Goal: Task Accomplishment & Management: Use online tool/utility

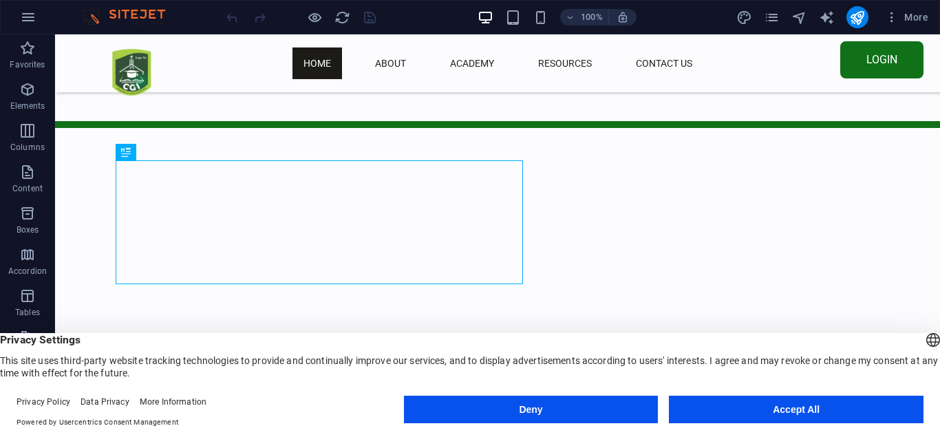
scroll to position [420, 0]
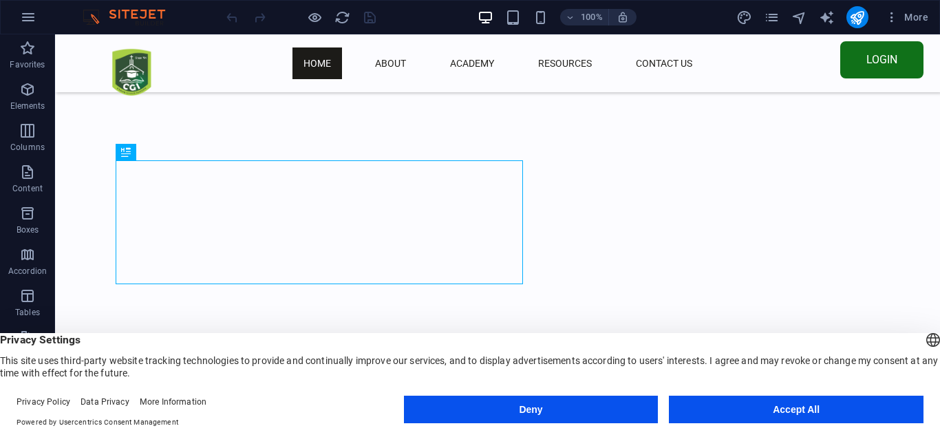
click at [776, 407] on button "Accept All" at bounding box center [796, 410] width 255 height 28
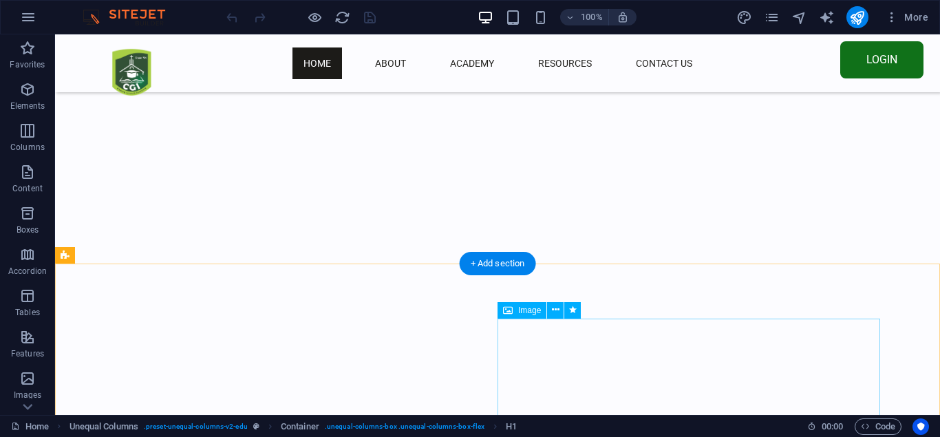
scroll to position [1052, 0]
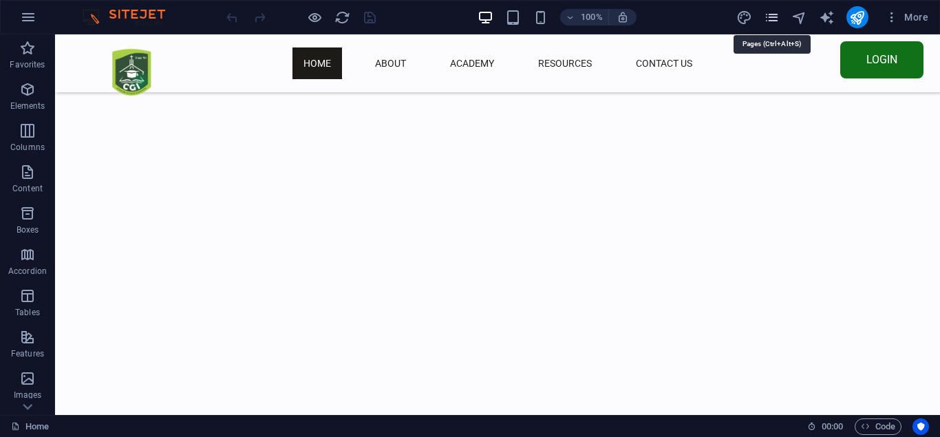
click at [773, 17] on icon "pages" at bounding box center [772, 18] width 16 height 16
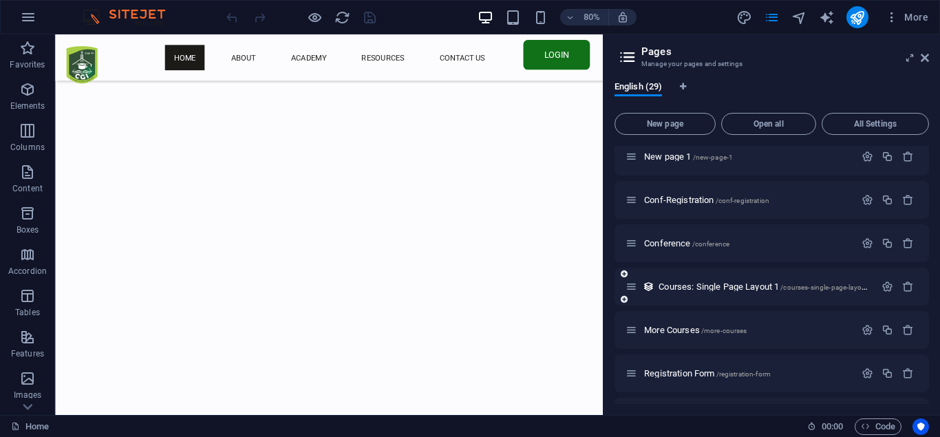
scroll to position [867, 0]
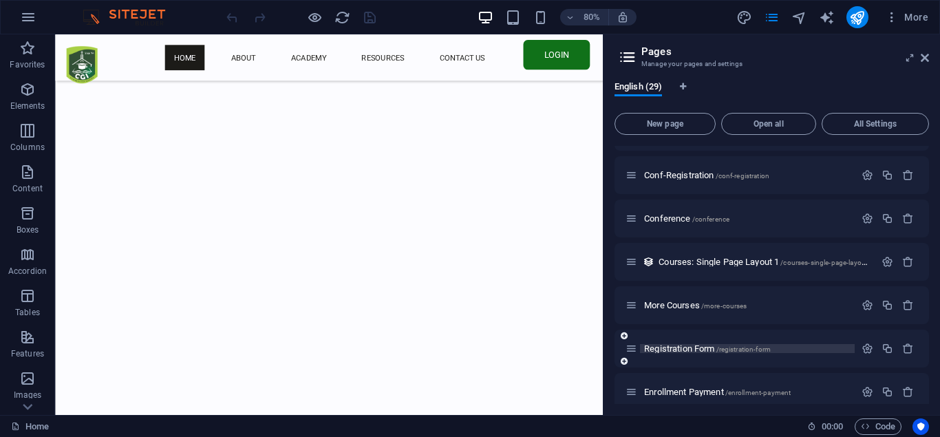
click at [686, 345] on span "Registration Form /registration-form" at bounding box center [707, 348] width 127 height 10
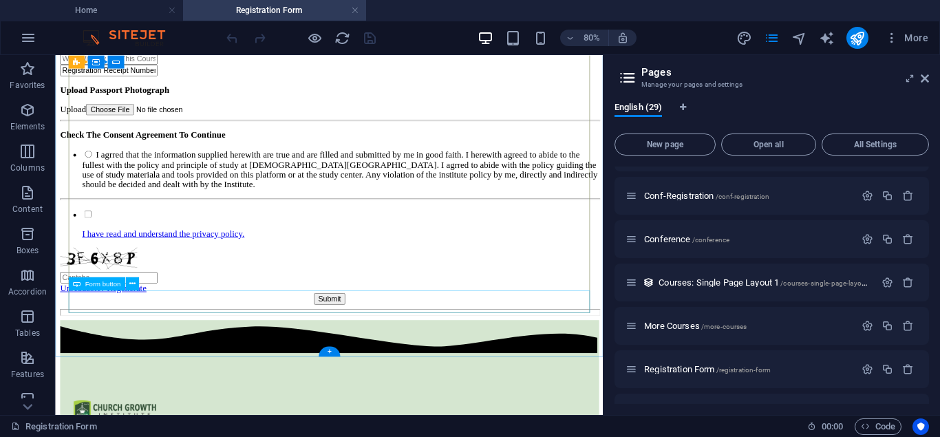
scroll to position [982, 0]
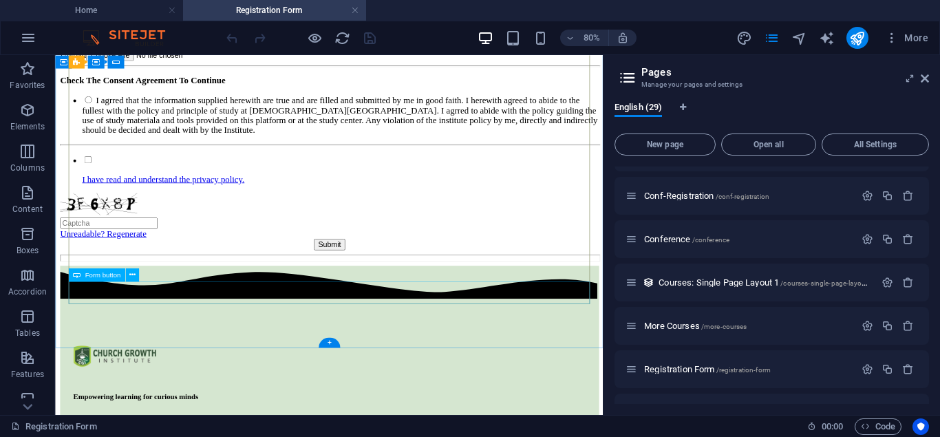
click at [381, 299] on div "Submit" at bounding box center [398, 291] width 674 height 14
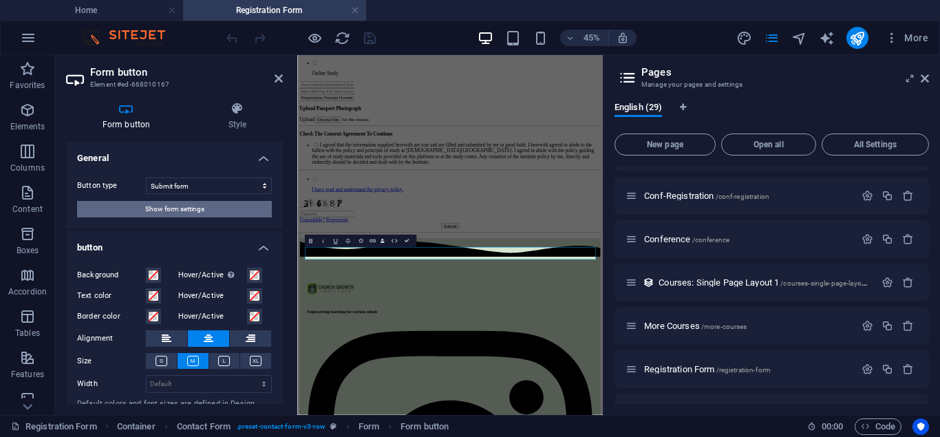
scroll to position [40, 0]
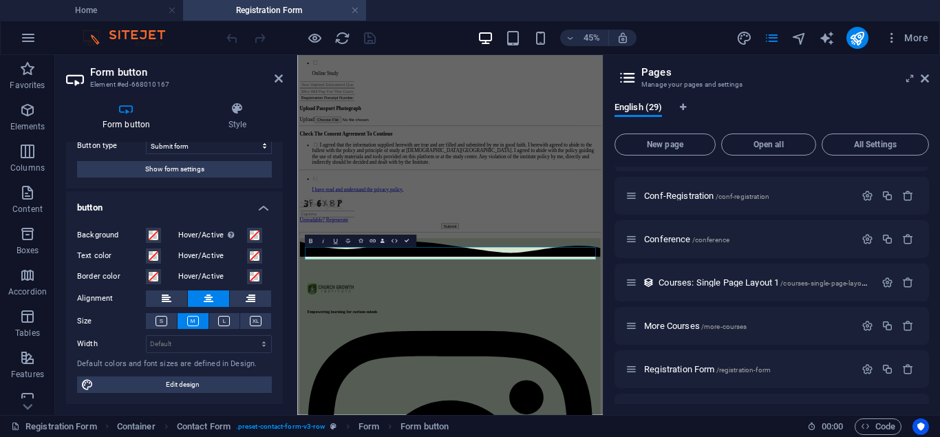
click at [265, 209] on h4 "button" at bounding box center [174, 203] width 217 height 25
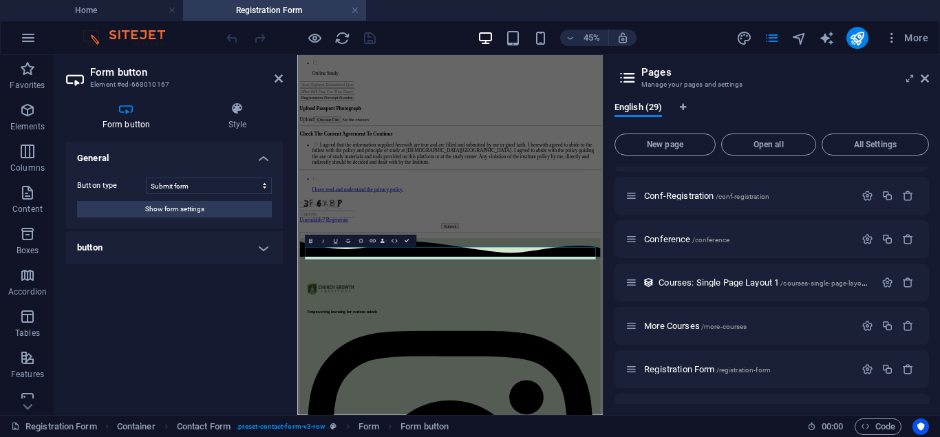
scroll to position [0, 0]
click at [239, 125] on h4 "Style" at bounding box center [237, 116] width 91 height 29
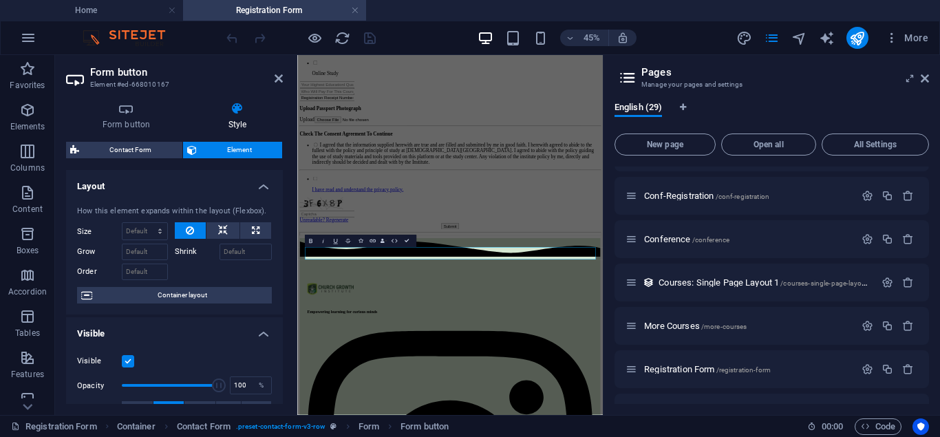
click at [239, 125] on h4 "Style" at bounding box center [237, 116] width 91 height 29
click at [120, 128] on h4 "Form button" at bounding box center [129, 116] width 126 height 29
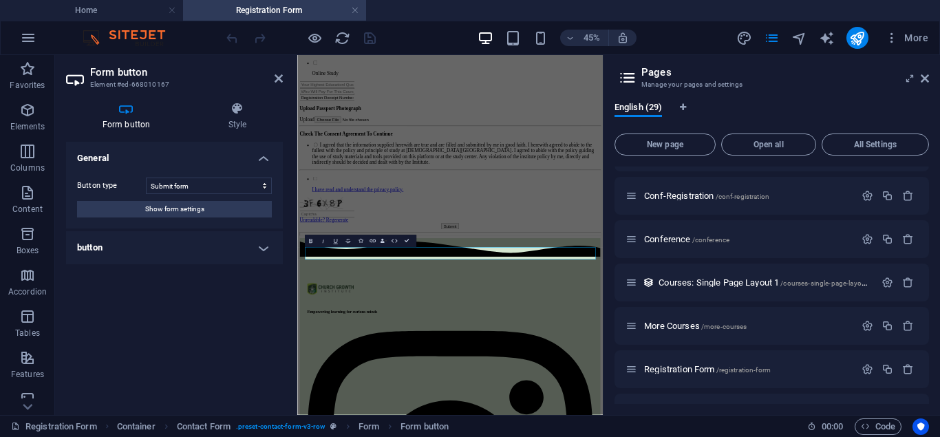
click at [215, 274] on div "General Button type Submit form Reset form No action Show form settings button …" at bounding box center [174, 273] width 217 height 262
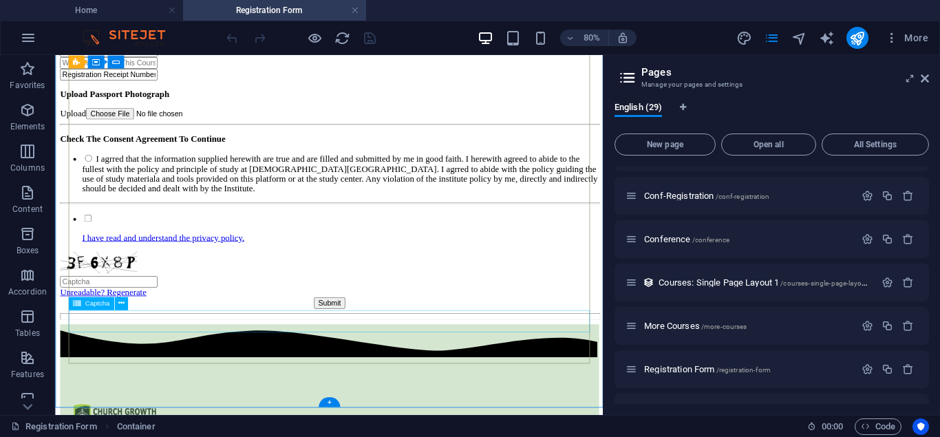
scroll to position [978, 0]
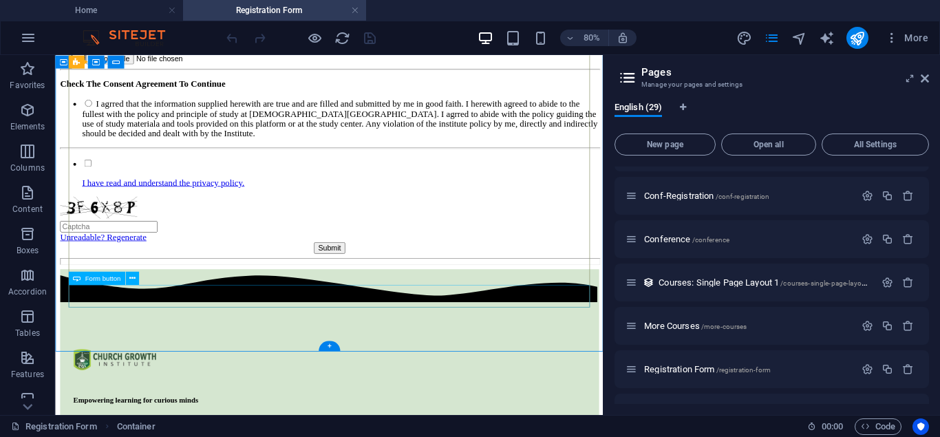
click at [244, 303] on div "Submit" at bounding box center [398, 295] width 674 height 14
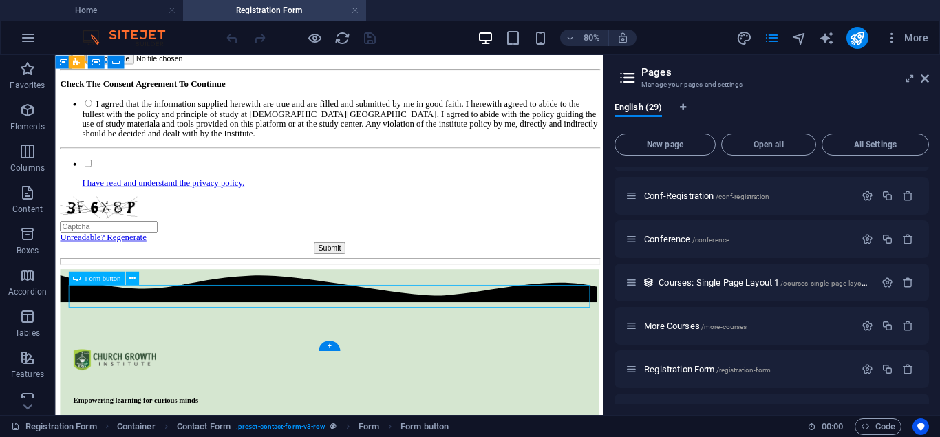
click at [244, 303] on div "Submit" at bounding box center [398, 295] width 674 height 14
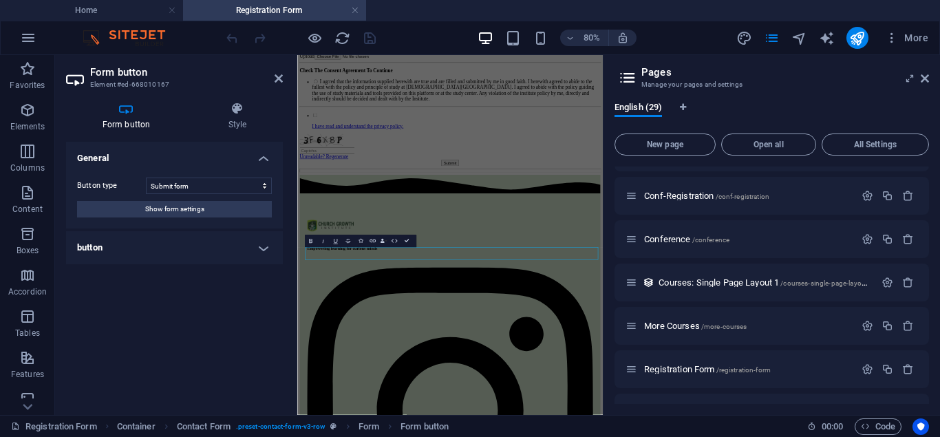
scroll to position [838, 0]
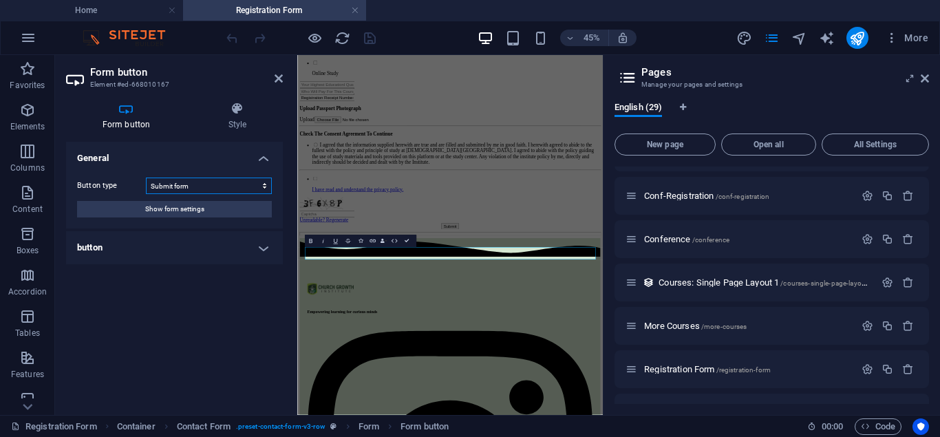
click at [146, 178] on select "Submit form Reset form No action" at bounding box center [209, 186] width 126 height 17
click at [264, 187] on select "Submit form Reset form No action" at bounding box center [209, 186] width 126 height 17
click at [259, 207] on button "Show form settings" at bounding box center [174, 209] width 195 height 17
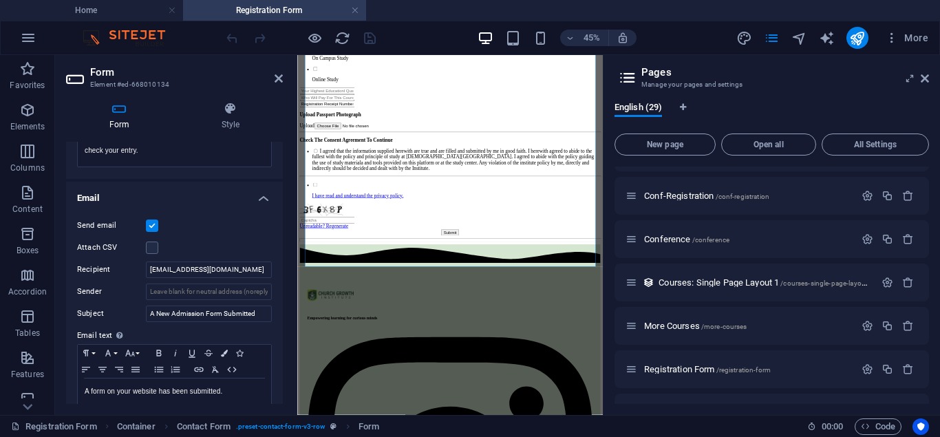
scroll to position [322, 0]
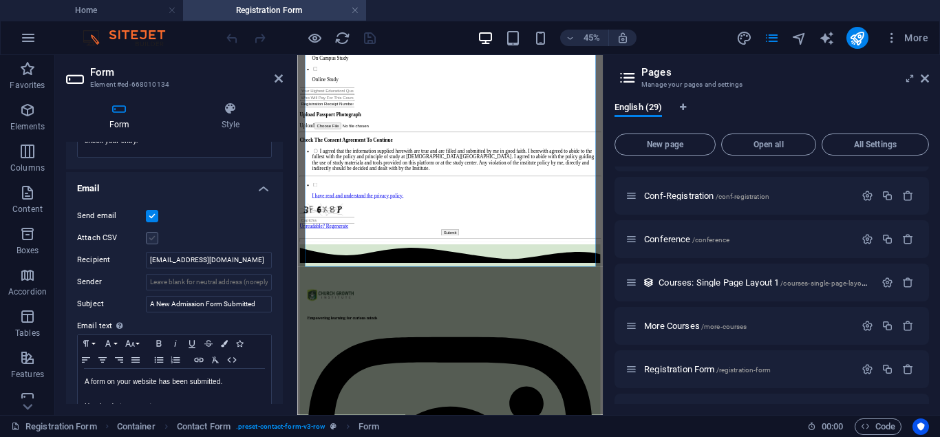
click at [151, 237] on label at bounding box center [152, 238] width 12 height 12
click at [0, 0] on input "Attach CSV" at bounding box center [0, 0] width 0 height 0
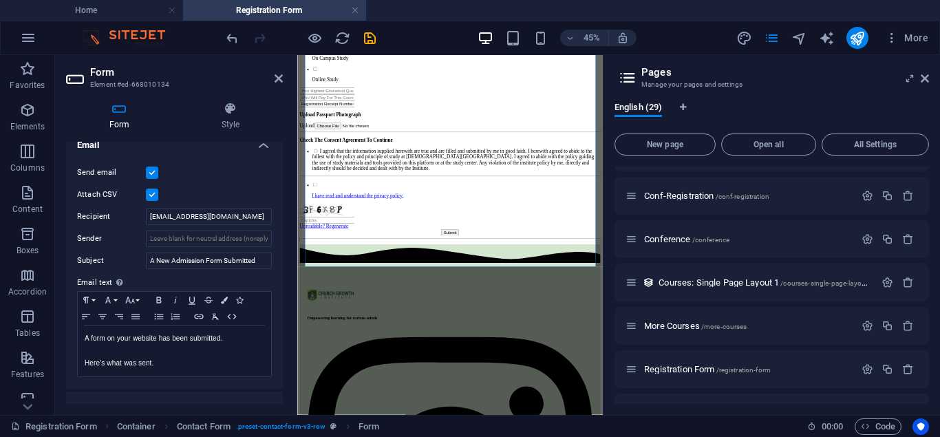
scroll to position [384, 0]
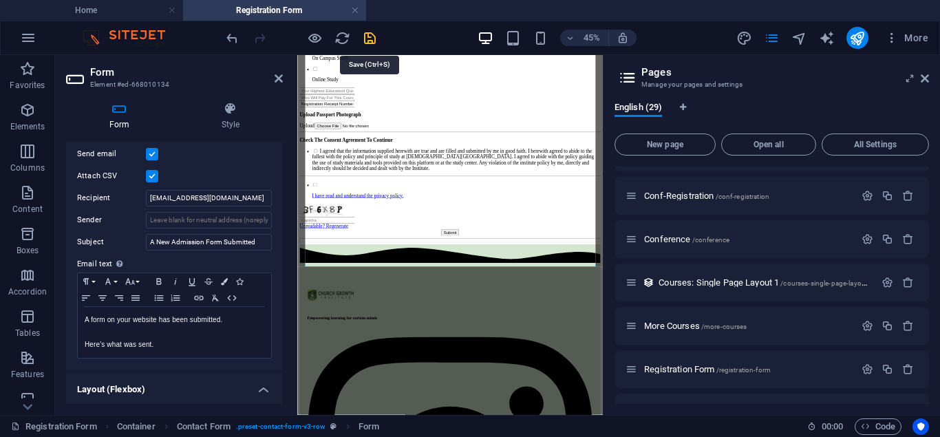
click at [371, 39] on icon "save" at bounding box center [370, 38] width 16 height 16
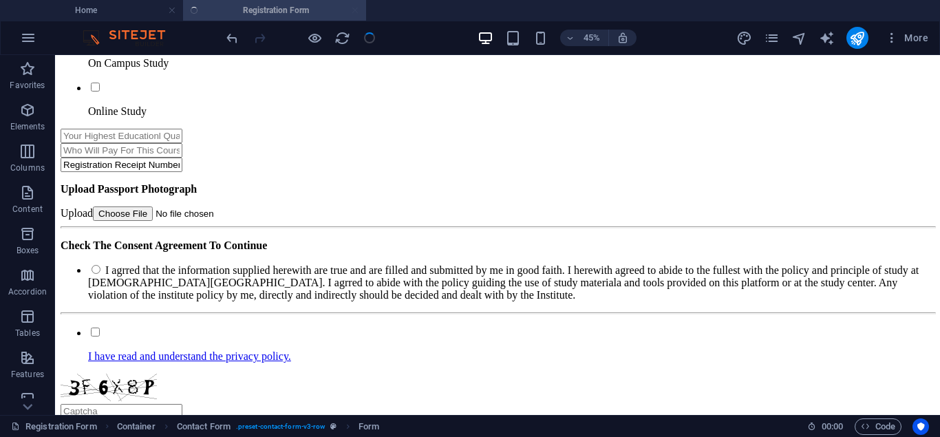
checkbox input "false"
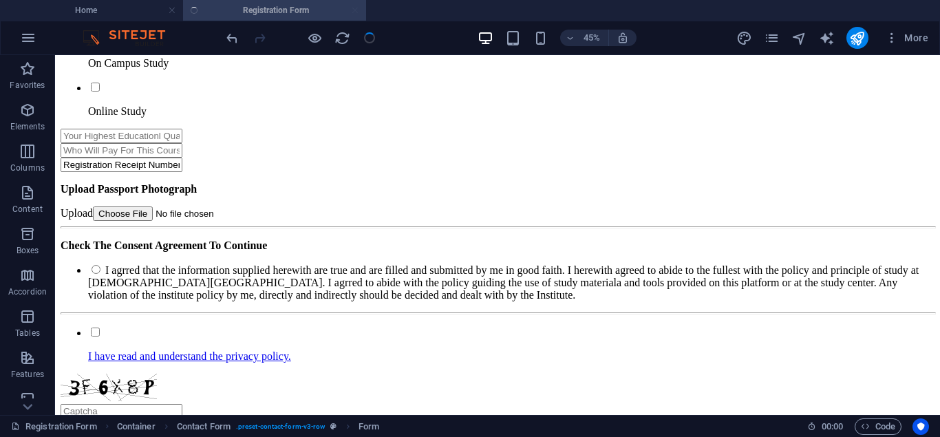
checkbox input "false"
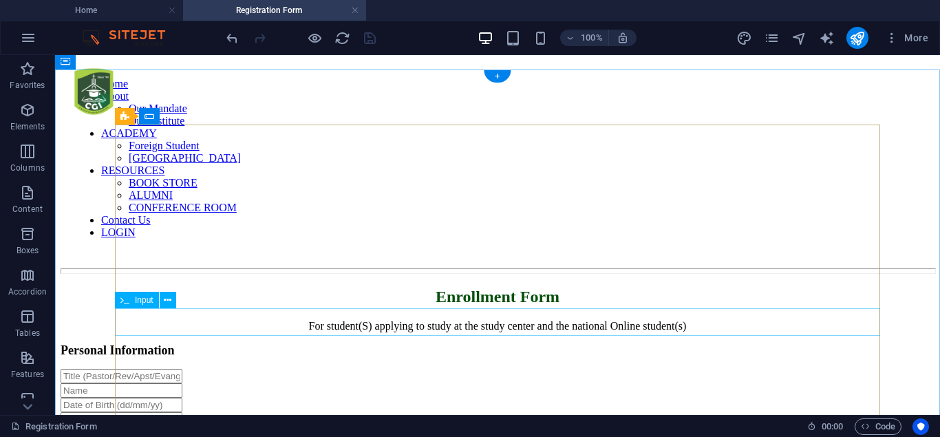
scroll to position [0, 0]
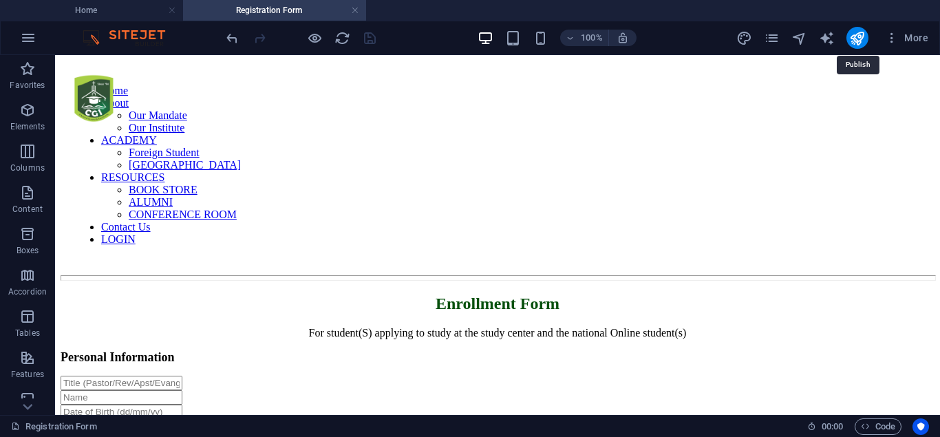
drag, startPoint x: 859, startPoint y: 39, endPoint x: 843, endPoint y: 36, distance: 16.0
click at [859, 38] on icon "publish" at bounding box center [857, 38] width 16 height 16
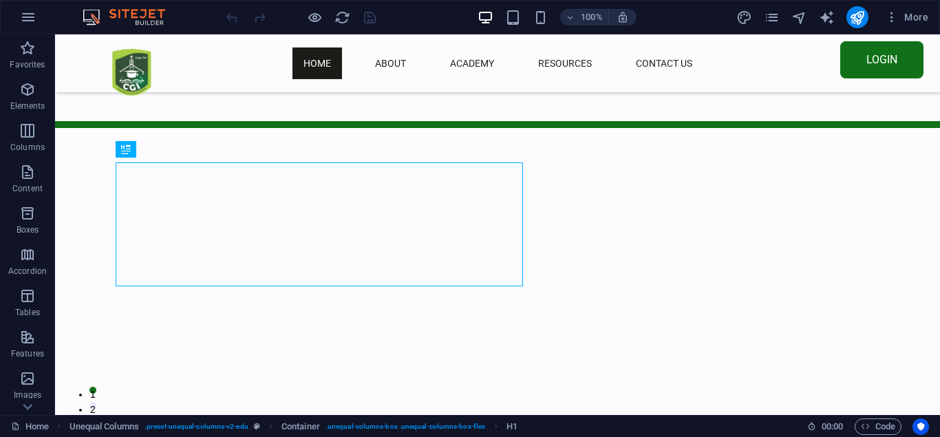
scroll to position [423, 0]
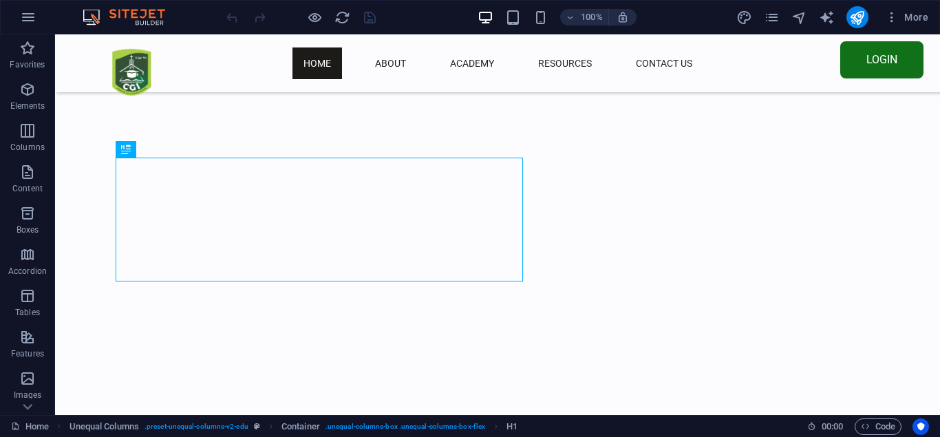
click at [776, 27] on div "More" at bounding box center [835, 17] width 198 height 22
click at [773, 23] on icon "pages" at bounding box center [772, 18] width 16 height 16
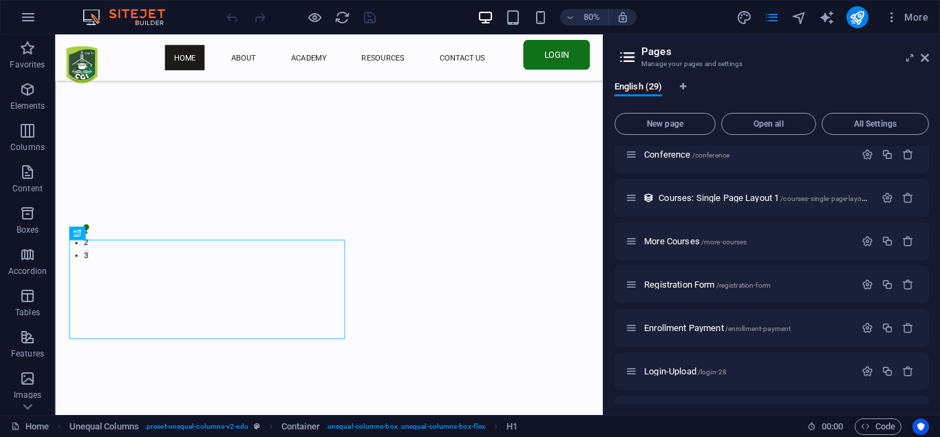
scroll to position [966, 0]
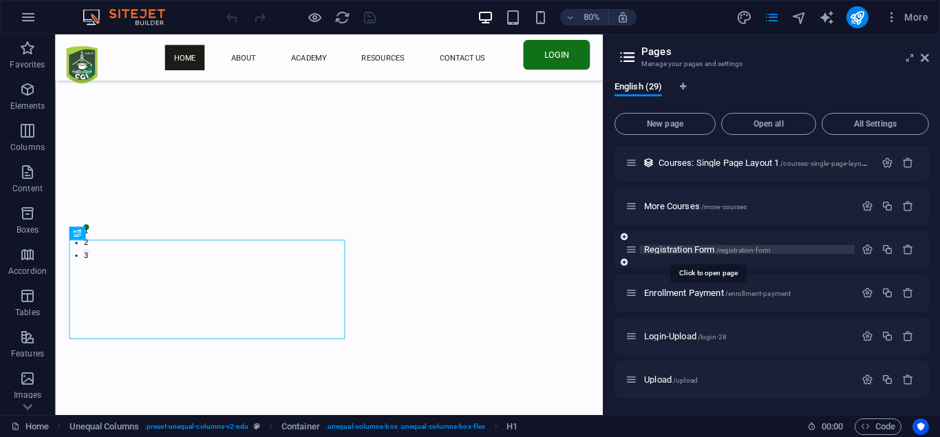
click at [677, 251] on span "Registration Form /registration-form" at bounding box center [707, 249] width 127 height 10
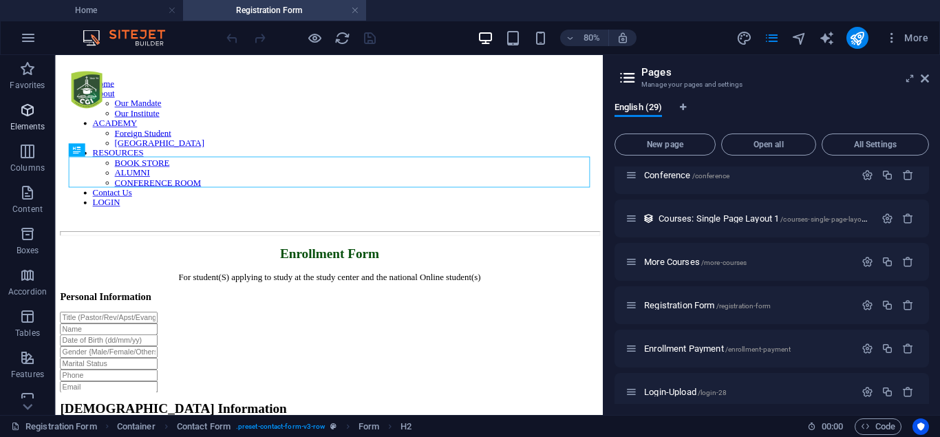
scroll to position [0, 0]
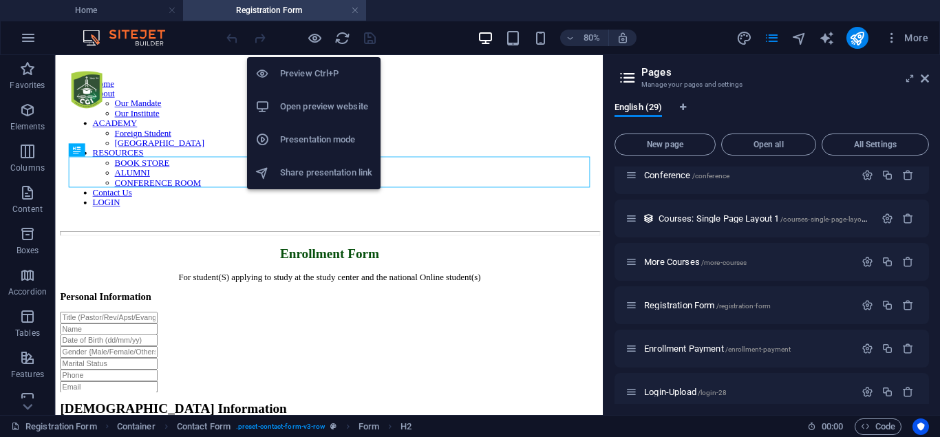
click at [301, 73] on h6 "Preview Ctrl+P" at bounding box center [326, 73] width 92 height 17
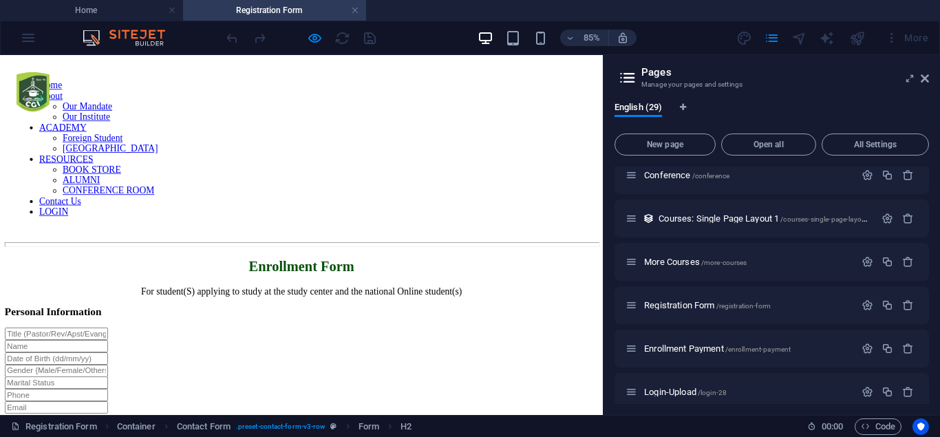
click at [127, 376] on input "text" at bounding box center [67, 383] width 122 height 14
type input "Abc"
click at [127, 390] on input "text" at bounding box center [67, 397] width 122 height 14
drag, startPoint x: 67, startPoint y: 343, endPoint x: 0, endPoint y: 350, distance: 67.8
click at [6, 390] on input "Abcd" at bounding box center [67, 397] width 122 height 14
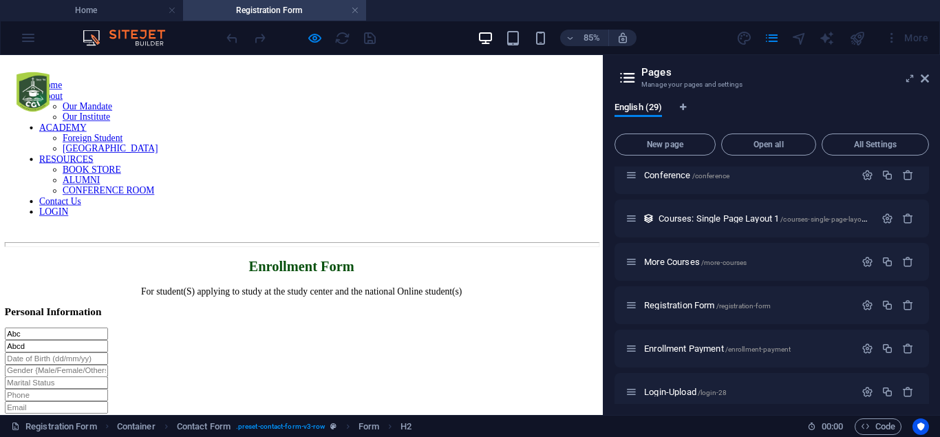
type input "Abcd"
click at [127, 419] on input "text" at bounding box center [67, 426] width 122 height 14
type input "[DEMOGRAPHIC_DATA]"
click at [127, 405] on input "text" at bounding box center [67, 412] width 122 height 14
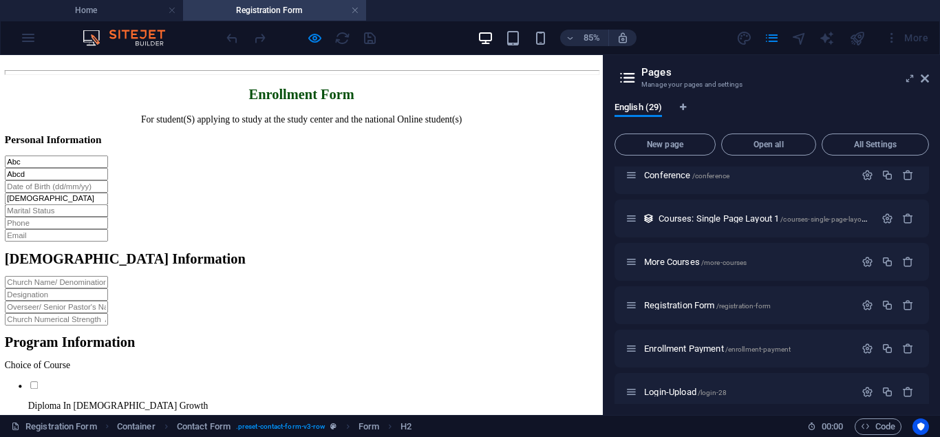
scroll to position [210, 0]
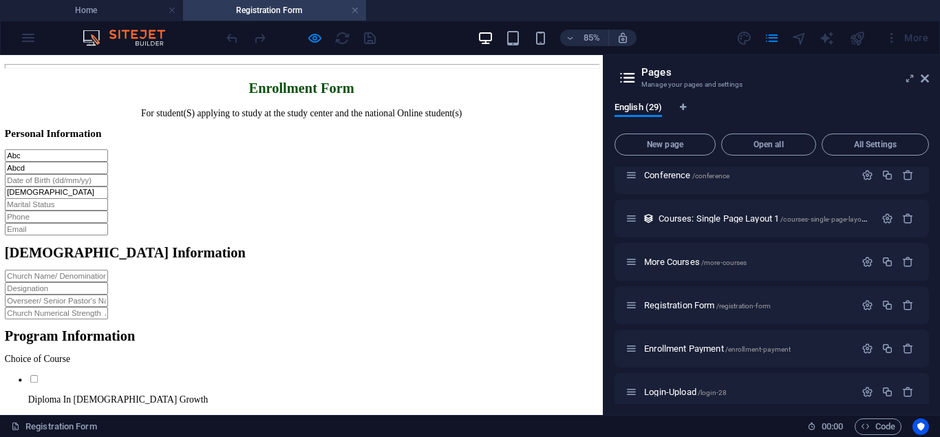
click at [127, 238] on input "text" at bounding box center [67, 231] width 122 height 14
type input "Married"
click at [127, 253] on input "text" at bounding box center [67, 245] width 122 height 14
type input "12345678910"
click at [127, 267] on input "email" at bounding box center [67, 260] width 122 height 14
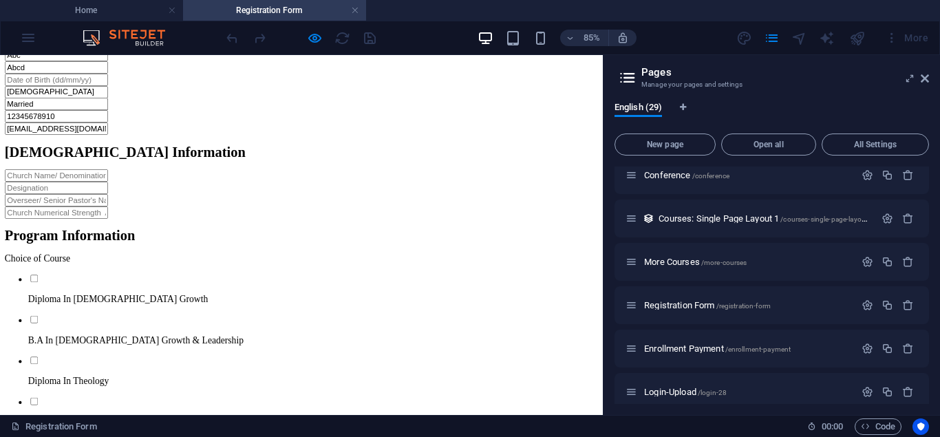
scroll to position [350, 0]
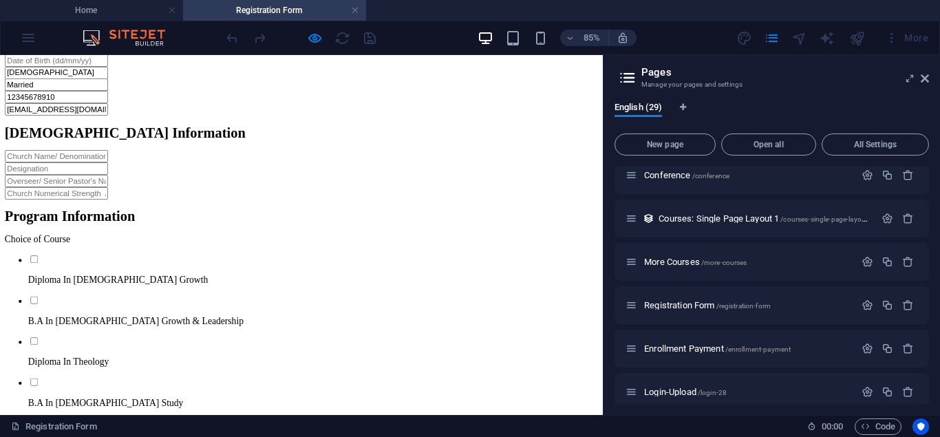
type input "[EMAIL_ADDRESS][DOMAIN_NAME]"
click at [127, 182] on input "text" at bounding box center [67, 174] width 122 height 14
type input "HOCEM"
click at [127, 196] on input "text" at bounding box center [67, 189] width 122 height 14
type input "[DEMOGRAPHIC_DATA]"
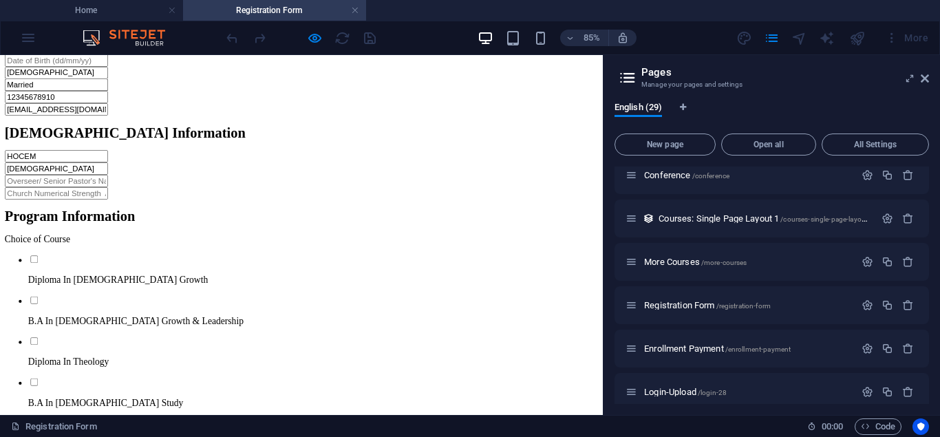
click at [127, 211] on input "text" at bounding box center [67, 203] width 122 height 14
type input "OERSEER"
click at [127, 225] on input "text" at bounding box center [67, 218] width 122 height 14
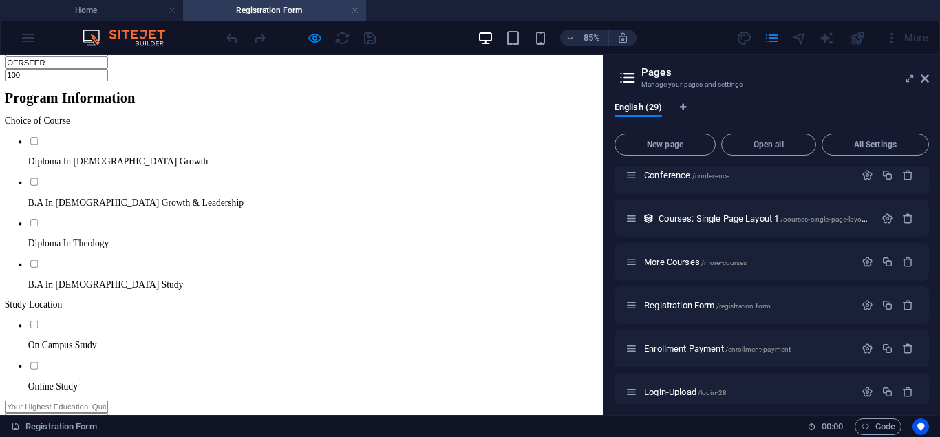
scroll to position [491, 0]
type input "100"
click at [33, 185] on li "Diploma In [DEMOGRAPHIC_DATA] Growth" at bounding box center [368, 166] width 671 height 37
click at [36, 159] on input "Diploma In [DEMOGRAPHIC_DATA] Growth" at bounding box center [40, 154] width 9 height 9
checkbox input "true"
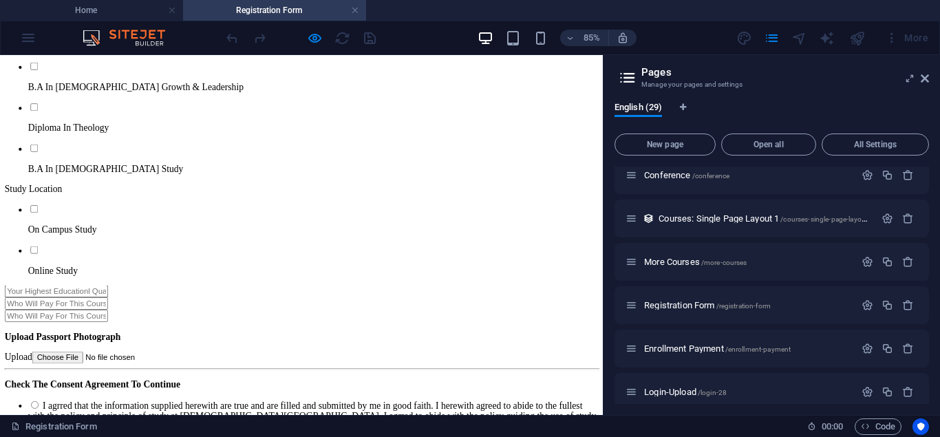
scroll to position [631, 0]
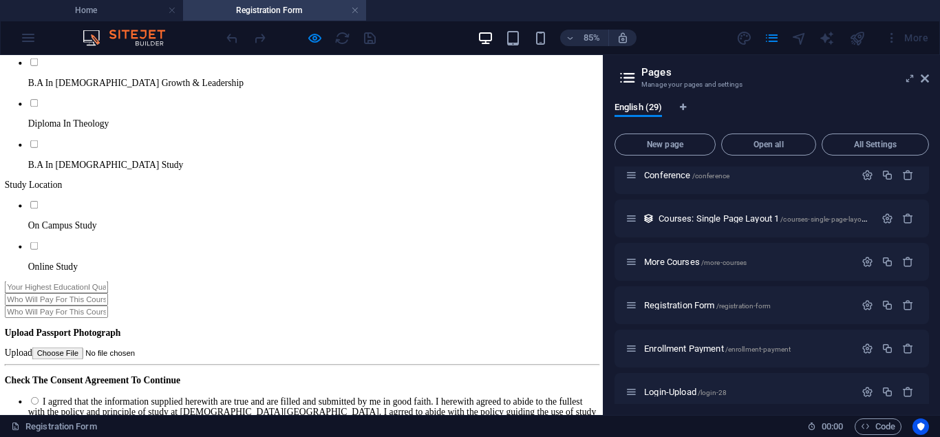
click at [36, 284] on input "Online Study" at bounding box center [40, 279] width 9 height 9
checkbox input "true"
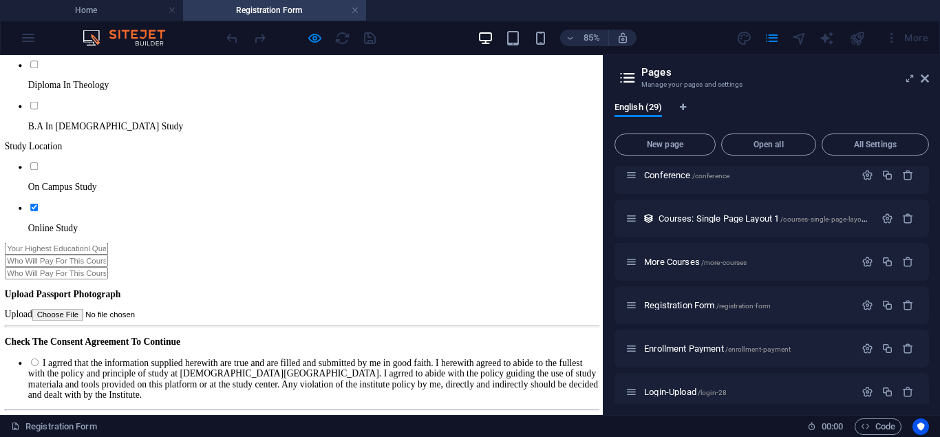
scroll to position [701, 0]
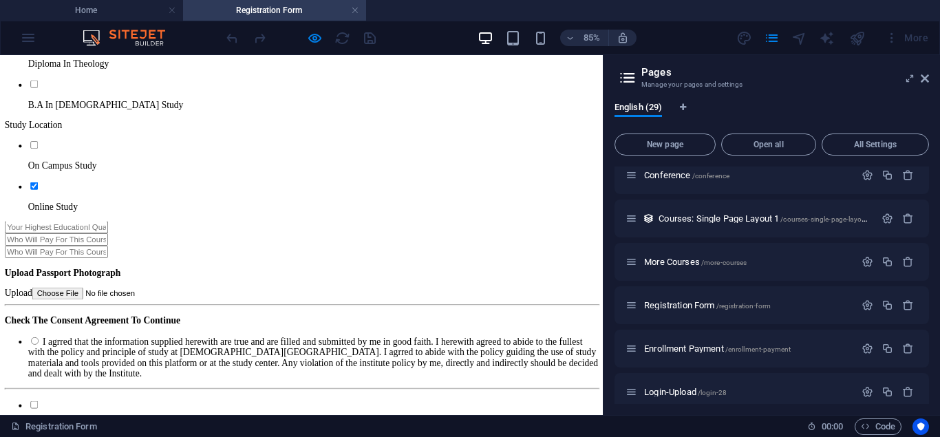
click at [86, 255] on input "text" at bounding box center [67, 258] width 122 height 14
type input "HND"
click at [127, 279] on input "text" at bounding box center [67, 272] width 122 height 14
type input "SELF"
click at [127, 294] on input "text" at bounding box center [67, 286] width 122 height 14
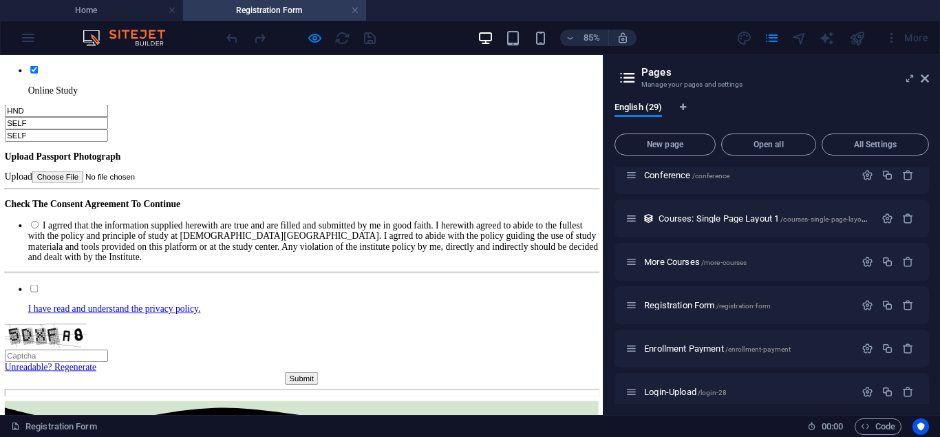
scroll to position [842, 0]
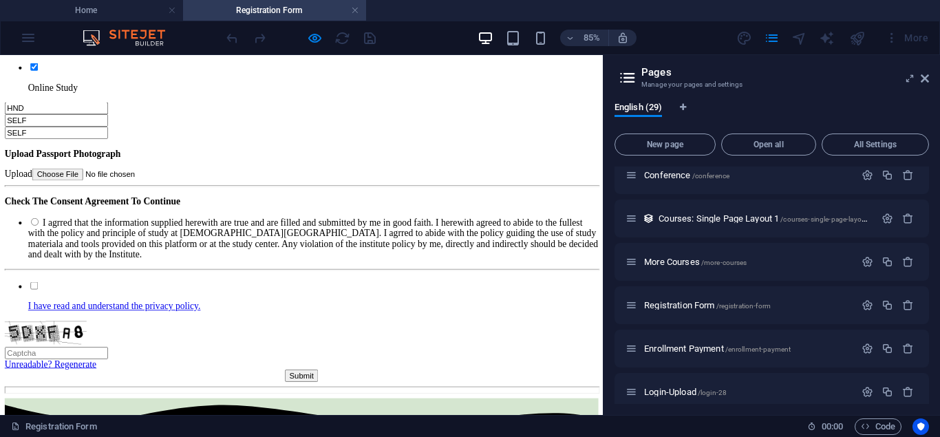
type input "SELF"
click at [38, 202] on input "Upload" at bounding box center [125, 195] width 174 height 14
type input "C:\fakepath\NEW-P.png"
click at [36, 255] on input "I agrred that the information supplied herewith are true and are filled and sub…" at bounding box center [40, 250] width 9 height 9
radio input "true"
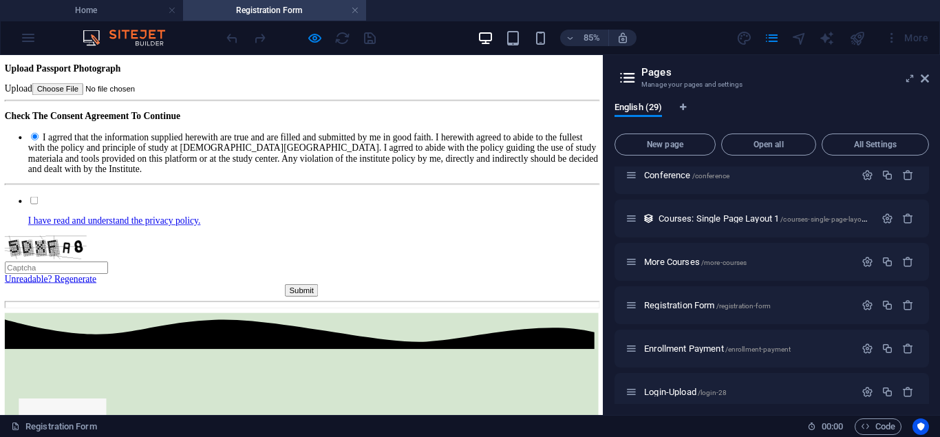
scroll to position [983, 0]
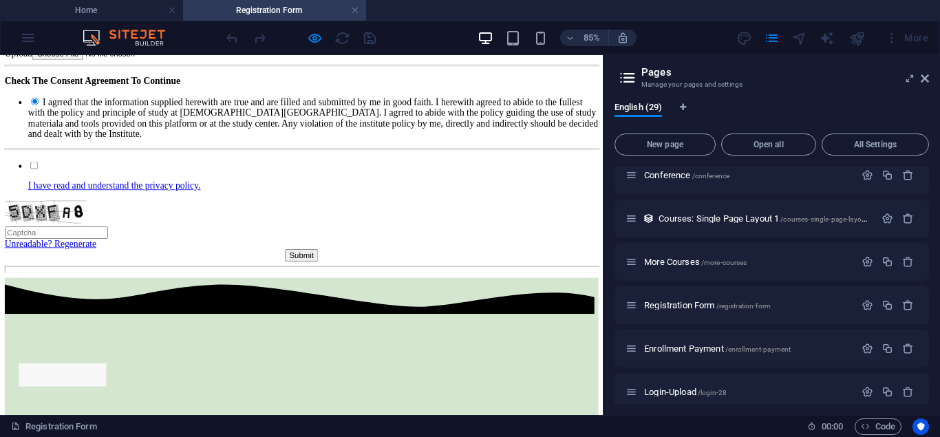
click at [36, 189] on input "I have read and understand the privacy policy." at bounding box center [40, 184] width 9 height 9
checkbox input "true"
click at [359, 298] on button "Submit" at bounding box center [354, 291] width 39 height 14
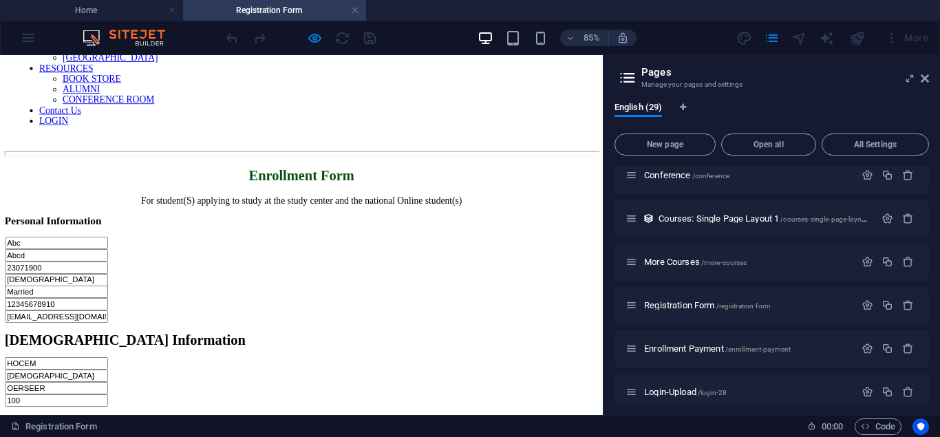
click at [40, 297] on input "23071900" at bounding box center [67, 304] width 122 height 14
click at [54, 297] on input "23/071900" at bounding box center [67, 304] width 122 height 14
type input "[DATE]"
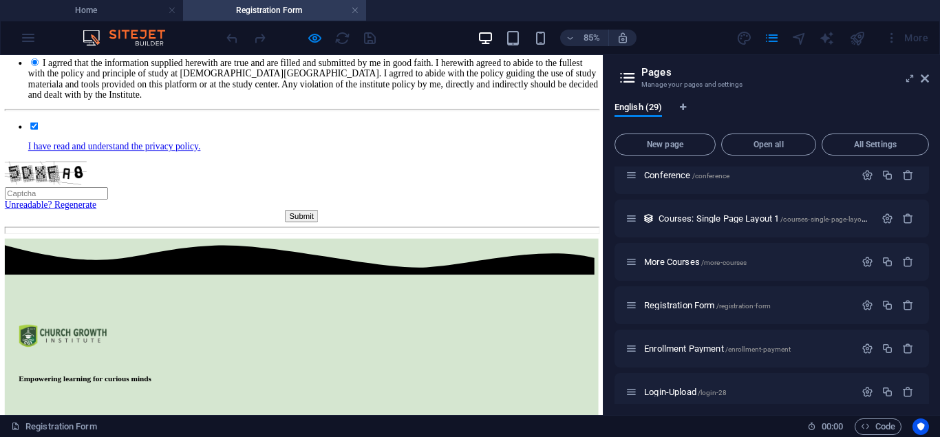
click at [335, 252] on button "Submit" at bounding box center [354, 244] width 39 height 14
click at [127, 225] on input "text" at bounding box center [67, 218] width 122 height 14
type input "5DXFA8"
click at [335, 252] on button "Submit" at bounding box center [354, 244] width 39 height 14
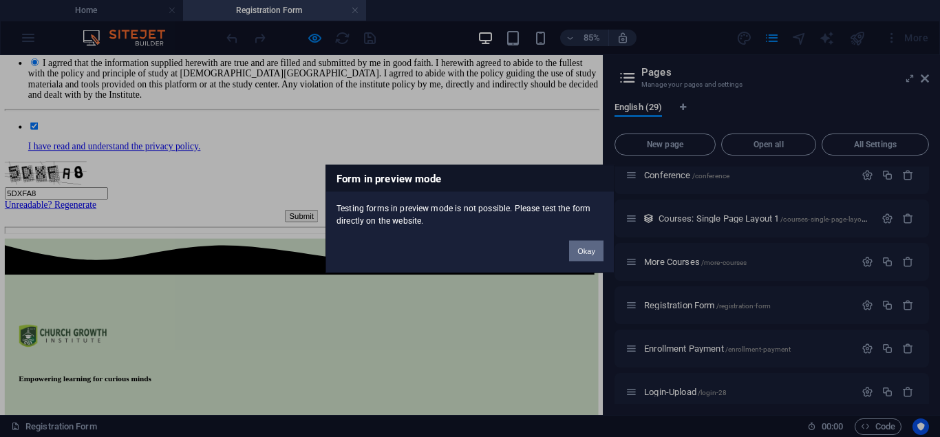
click at [588, 245] on button "Okay" at bounding box center [586, 250] width 34 height 21
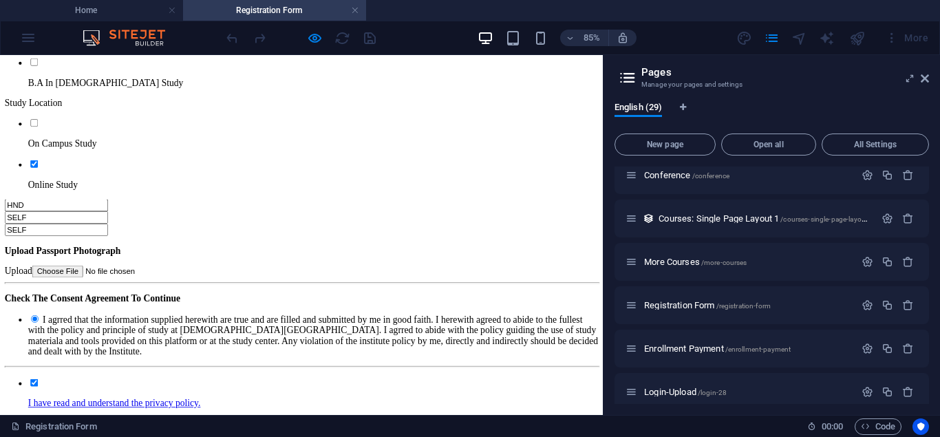
scroll to position [677, 0]
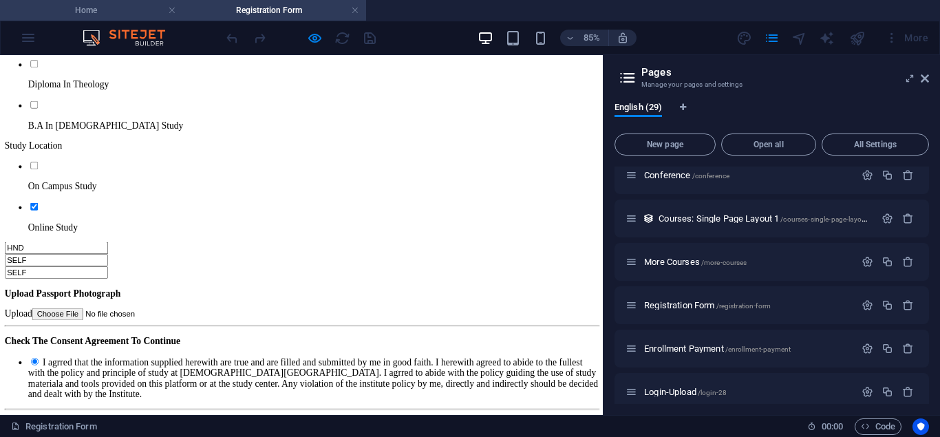
click at [83, 10] on h4 "Home" at bounding box center [91, 10] width 183 height 15
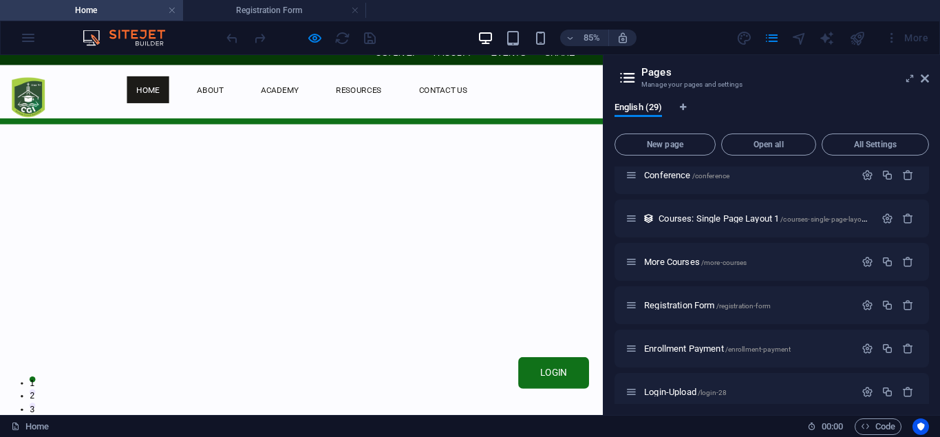
scroll to position [0, 0]
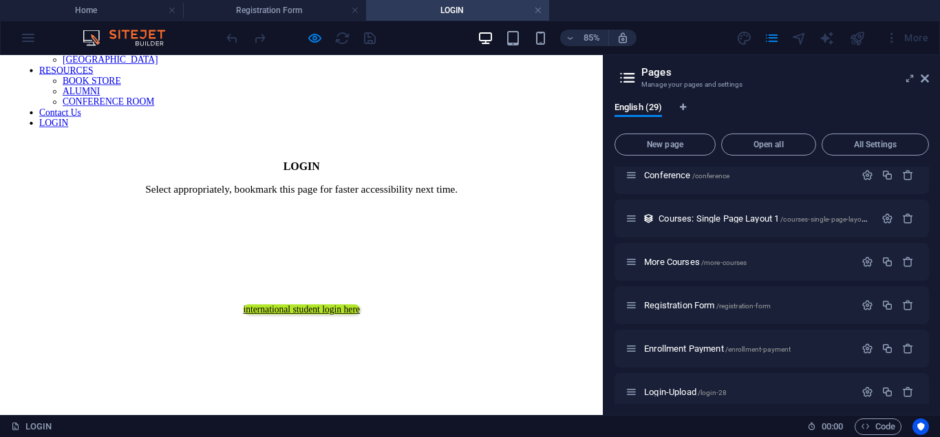
scroll to position [70, 0]
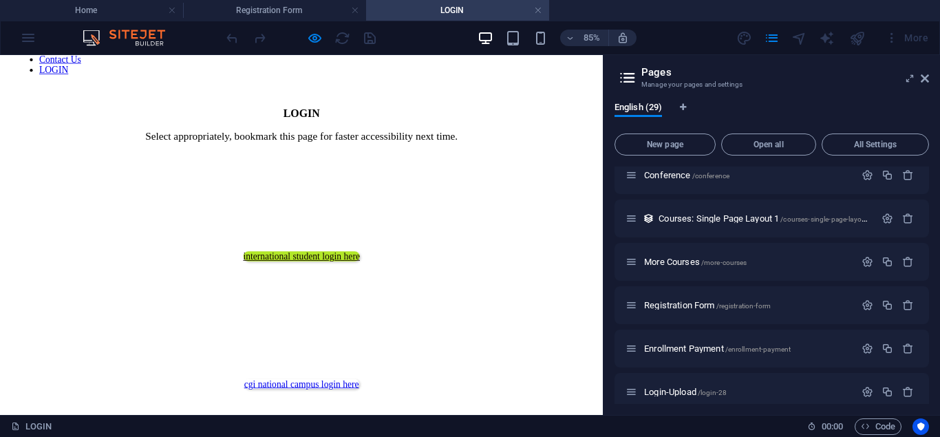
scroll to position [210, 0]
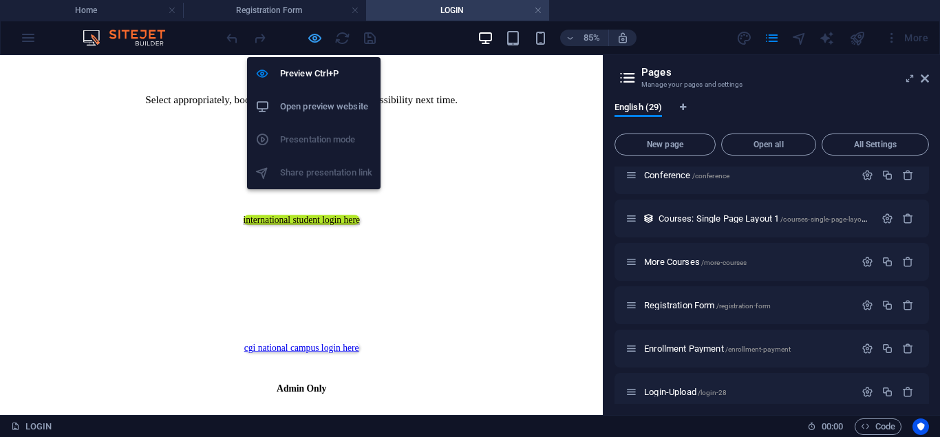
click at [315, 32] on icon "button" at bounding box center [315, 38] width 16 height 16
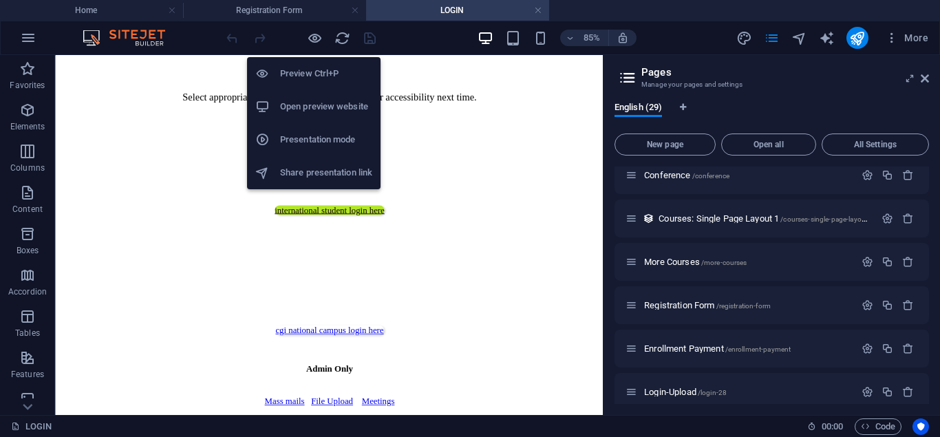
scroll to position [195, 0]
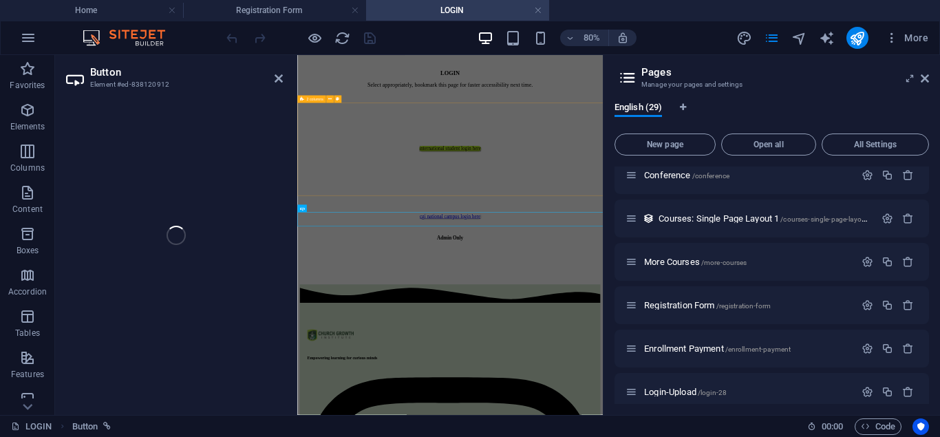
scroll to position [0, 0]
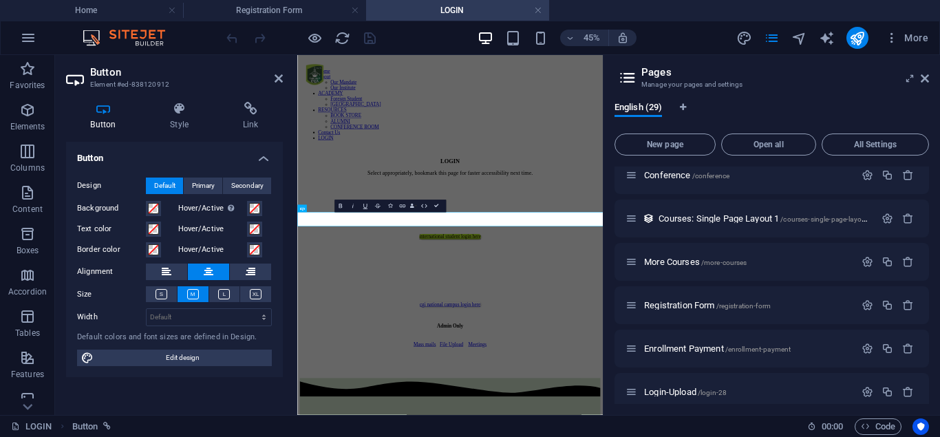
click at [266, 158] on h4 "Button" at bounding box center [174, 154] width 217 height 25
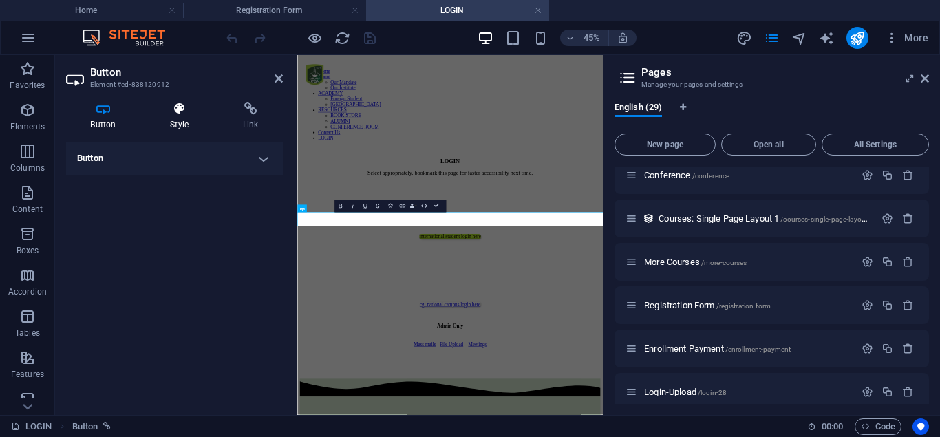
click at [182, 115] on icon at bounding box center [179, 109] width 67 height 14
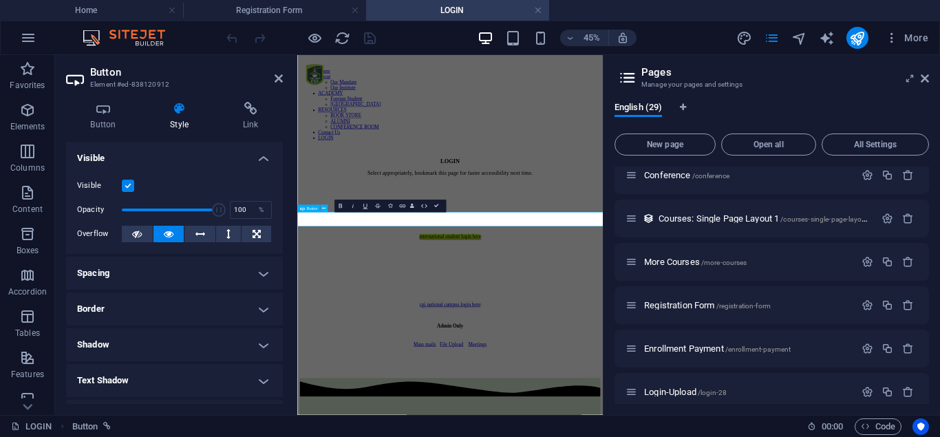
click at [275, 76] on icon at bounding box center [279, 78] width 8 height 11
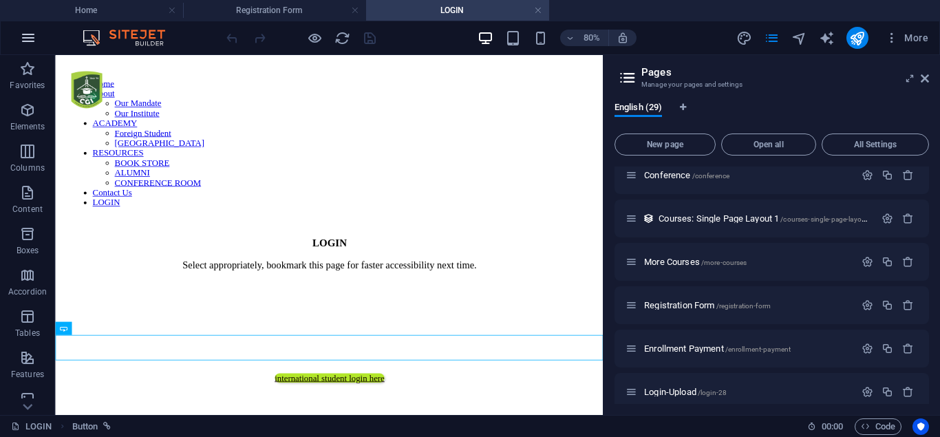
click at [27, 32] on icon "button" at bounding box center [28, 38] width 17 height 17
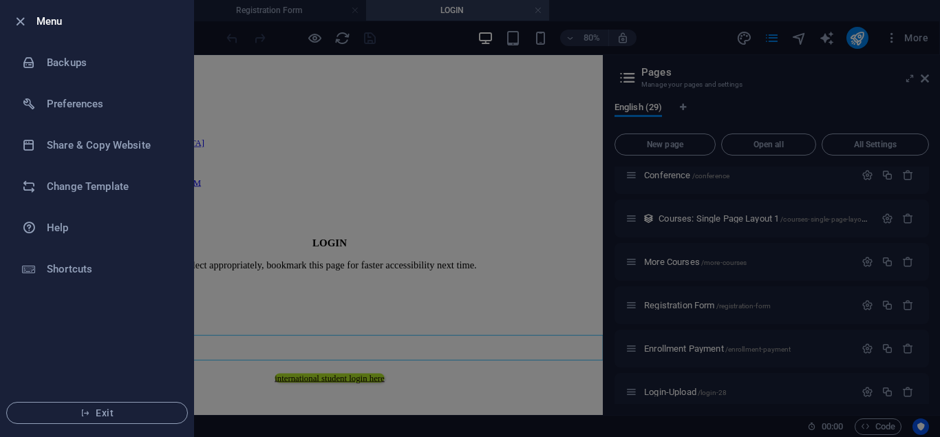
drag, startPoint x: 206, startPoint y: 92, endPoint x: 184, endPoint y: 45, distance: 51.4
click at [206, 92] on div at bounding box center [470, 218] width 940 height 437
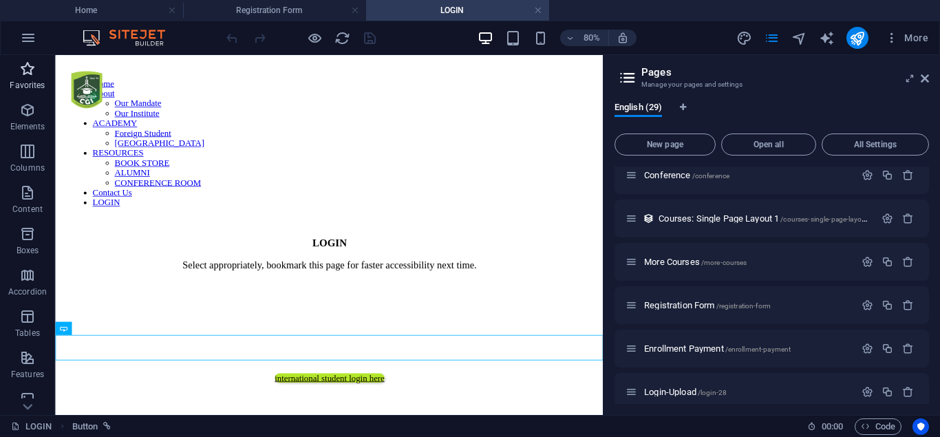
click at [30, 72] on icon "button" at bounding box center [27, 69] width 17 height 17
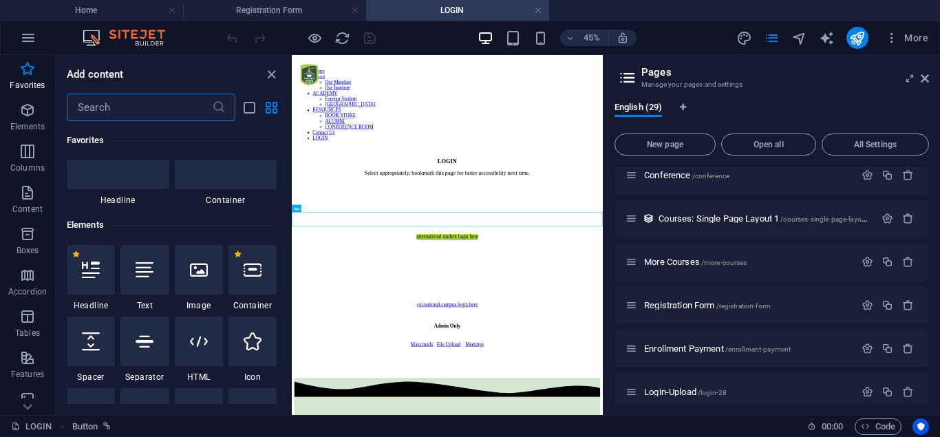
scroll to position [186, 0]
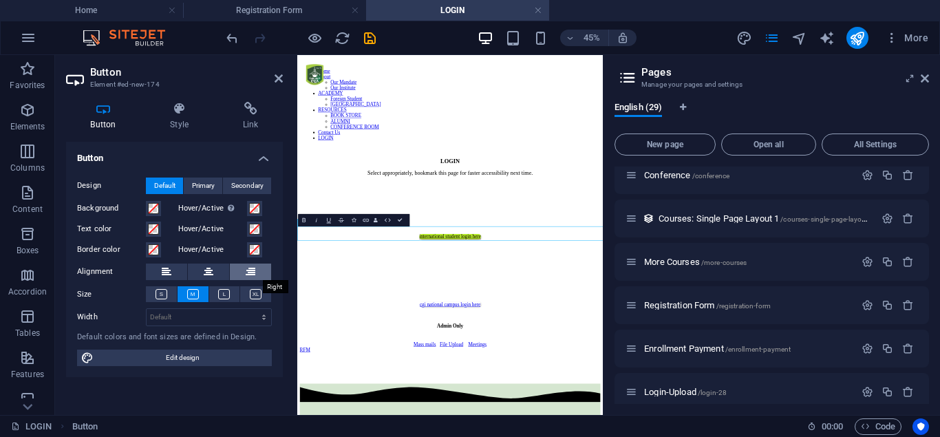
click at [255, 273] on icon at bounding box center [251, 272] width 10 height 17
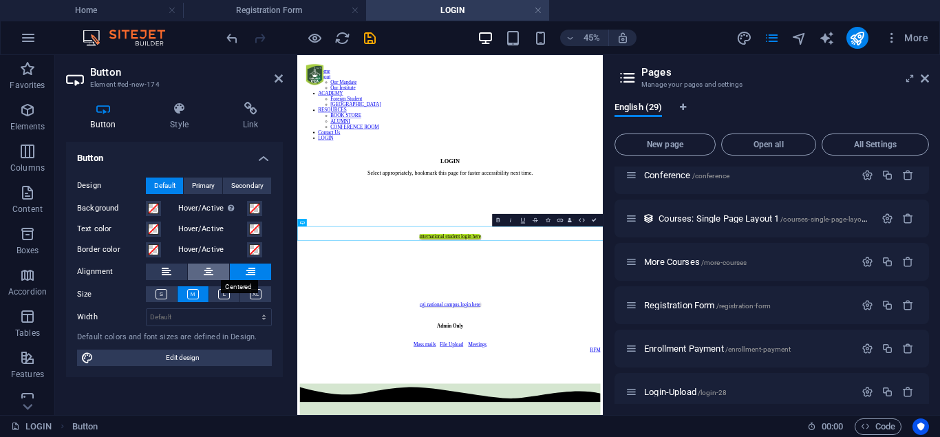
click at [209, 269] on icon at bounding box center [209, 272] width 10 height 17
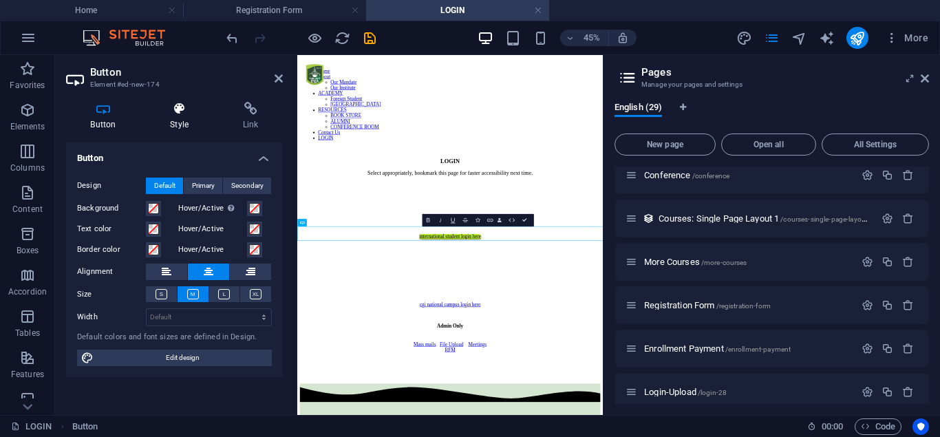
click at [185, 118] on h4 "Style" at bounding box center [182, 116] width 73 height 29
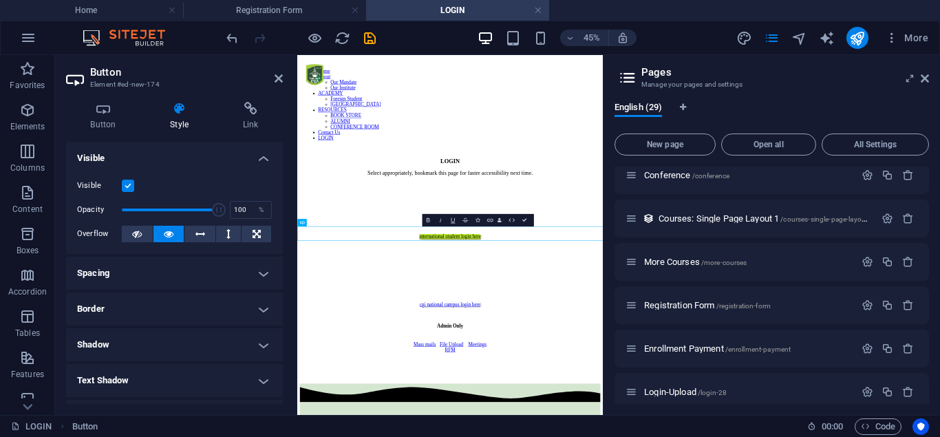
click at [175, 266] on h4 "Spacing" at bounding box center [174, 273] width 217 height 33
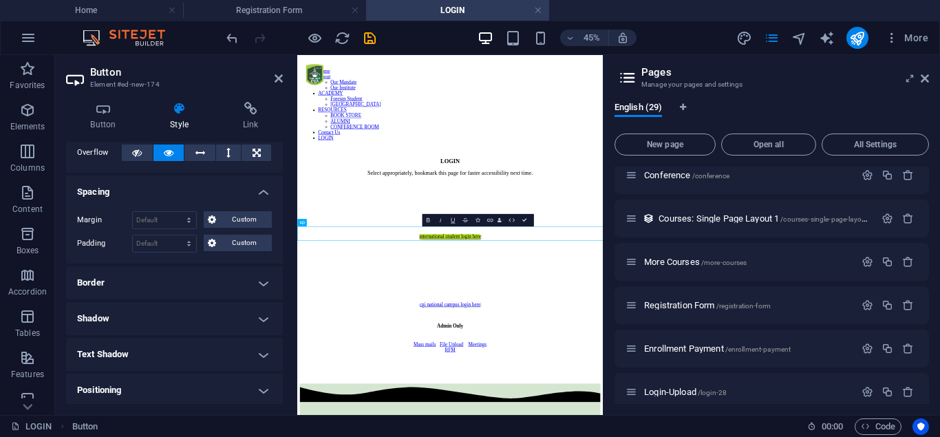
scroll to position [124, 0]
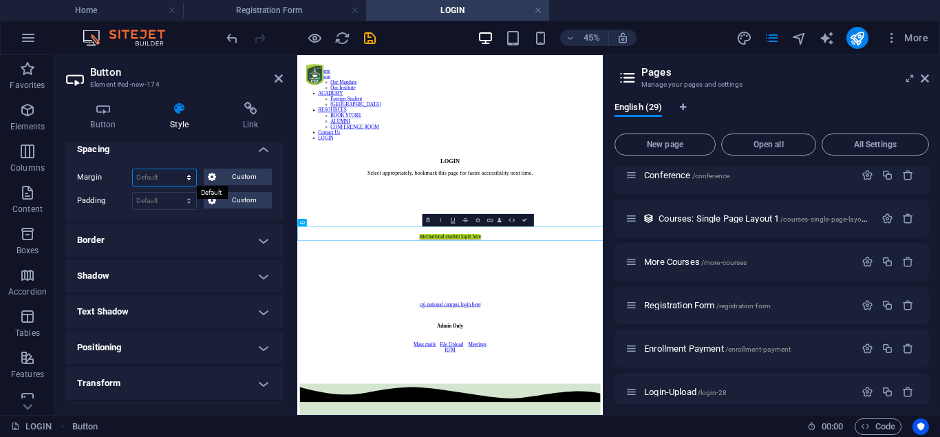
select select "px"
click option "px" at bounding box center [0, 0] width 0 height 0
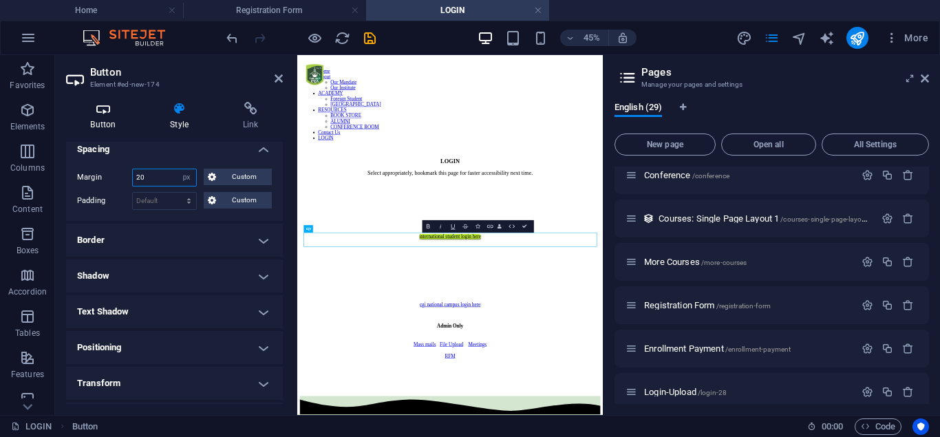
type input "20"
click at [105, 117] on h4 "Button" at bounding box center [106, 116] width 80 height 29
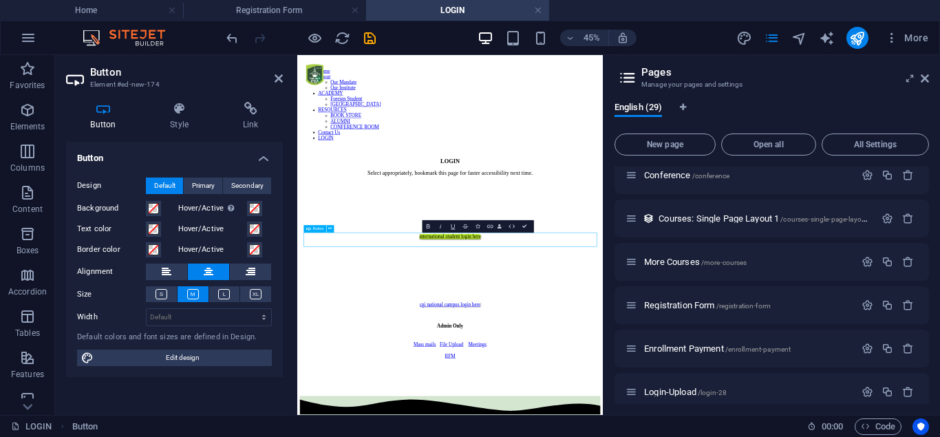
click at [95, 115] on icon at bounding box center [103, 109] width 74 height 14
click at [251, 125] on h4 "Link" at bounding box center [250, 116] width 65 height 29
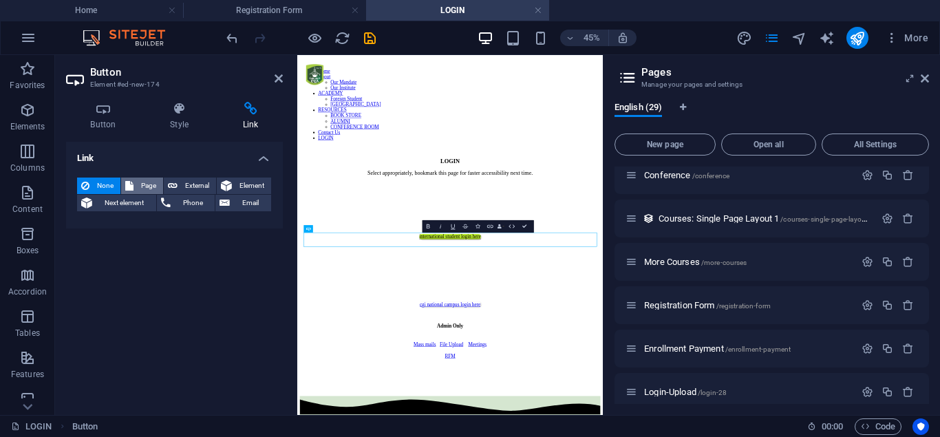
click at [139, 191] on span "Page" at bounding box center [148, 186] width 21 height 17
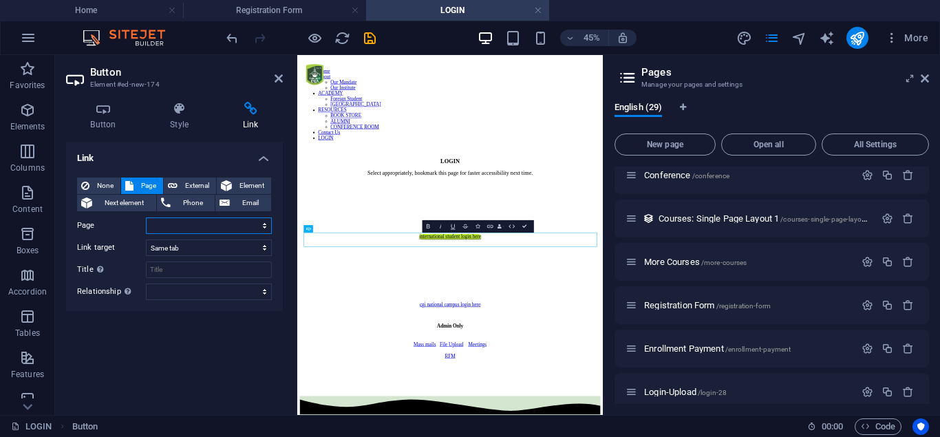
click at [146, 217] on select "Home About -- About Int&#39;l [DEMOGRAPHIC_DATA] Growth -- [DEMOGRAPHIC_DATA] I…" at bounding box center [209, 225] width 126 height 17
select select "23"
click option "Registration Form" at bounding box center [0, 0] width 0 height 0
click at [367, 38] on icon "save" at bounding box center [370, 38] width 16 height 16
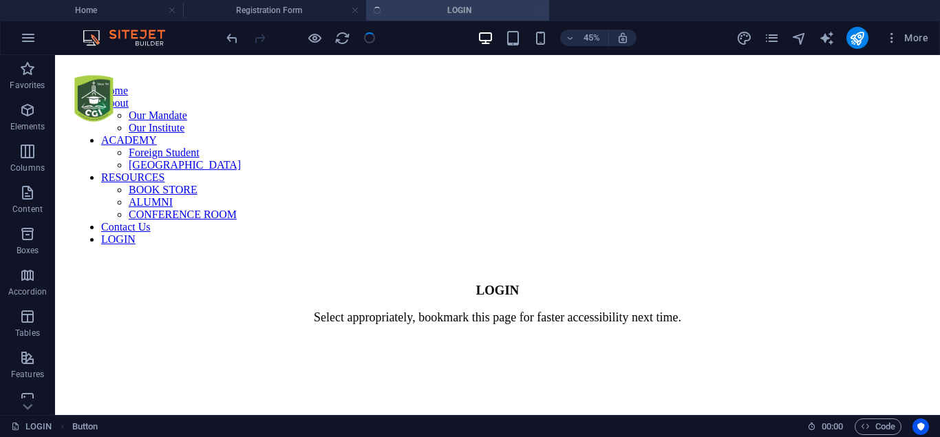
scroll to position [221, 0]
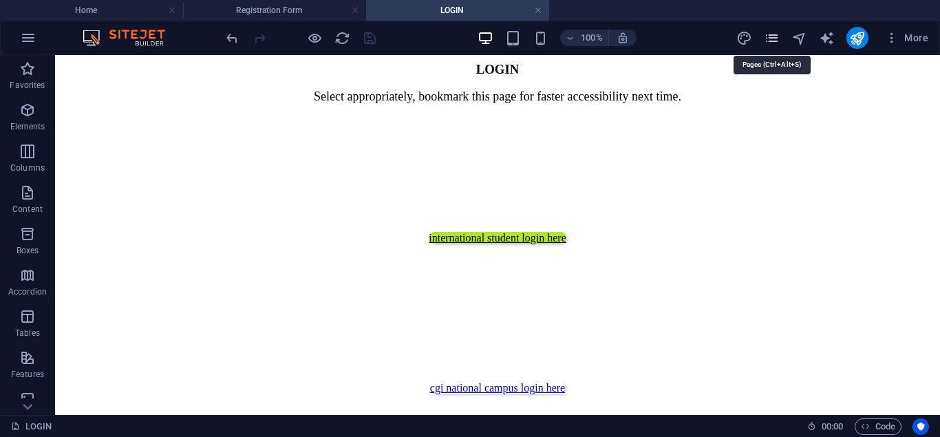
click at [777, 43] on icon "pages" at bounding box center [772, 38] width 16 height 16
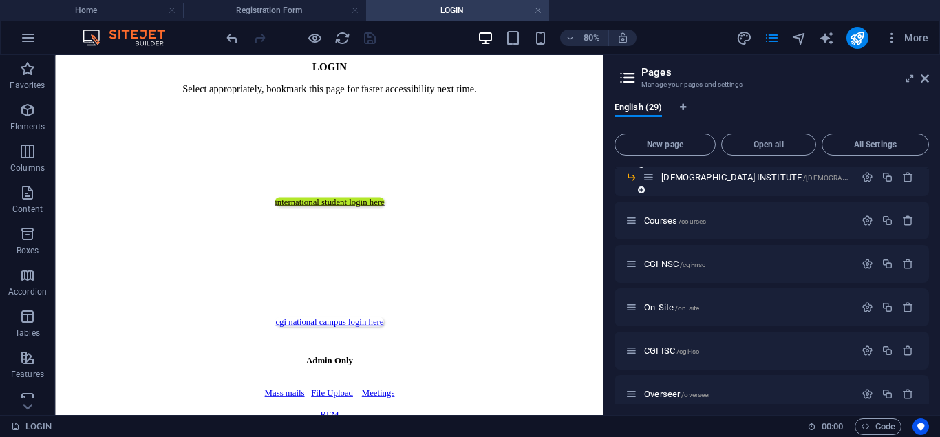
scroll to position [124, 0]
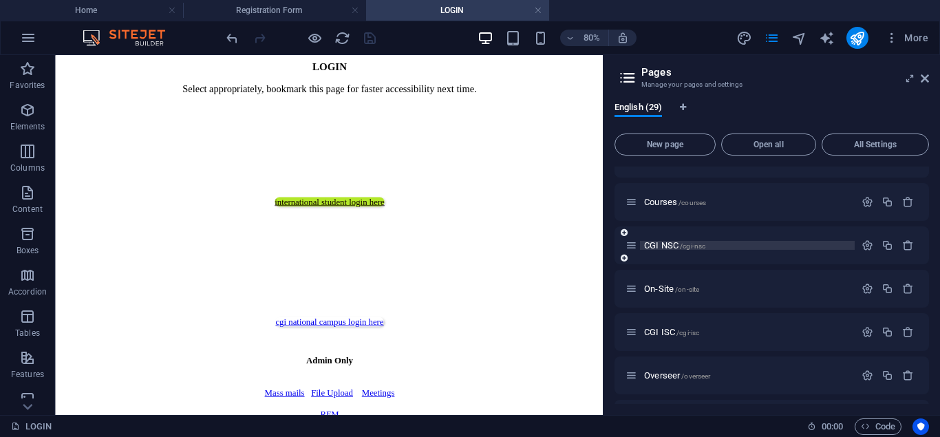
click at [668, 246] on span "CGI NSC /cgi-nsc" at bounding box center [674, 245] width 61 height 10
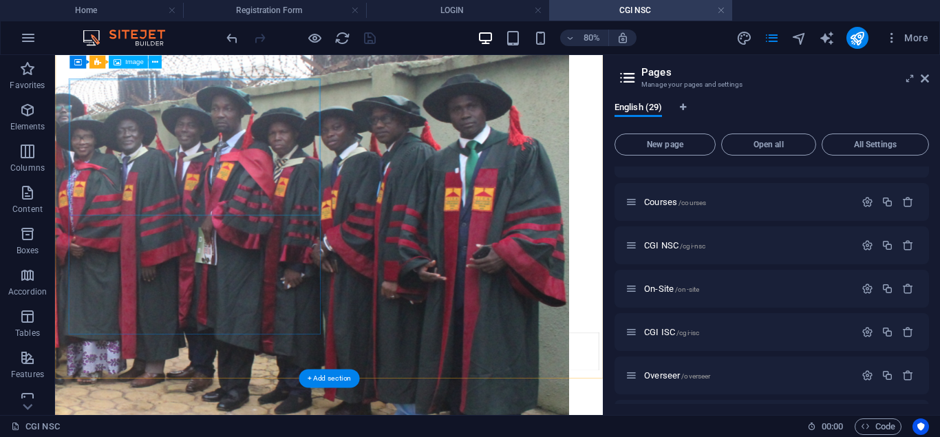
scroll to position [772, 0]
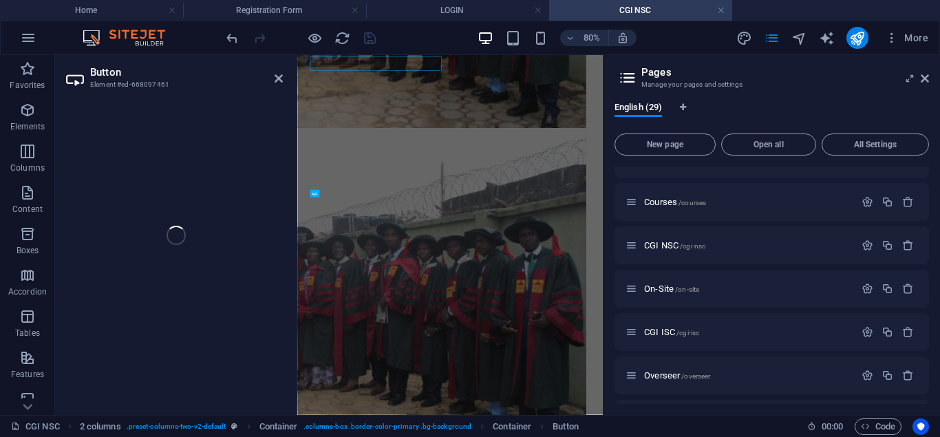
scroll to position [1087, 0]
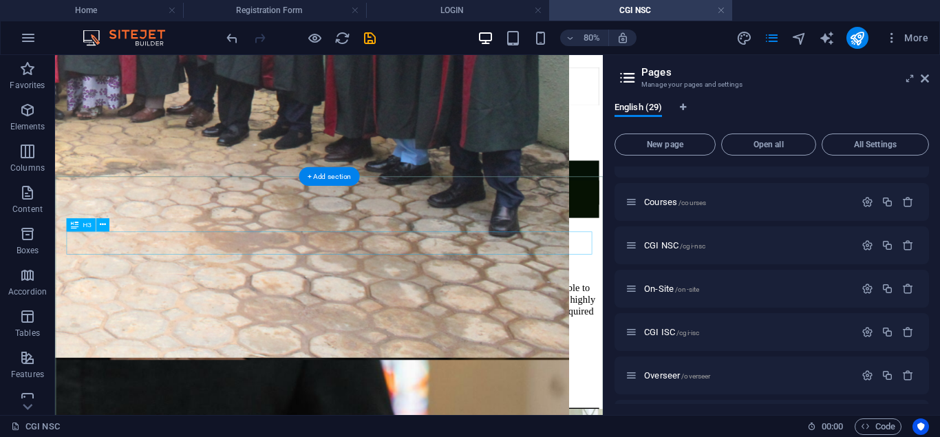
scroll to position [982, 0]
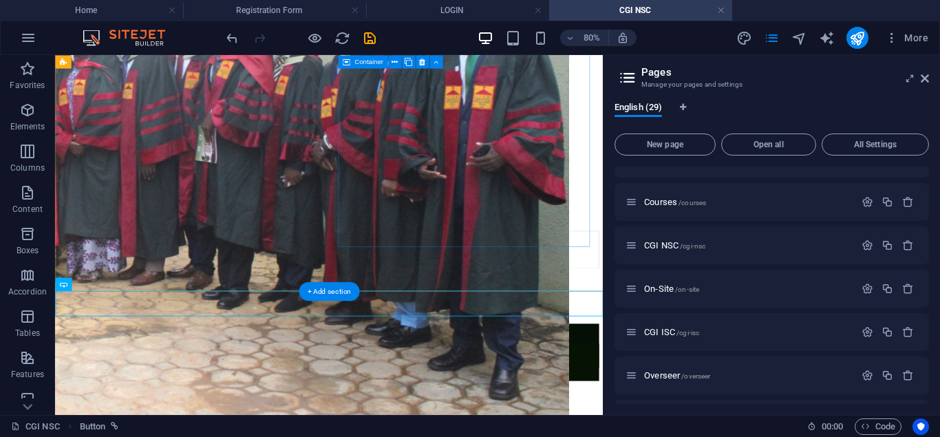
scroll to position [842, 0]
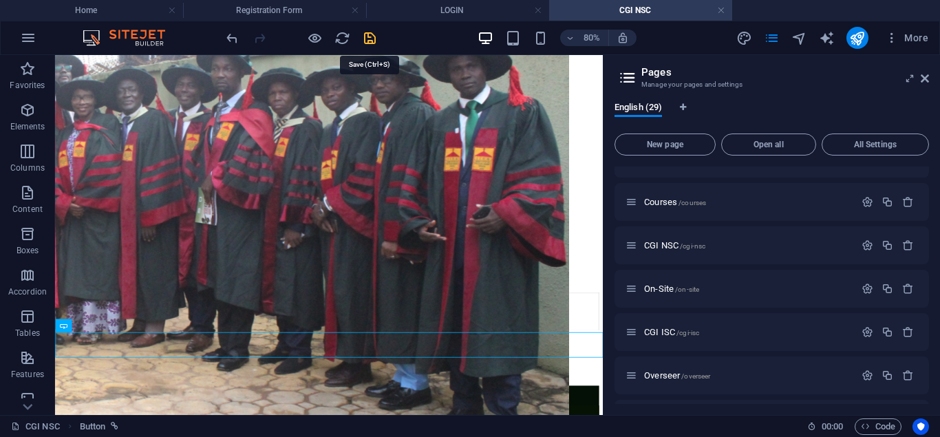
drag, startPoint x: 368, startPoint y: 40, endPoint x: 535, endPoint y: 230, distance: 253.6
click at [368, 40] on icon "save" at bounding box center [370, 38] width 16 height 16
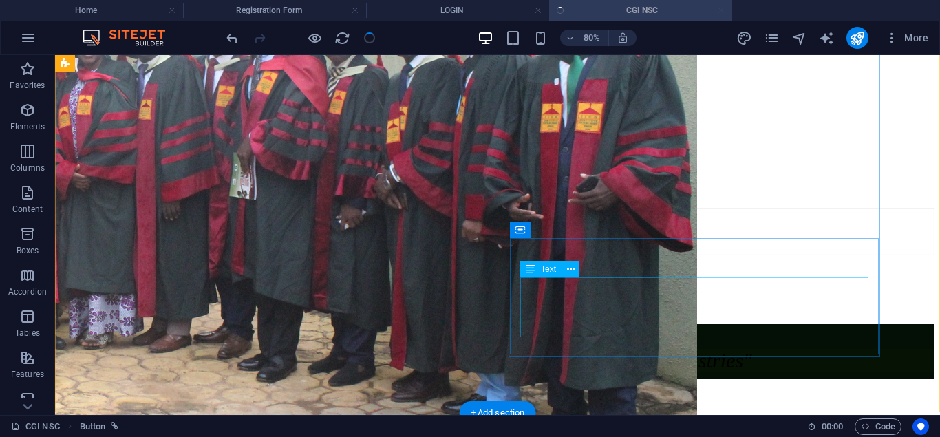
scroll to position [775, 0]
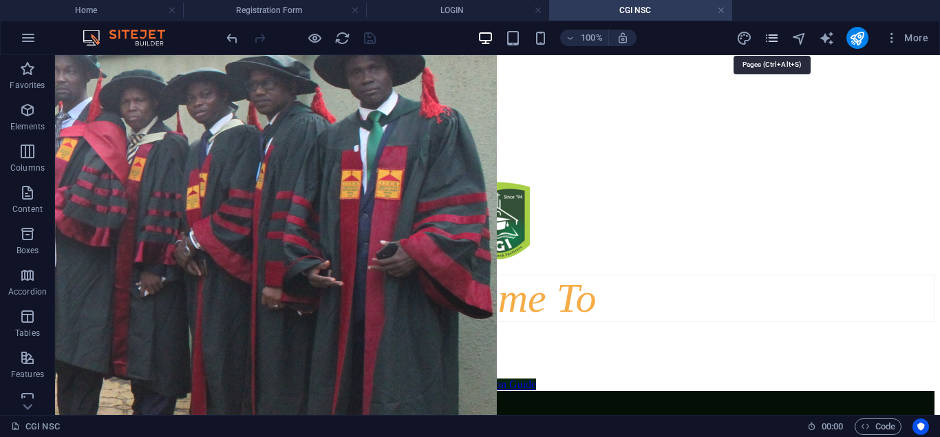
click at [777, 38] on icon "pages" at bounding box center [772, 38] width 16 height 16
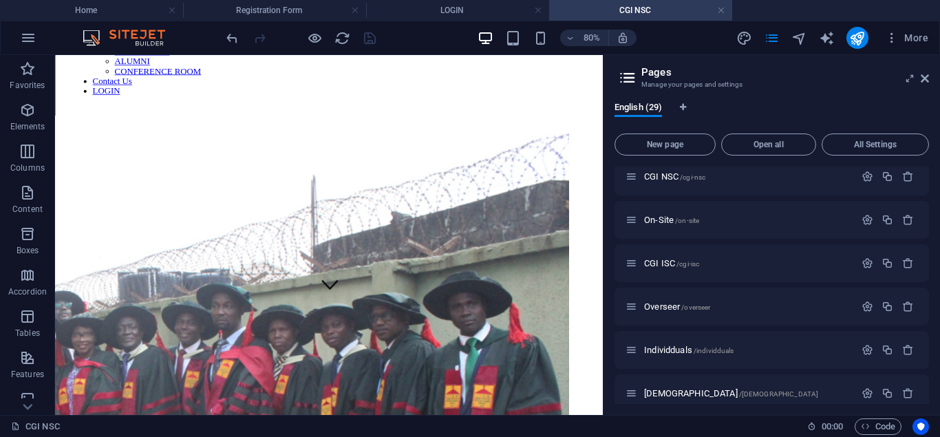
scroll to position [182, 0]
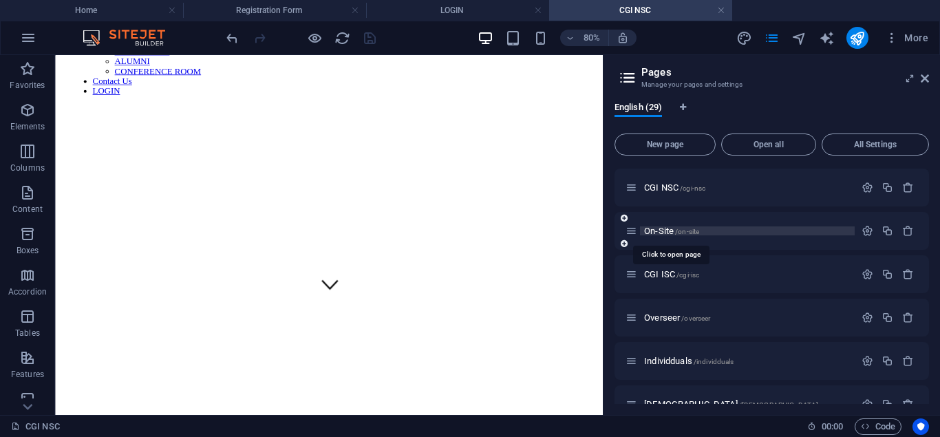
click at [657, 231] on span "On-Site /on-site" at bounding box center [671, 231] width 55 height 10
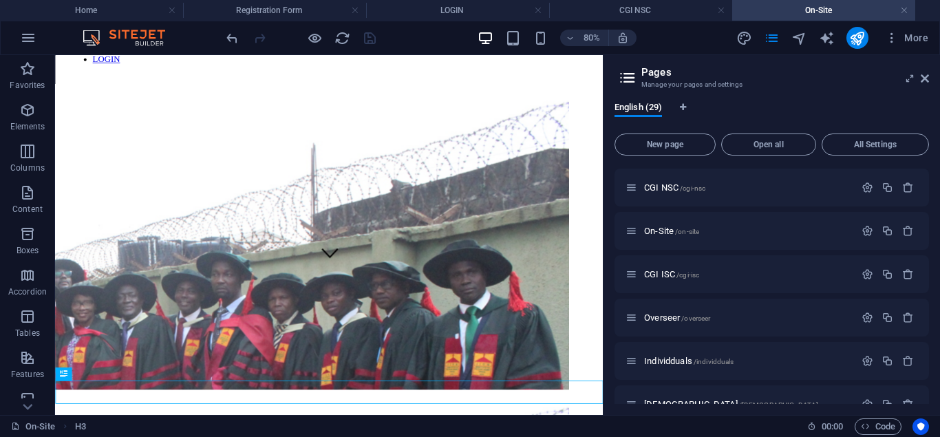
scroll to position [0, 0]
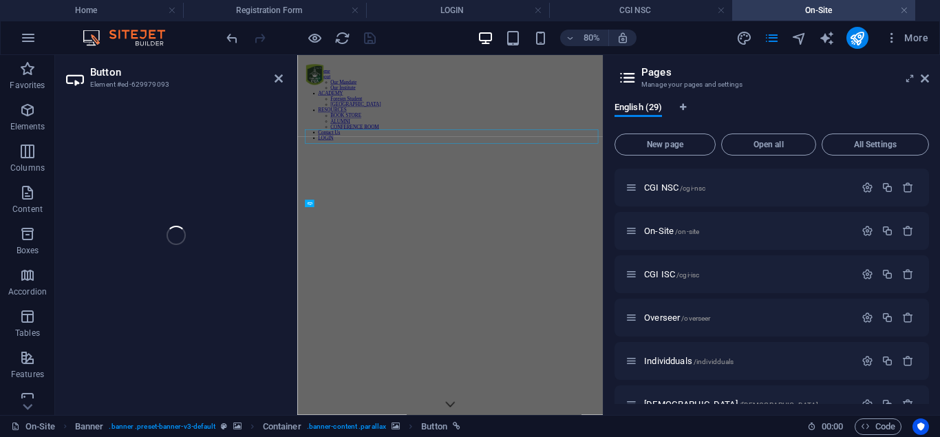
select select "%"
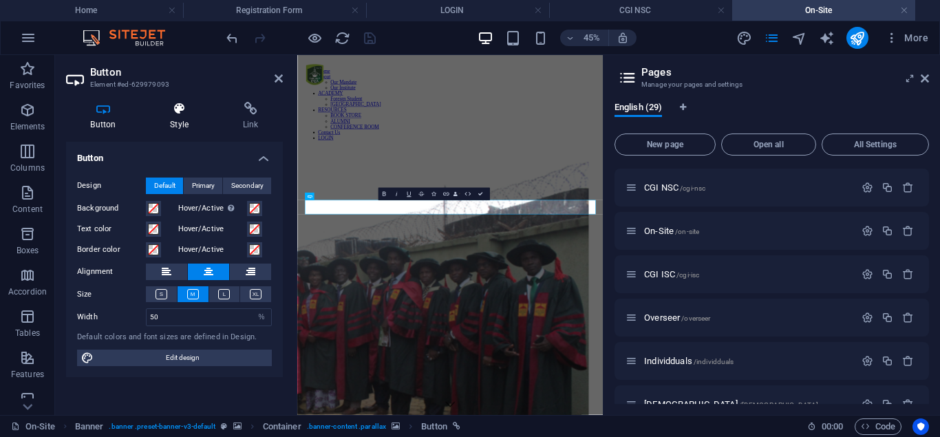
click at [178, 124] on h4 "Style" at bounding box center [182, 116] width 73 height 29
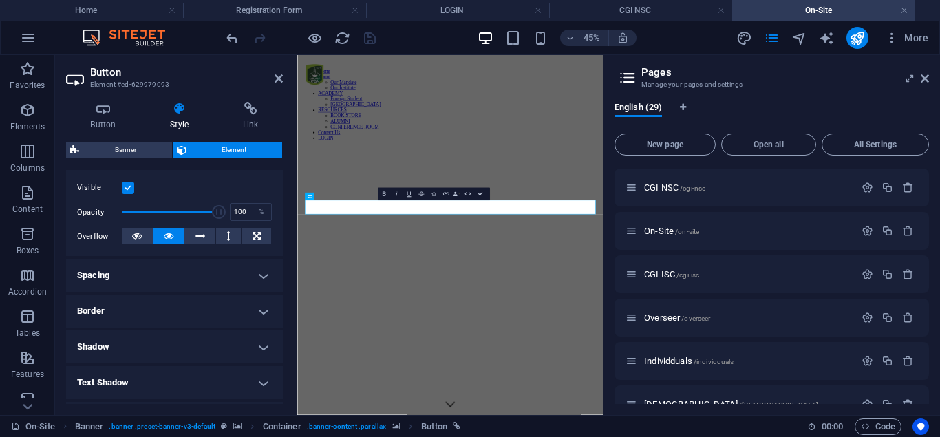
scroll to position [186, 0]
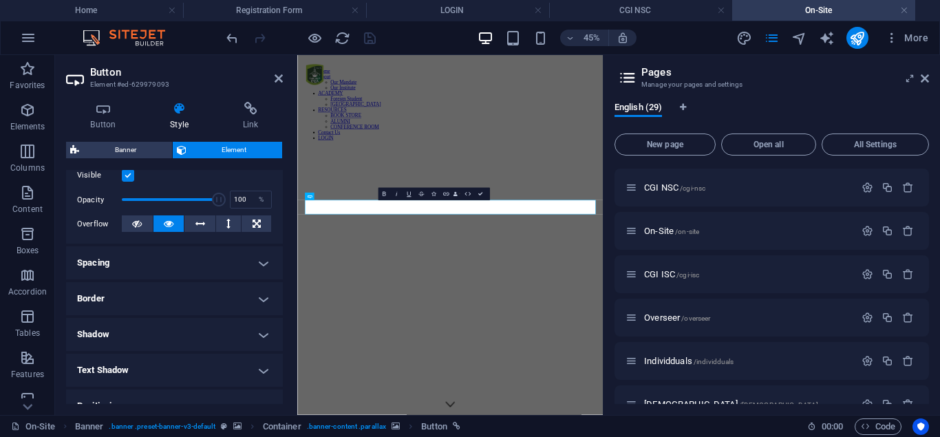
click at [173, 270] on h4 "Spacing" at bounding box center [174, 262] width 217 height 33
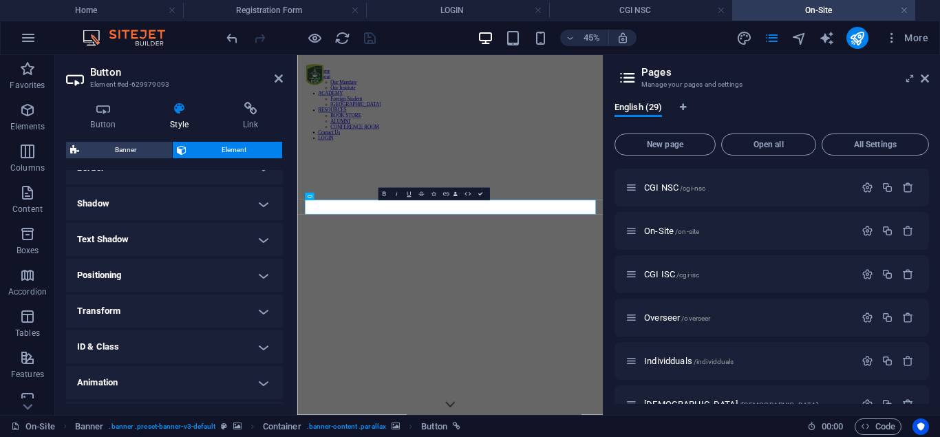
scroll to position [403, 0]
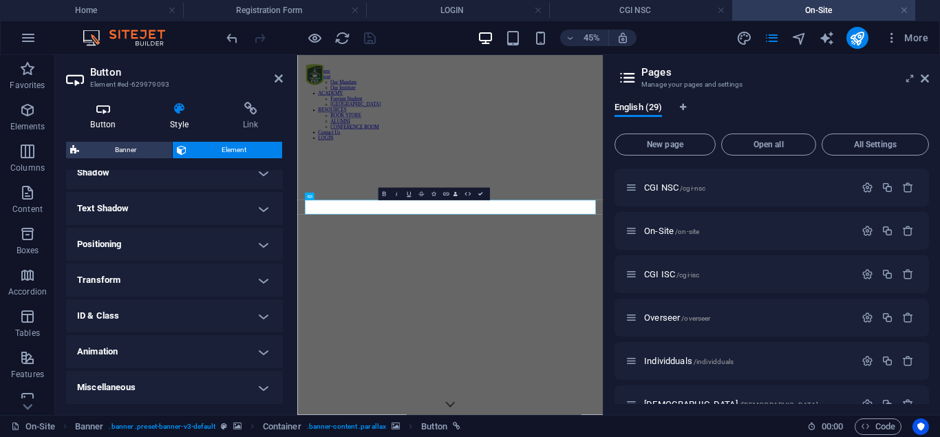
click at [103, 115] on icon at bounding box center [103, 109] width 74 height 14
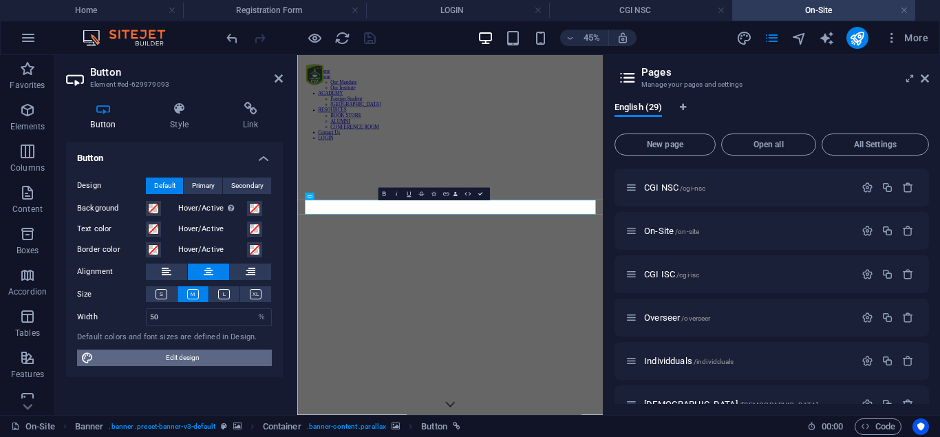
click at [155, 360] on span "Edit design" at bounding box center [183, 358] width 170 height 17
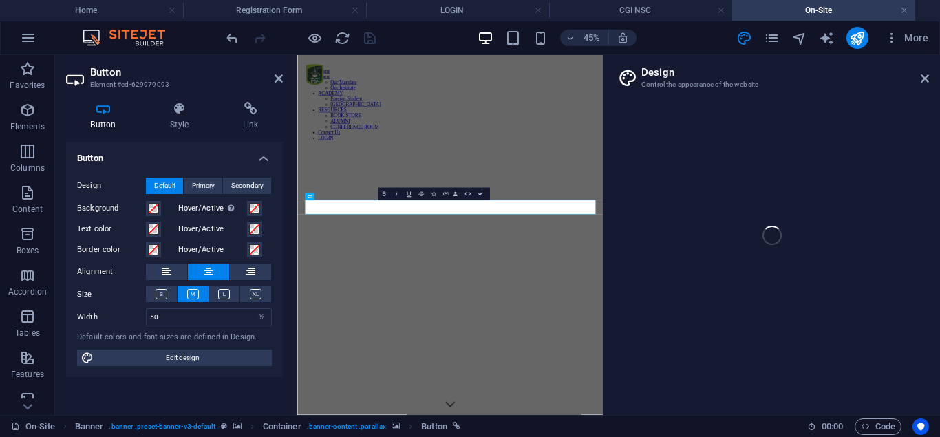
select select "px"
select select "400"
select select "px"
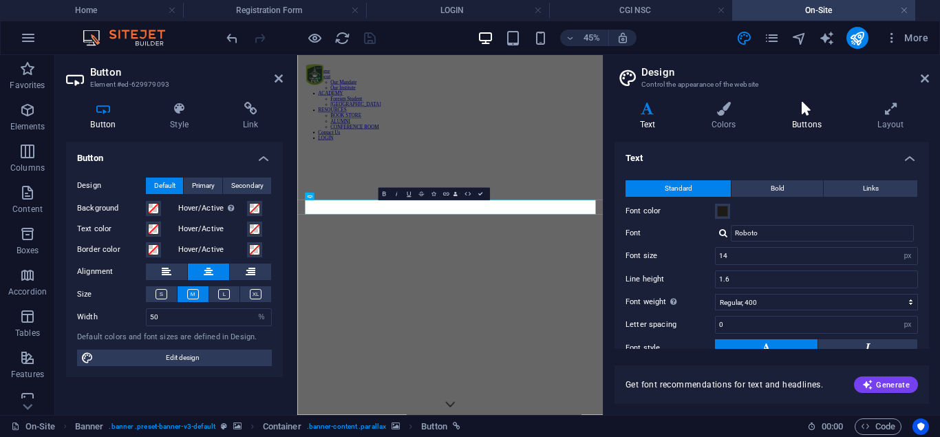
click at [813, 123] on h4 "Buttons" at bounding box center [809, 116] width 85 height 29
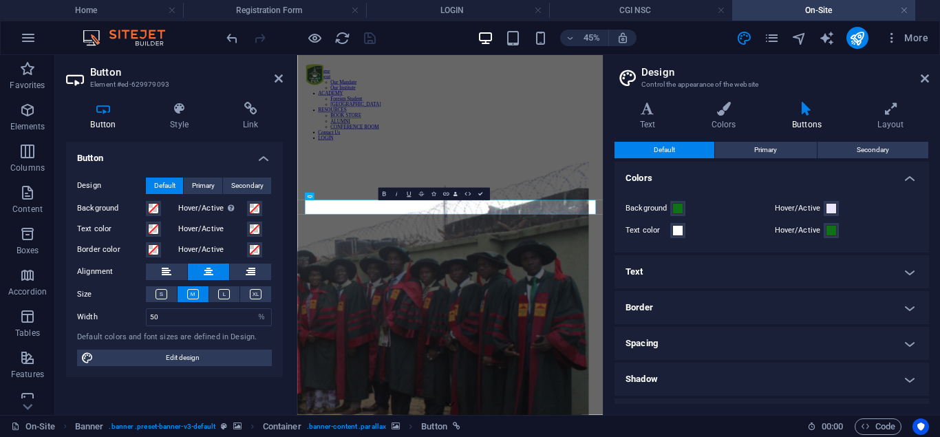
click at [814, 277] on h4 "Text" at bounding box center [772, 271] width 315 height 33
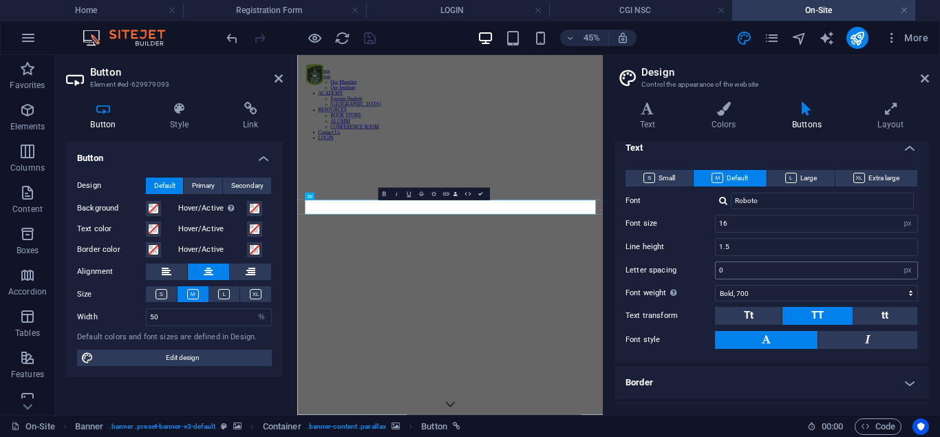
scroll to position [186, 0]
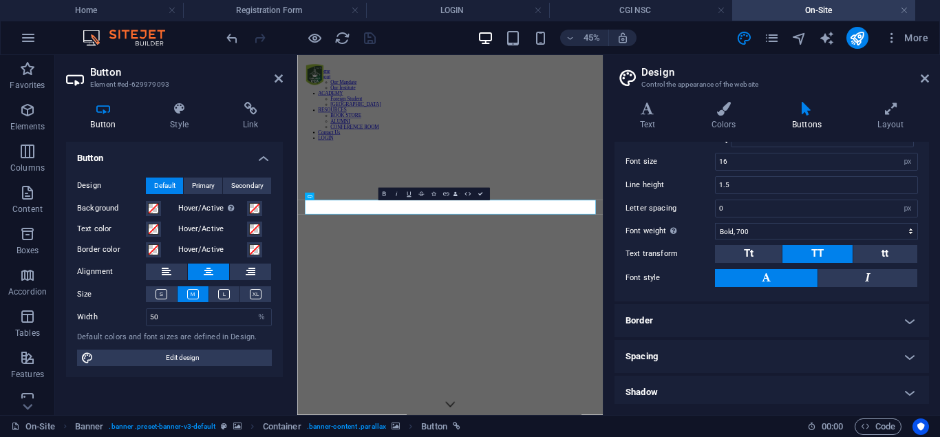
click at [812, 347] on h4 "Spacing" at bounding box center [772, 356] width 315 height 33
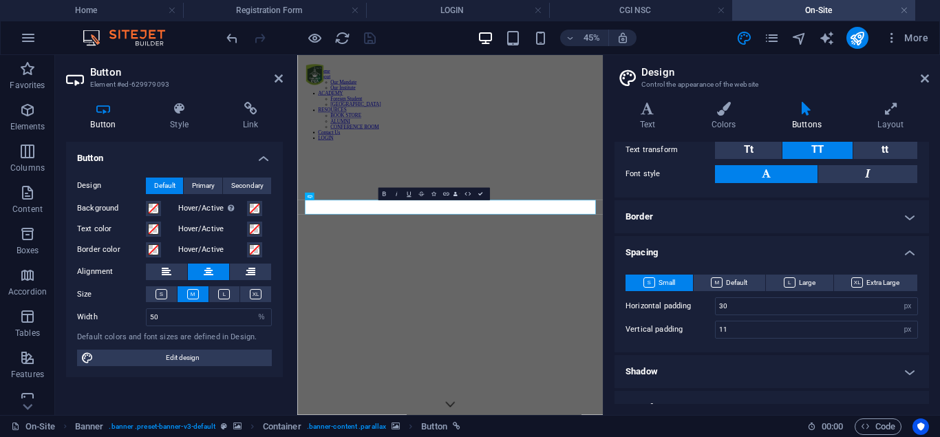
scroll to position [310, 0]
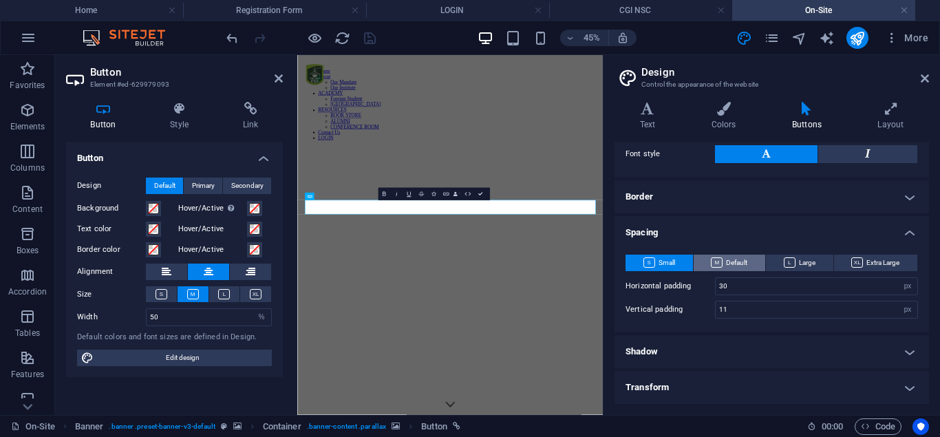
click at [741, 264] on span "Default" at bounding box center [729, 263] width 36 height 17
click at [666, 262] on span "Small" at bounding box center [660, 263] width 32 height 17
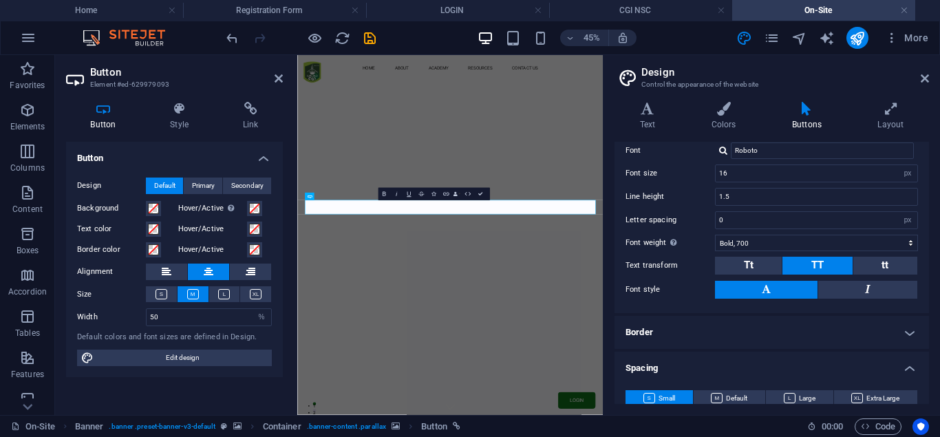
scroll to position [186, 0]
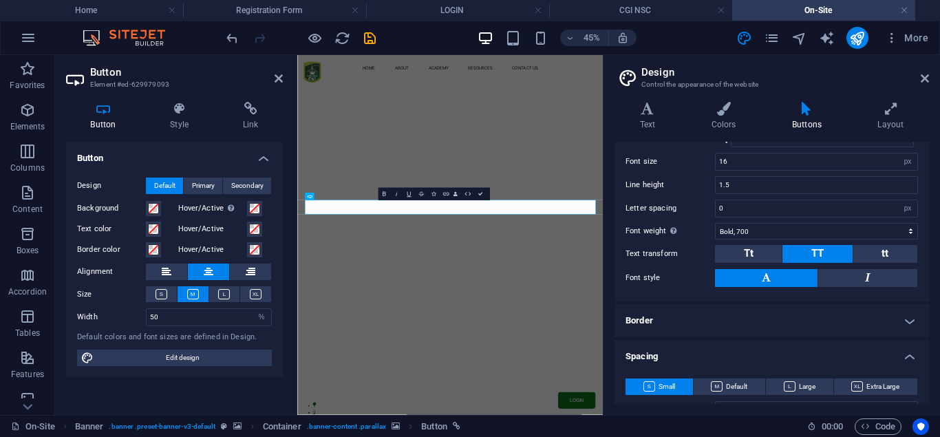
click at [754, 331] on h4 "Border" at bounding box center [772, 320] width 315 height 33
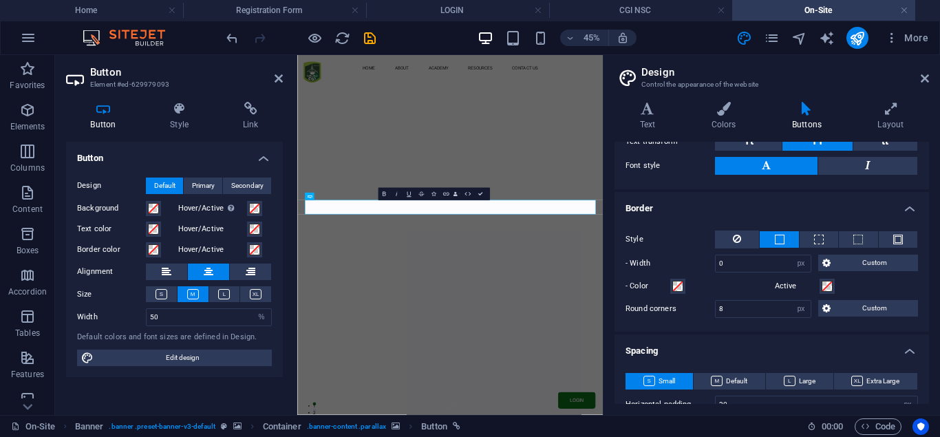
scroll to position [310, 0]
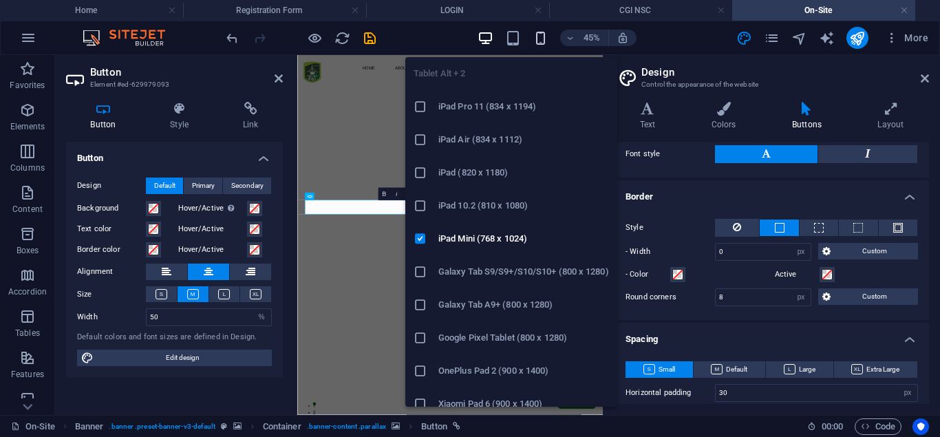
click at [535, 32] on icon "button" at bounding box center [541, 38] width 16 height 16
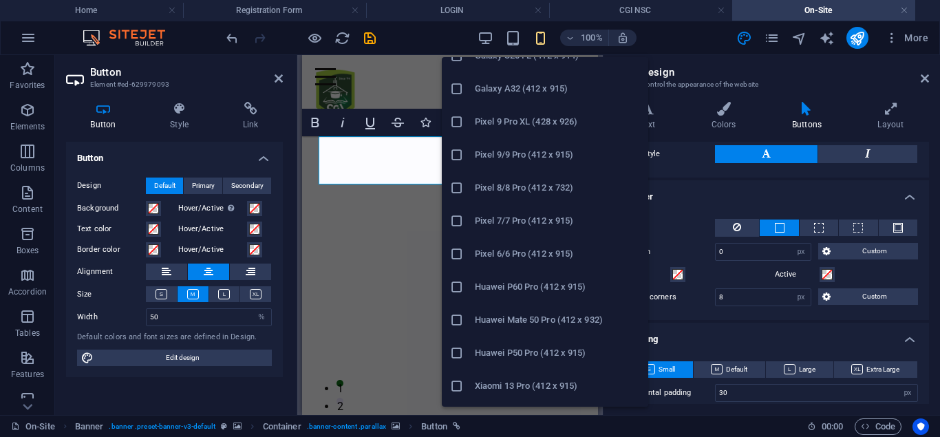
scroll to position [741, 0]
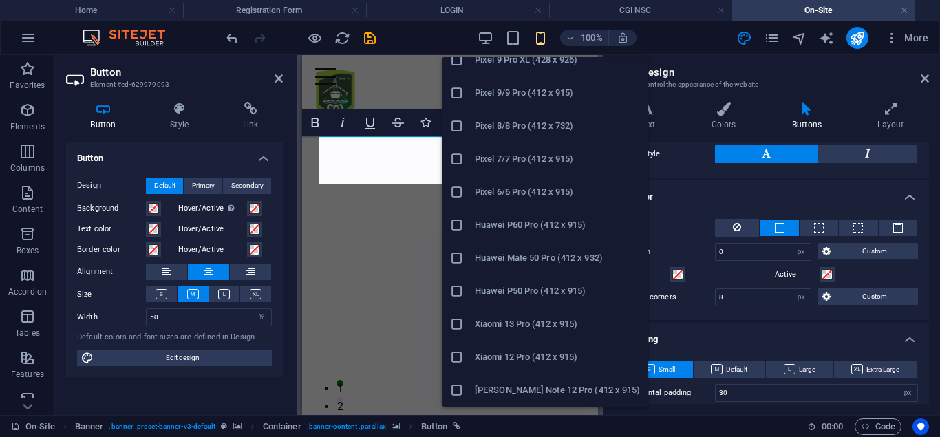
click at [561, 388] on h6 "[PERSON_NAME] Note 12 Pro (412 x 915)" at bounding box center [557, 390] width 165 height 17
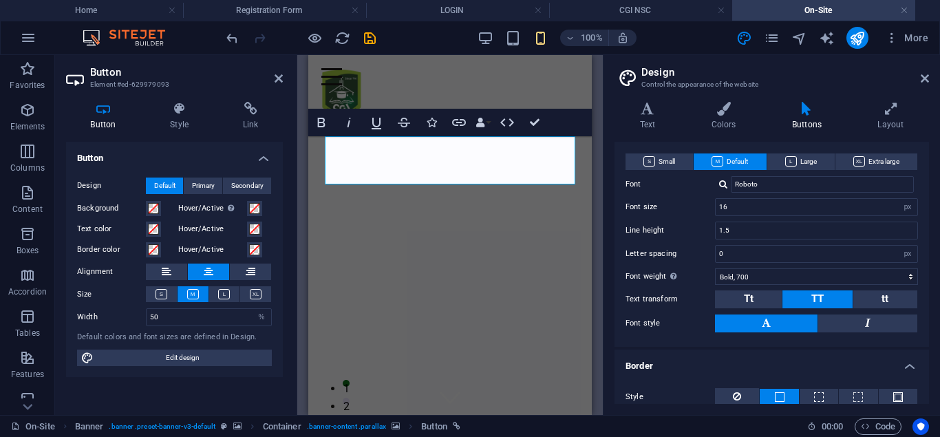
scroll to position [124, 0]
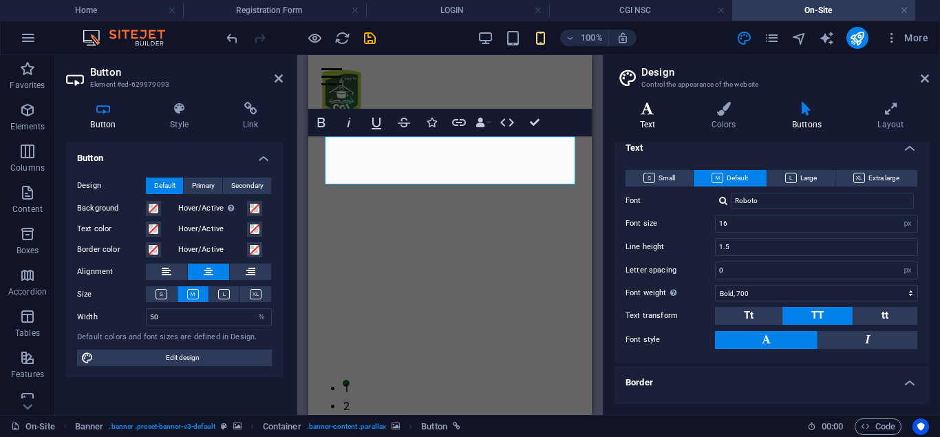
click at [652, 125] on h4 "Text" at bounding box center [651, 116] width 72 height 29
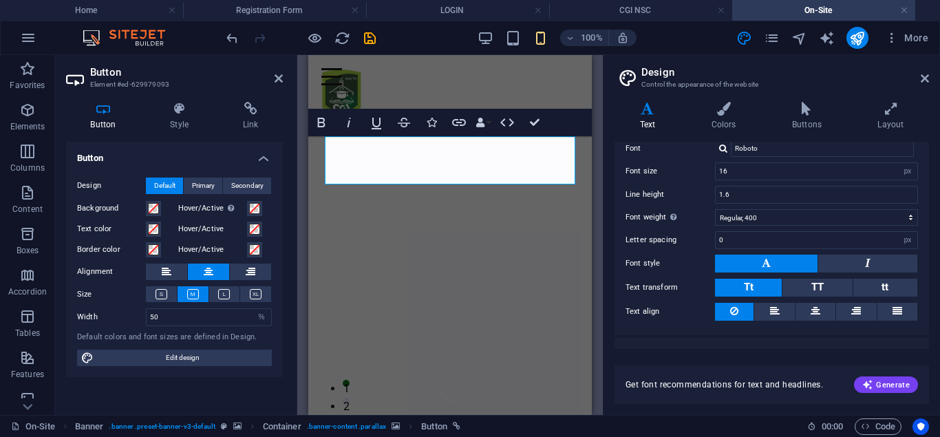
scroll to position [105, 0]
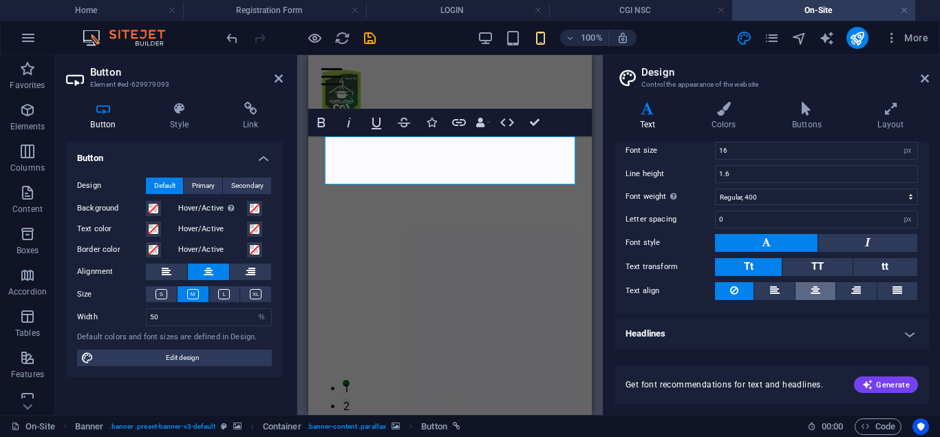
click at [810, 288] on button at bounding box center [816, 291] width 40 height 18
click at [773, 291] on icon at bounding box center [775, 290] width 10 height 17
click at [731, 288] on icon at bounding box center [734, 290] width 8 height 17
drag, startPoint x: 94, startPoint y: 23, endPoint x: 277, endPoint y: 77, distance: 190.3
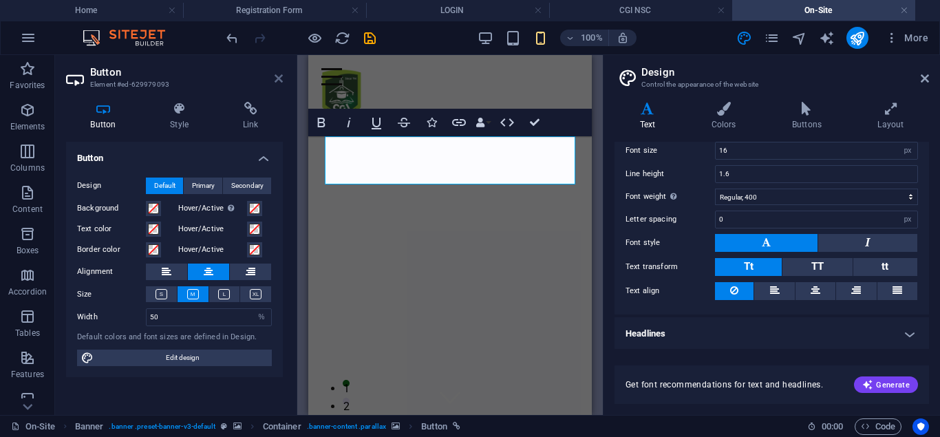
click at [277, 77] on icon at bounding box center [279, 78] width 8 height 11
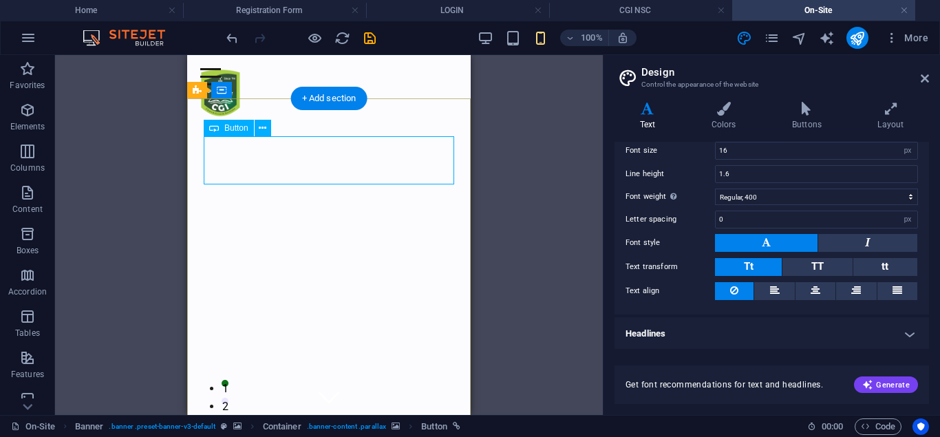
select select "%"
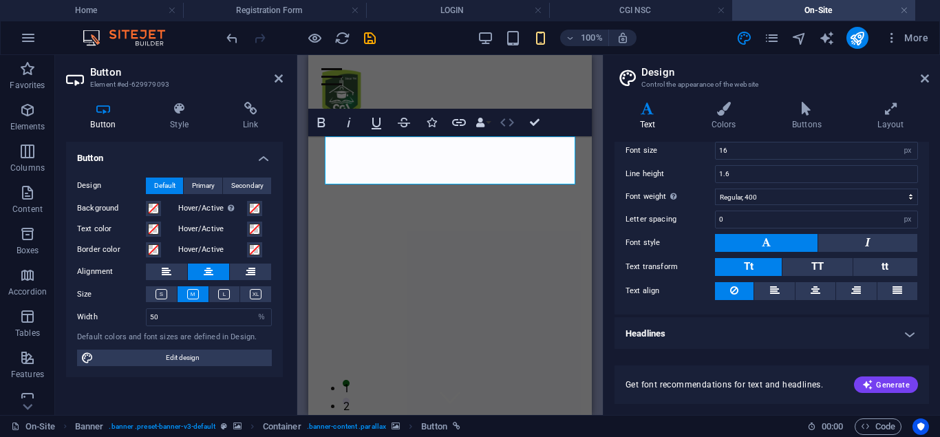
click at [504, 123] on icon "button" at bounding box center [507, 122] width 17 height 17
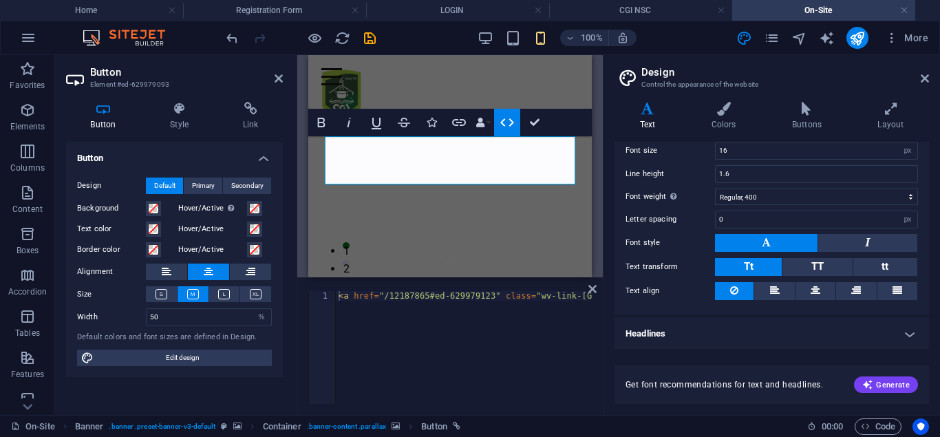
click at [578, 297] on div "< a href = "/12187865#ed-629979123" class = "wv-link-elm button center" content…" at bounding box center [600, 357] width 529 height 132
drag, startPoint x: 574, startPoint y: 296, endPoint x: 635, endPoint y: 292, distance: 61.4
click at [592, 292] on div "< a href = "/12187865#ed-629979123" class = "wv-link-elm button center" content…" at bounding box center [464, 347] width 256 height 113
click at [571, 297] on div "< a href = "/12187865#ed-629979123" class = "wv-link-elm button center" content…" at bounding box center [464, 347] width 256 height 113
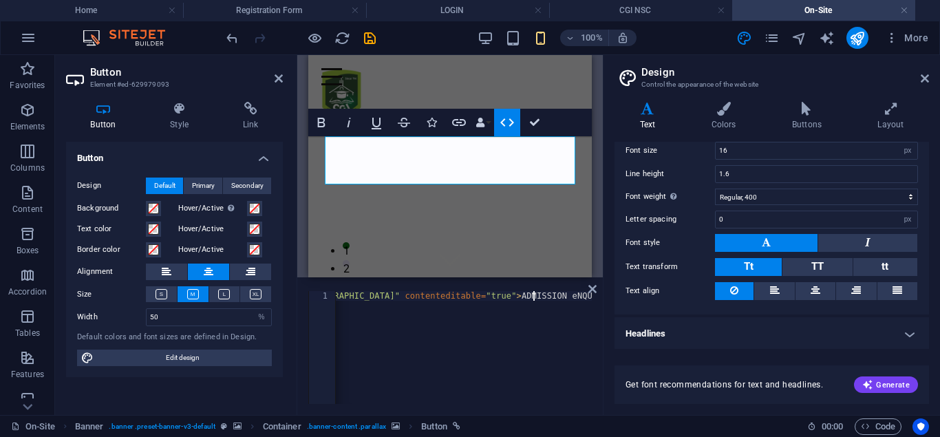
click at [533, 295] on div "< a href = "/12187865#ed-629979123" class = "wv-link-elm button center" content…" at bounding box center [327, 357] width 529 height 132
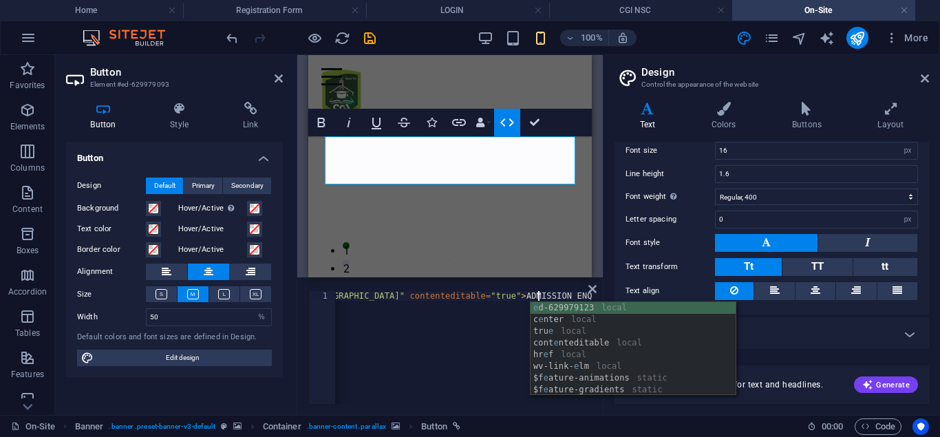
scroll to position [0, 38]
click at [453, 297] on div "< a href = "/12187865#ed-629979123" class = "wv-link-elm button center" content…" at bounding box center [331, 357] width 529 height 132
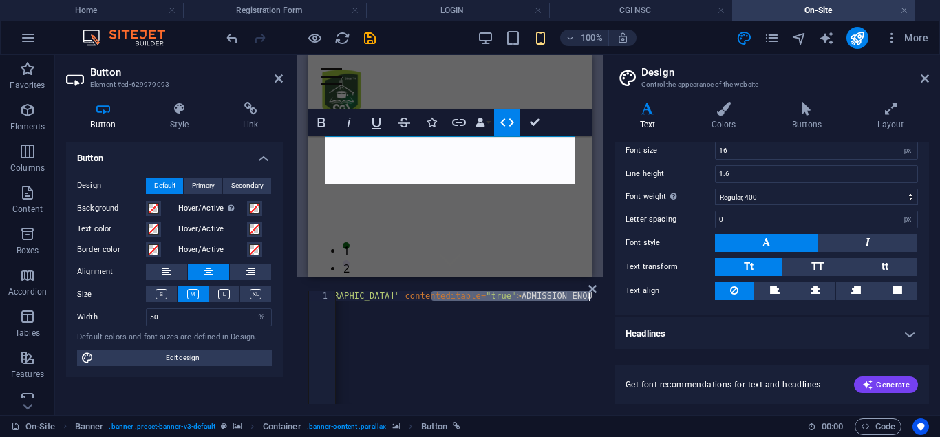
scroll to position [0, 273]
drag, startPoint x: 435, startPoint y: 298, endPoint x: 339, endPoint y: 296, distance: 96.4
click at [335, 297] on div "< a href = "/12187865#ed-629979123" class = "wv-link-elm button center" content…" at bounding box center [421, 357] width 529 height 132
click at [454, 297] on div "< a href = "/12187865#ed-629979123" class = "wv-link-elm button center" content…" at bounding box center [464, 347] width 256 height 113
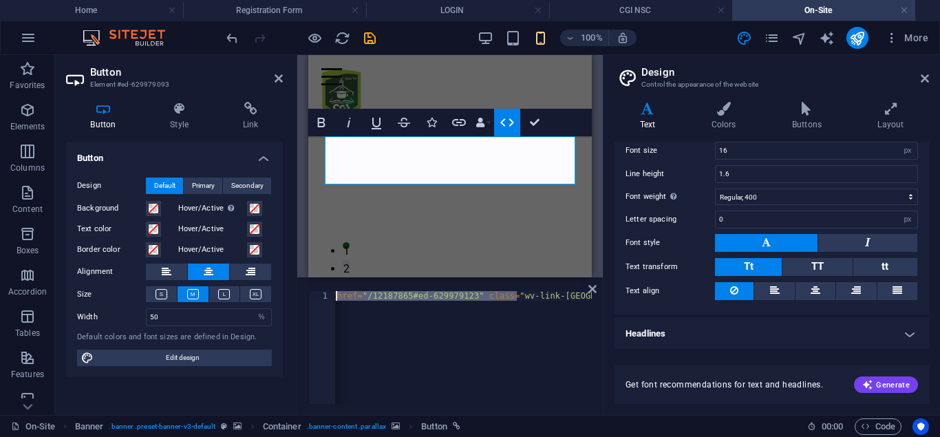
scroll to position [0, 17]
drag, startPoint x: 372, startPoint y: 295, endPoint x: 328, endPoint y: 297, distance: 44.8
click at [336, 297] on div "< a href = "/12187865#ed-629979123" class = "wv-link-elm button center" content…" at bounding box center [464, 347] width 256 height 113
click at [476, 293] on div "< a href = "/12187865#ed-629979123" class = "wv-link-elm button center" content…" at bounding box center [464, 347] width 256 height 113
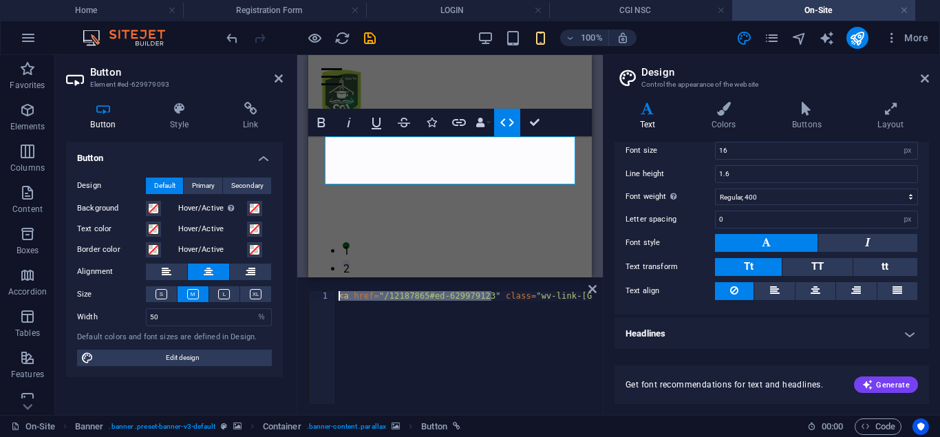
drag, startPoint x: 489, startPoint y: 297, endPoint x: 317, endPoint y: 290, distance: 172.2
click at [336, 291] on div "< a href = "/12187865#ed-629979123" class = "wv-link-elm button center" content…" at bounding box center [464, 347] width 256 height 113
click at [413, 297] on div "< a href = "/12187865#ed-629979123" class = "wv-link-elm button center" content…" at bounding box center [464, 347] width 256 height 113
drag, startPoint x: 552, startPoint y: 297, endPoint x: 645, endPoint y: 298, distance: 92.9
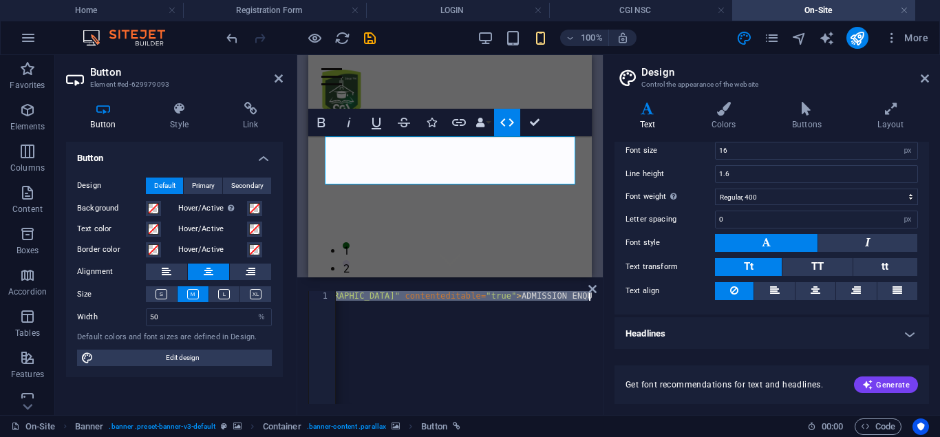
click at [592, 298] on div "< a href = "/12187865#ed-629979123" class = "wv-link-elm button center" content…" at bounding box center [464, 347] width 256 height 113
click at [481, 294] on div "< a href = "/12187865#ed-629979123" class = "wv-link-elm button center" content…" at bounding box center [464, 347] width 256 height 113
click at [478, 297] on div "< a href = "/12187865#ed-629979123" class = "wv-link-elm button center" content…" at bounding box center [327, 357] width 529 height 132
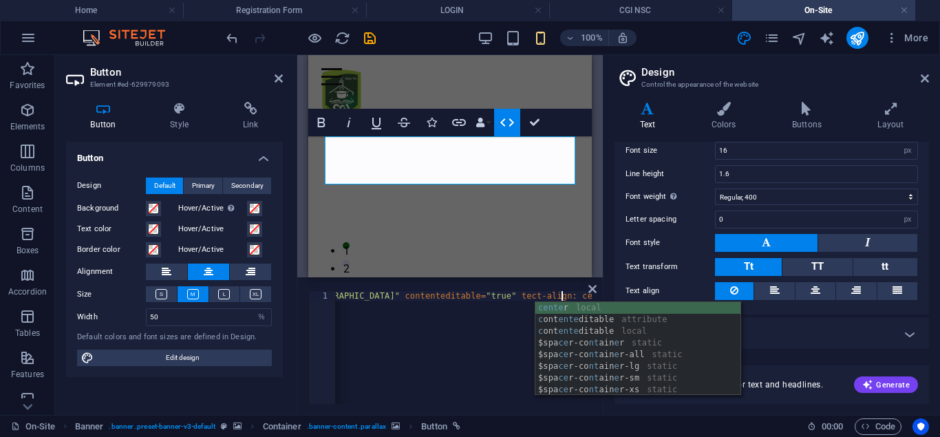
scroll to position [0, 41]
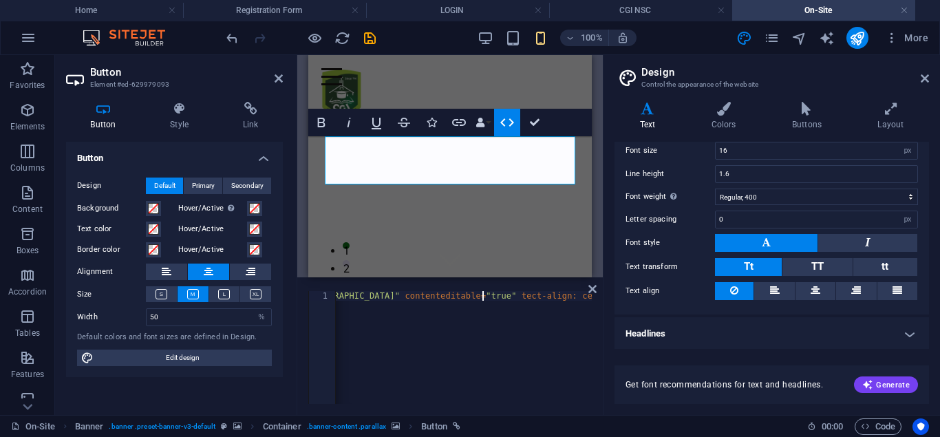
click at [483, 296] on div "< a href = "/12187865#ed-629979123" class = "wv-link-elm button center" content…" at bounding box center [374, 357] width 622 height 132
drag, startPoint x: 572, startPoint y: 295, endPoint x: 598, endPoint y: 296, distance: 26.2
click at [592, 296] on div "< a href = "/12187865#ed-629979123" class = "wv-link-elm button center" content…" at bounding box center [464, 347] width 256 height 113
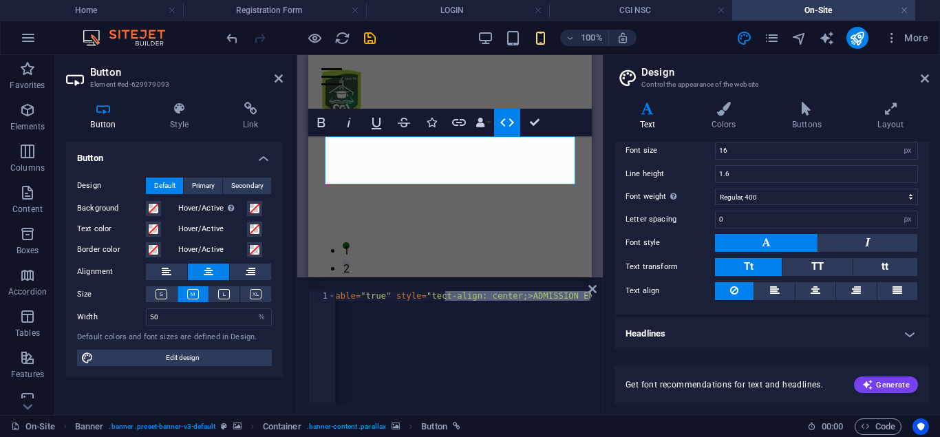
click at [507, 297] on div "< a href = "/12187865#ed-629979123" class = "wv-link-elm button center" content…" at bounding box center [464, 347] width 256 height 113
click at [476, 296] on div "< a href = "/12187865#ed-629979123" class = "wv-link-elm button center" content…" at bounding box center [264, 357] width 655 height 132
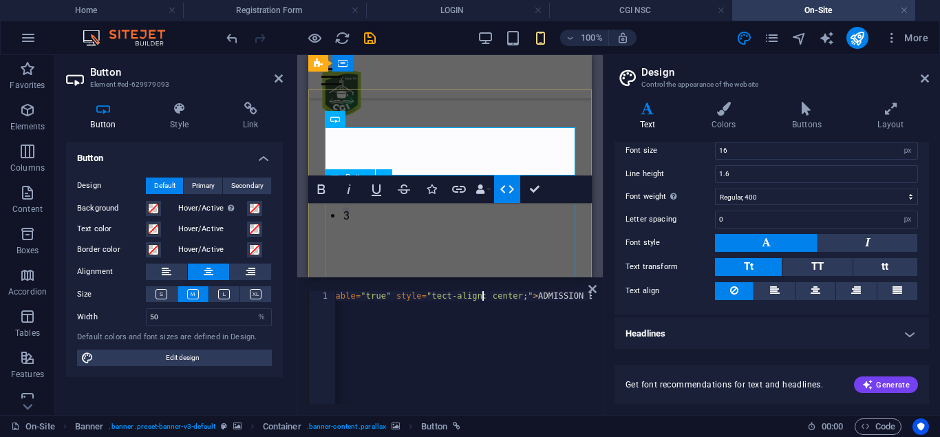
scroll to position [0, 0]
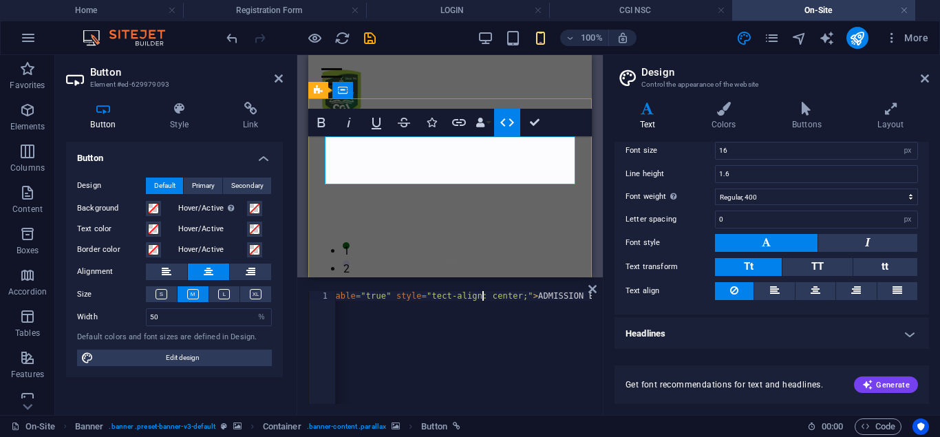
type textarea "<a href="/12187865#ed-629979123" class="wv-link-elm button center" contentedita…"
click at [923, 74] on icon at bounding box center [925, 78] width 8 height 11
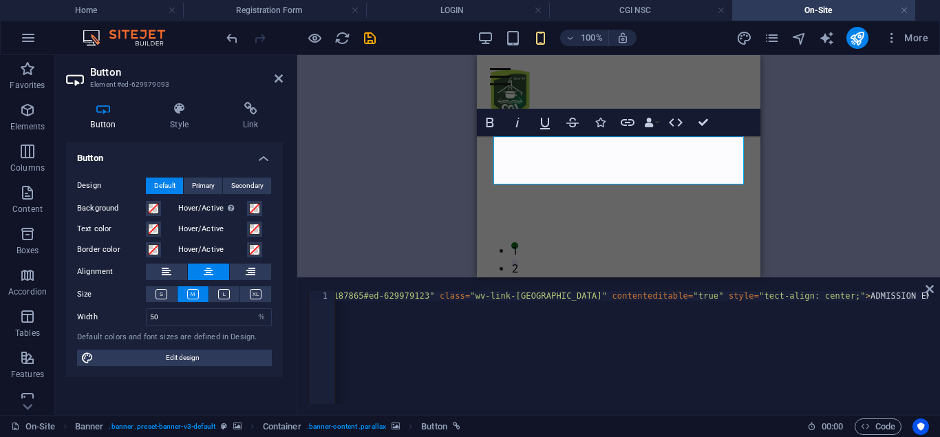
scroll to position [0, 66]
click at [147, 357] on span "Edit design" at bounding box center [183, 358] width 170 height 17
select select "px"
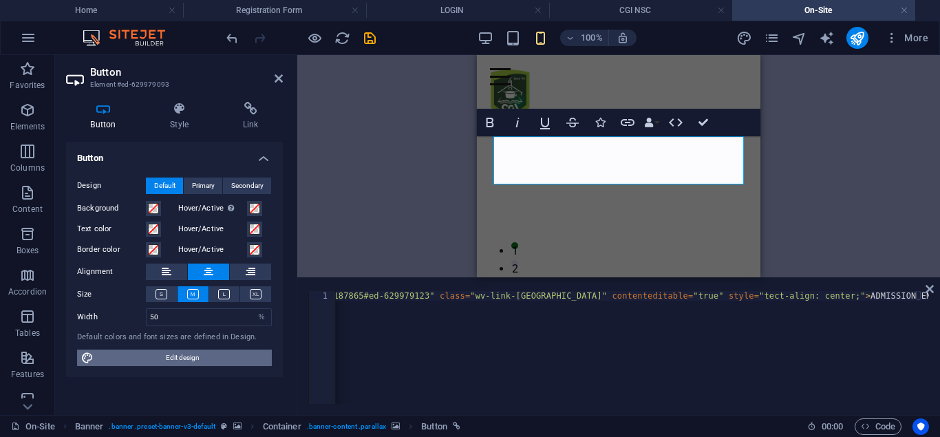
select select "px"
select select "700"
select select "px"
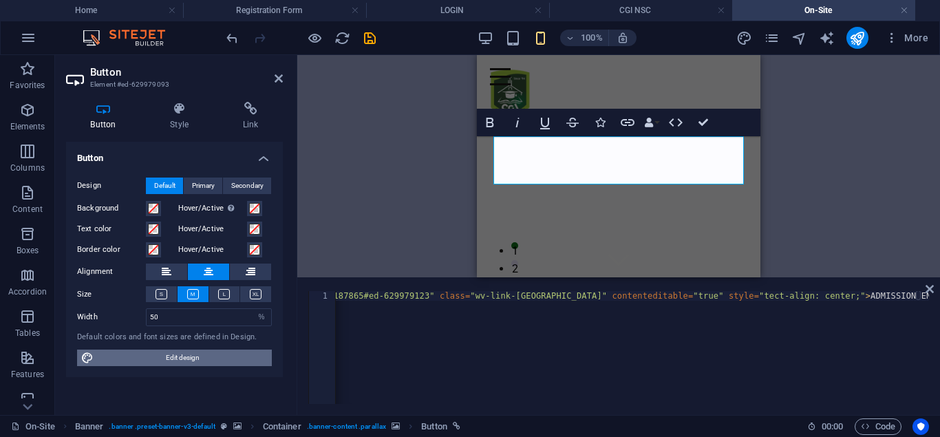
select select "px"
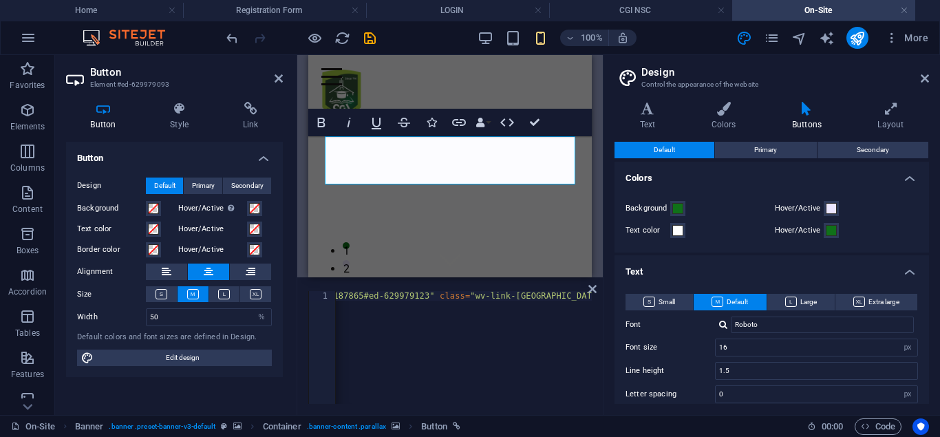
scroll to position [124, 0]
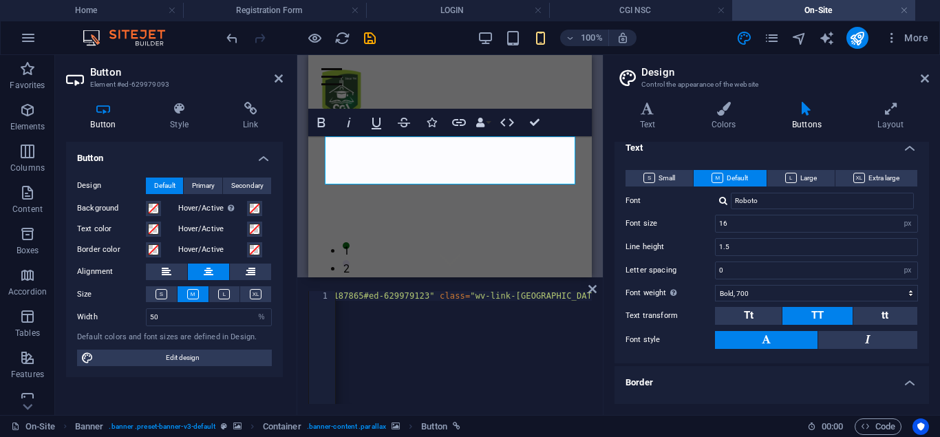
click at [803, 125] on h4 "Buttons" at bounding box center [809, 116] width 85 height 29
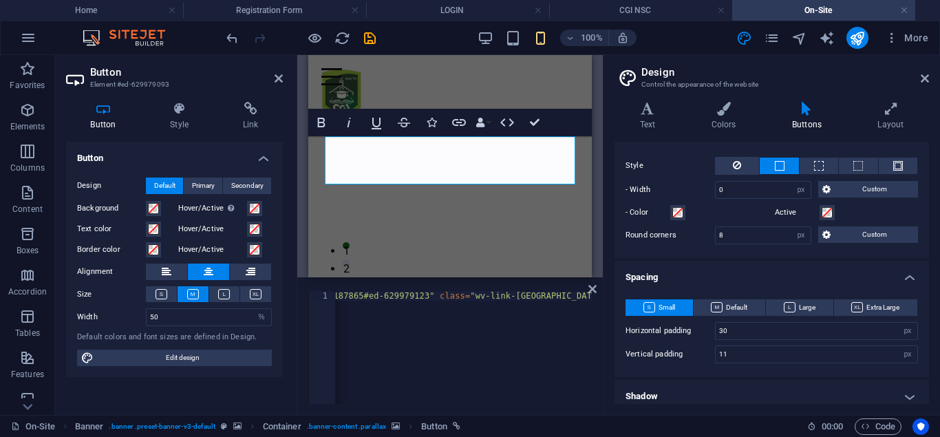
scroll to position [434, 0]
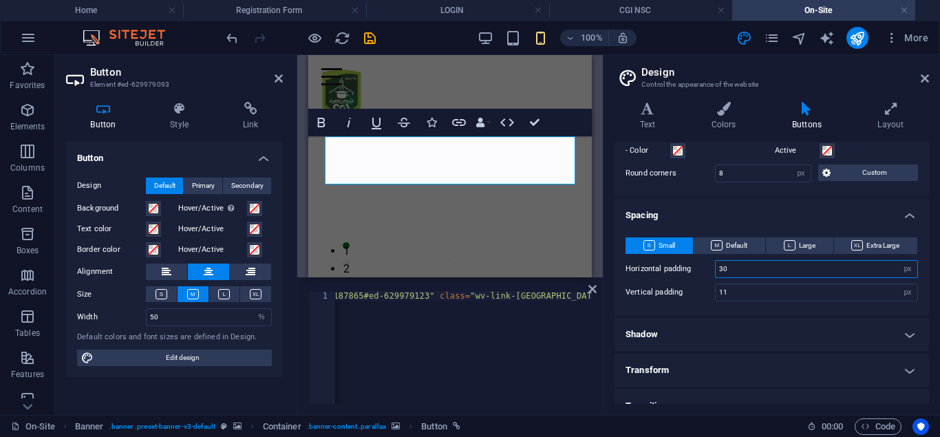
drag, startPoint x: 731, startPoint y: 268, endPoint x: 712, endPoint y: 273, distance: 19.2
click at [716, 273] on input "30" at bounding box center [817, 269] width 202 height 17
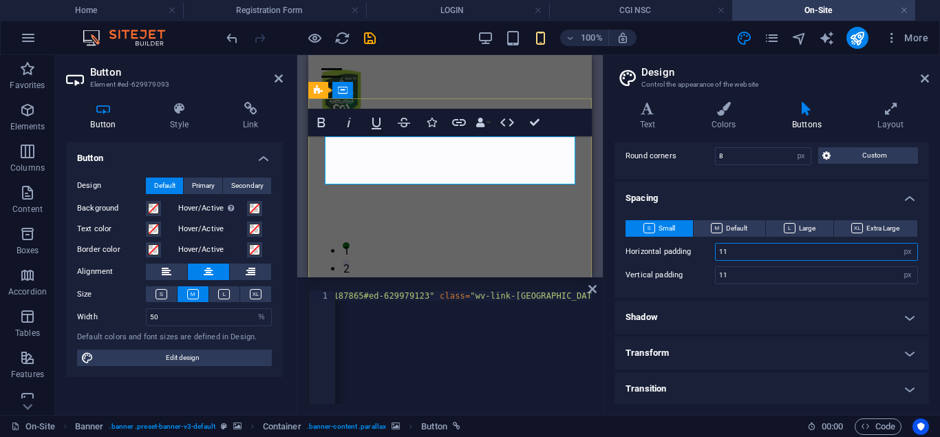
type input "11"
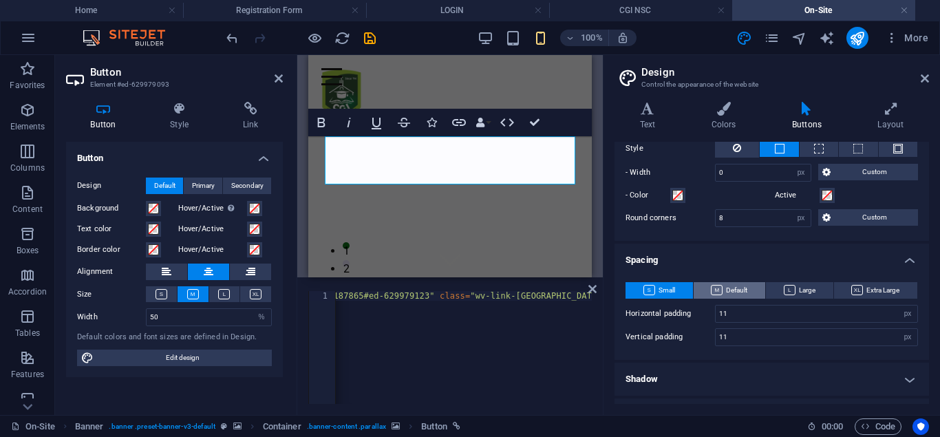
click at [726, 285] on span "Default" at bounding box center [729, 290] width 36 height 17
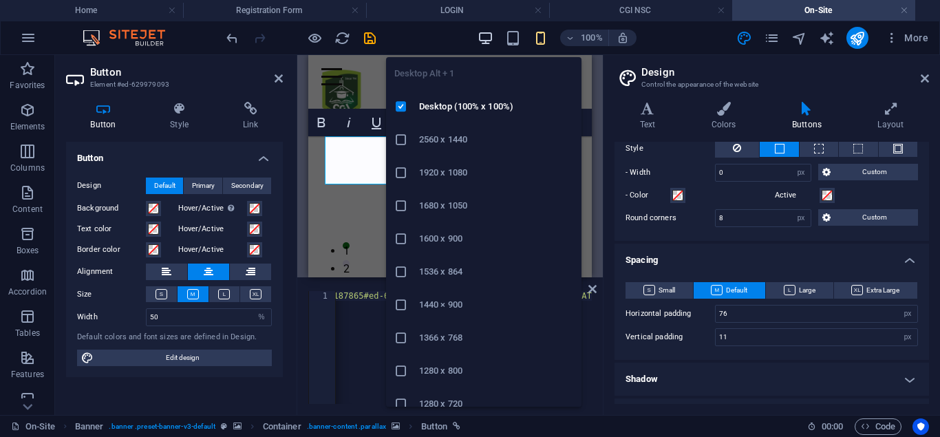
click at [489, 32] on icon "button" at bounding box center [486, 38] width 16 height 16
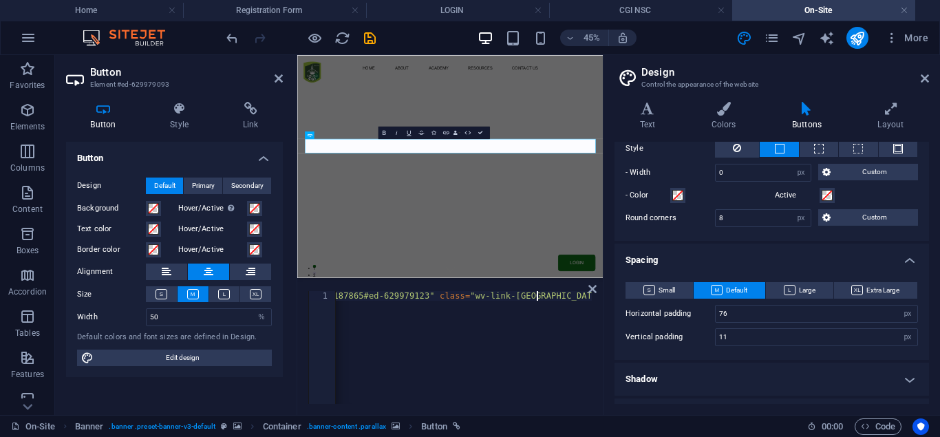
scroll to position [0, 0]
drag, startPoint x: 538, startPoint y: 297, endPoint x: 629, endPoint y: 286, distance: 91.5
click at [592, 291] on div "< a href = "/12187865#ed-629979123" class = "wv-link-elm button center" content…" at bounding box center [464, 347] width 256 height 113
click at [498, 293] on div "< a href = "/12187865#ed-629979123" class = "wv-link-elm button center" content…" at bounding box center [464, 347] width 256 height 113
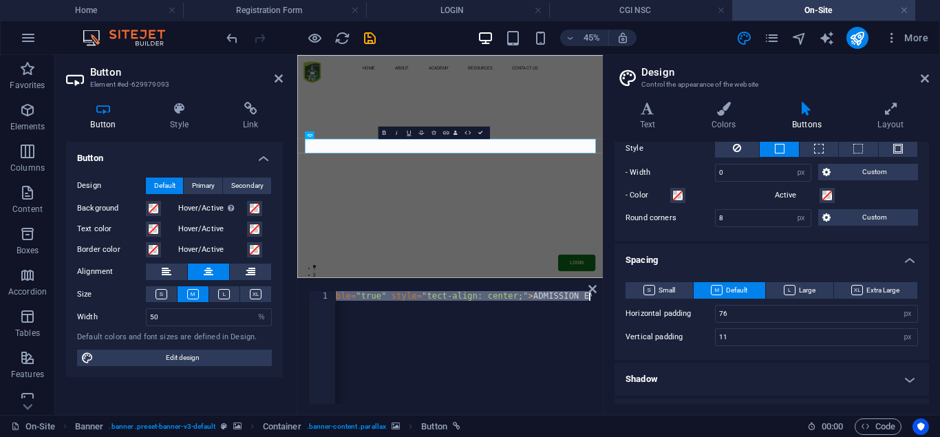
drag, startPoint x: 509, startPoint y: 299, endPoint x: 603, endPoint y: 300, distance: 94.3
click at [592, 300] on div "< a href = "/12187865#ed-629979123" class = "wv-link-elm button center" content…" at bounding box center [464, 347] width 256 height 113
click at [470, 295] on div "< a href = "/12187865#ed-629979123" class = "wv-link-elm button center" content…" at bounding box center [464, 347] width 256 height 113
click at [441, 295] on div "< a href = "/12187865#ed-629979123" class = "wv-link-elm button center" content…" at bounding box center [262, 357] width 659 height 132
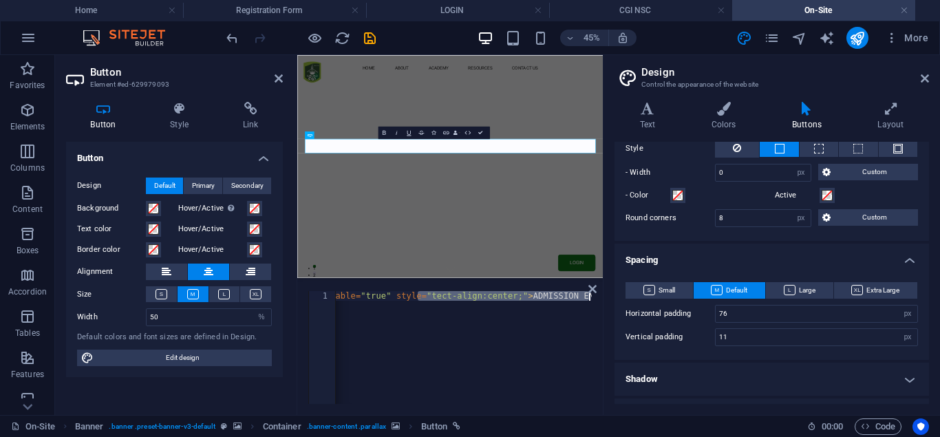
drag, startPoint x: 403, startPoint y: 299, endPoint x: 301, endPoint y: 301, distance: 102.6
click at [301, 301] on div "< a href = "/12187865#ed-629979123" class = "wv-link-elm button center" content…" at bounding box center [264, 357] width 655 height 132
click at [403, 295] on div "< a href = "/12187865#ed-629979123" class = "wv-link-elm button center" content…" at bounding box center [264, 357] width 655 height 132
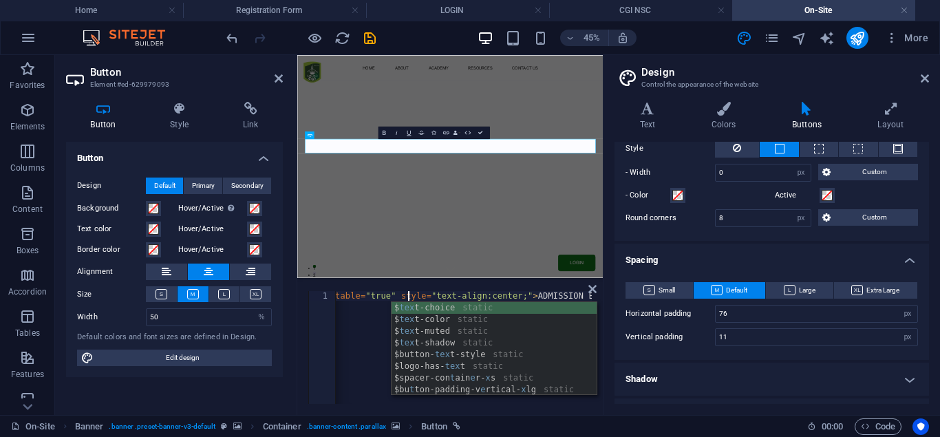
scroll to position [0, 37]
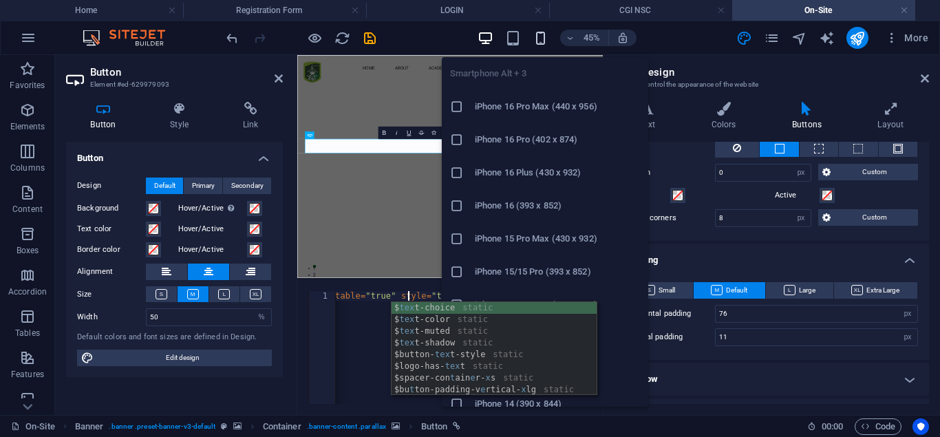
type textarea "<a href="/12187865#ed-629979123" class="wv-link-elm button center" contentedita…"
click at [540, 41] on icon "button" at bounding box center [541, 38] width 16 height 16
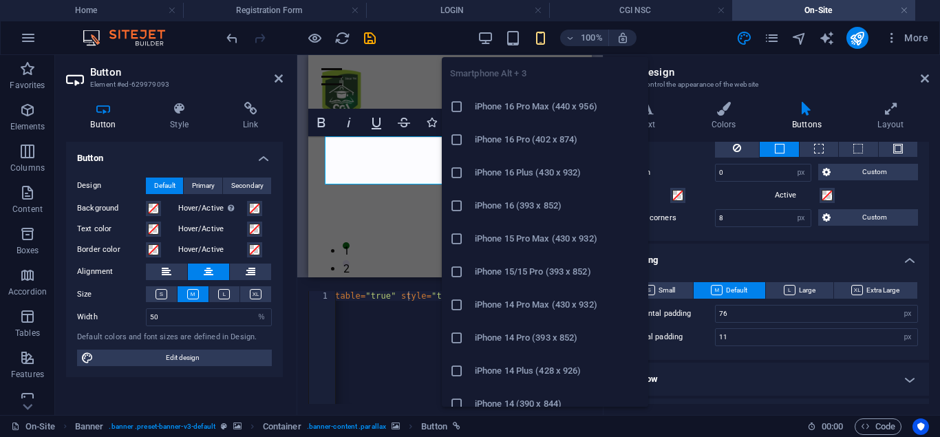
click at [538, 112] on h6 "iPhone 16 Pro Max (440 x 956)" at bounding box center [557, 106] width 165 height 17
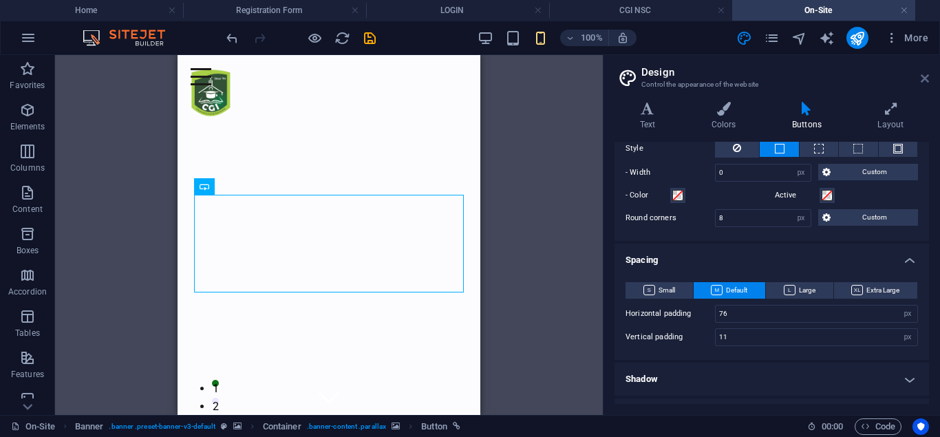
click at [923, 76] on icon at bounding box center [925, 78] width 8 height 11
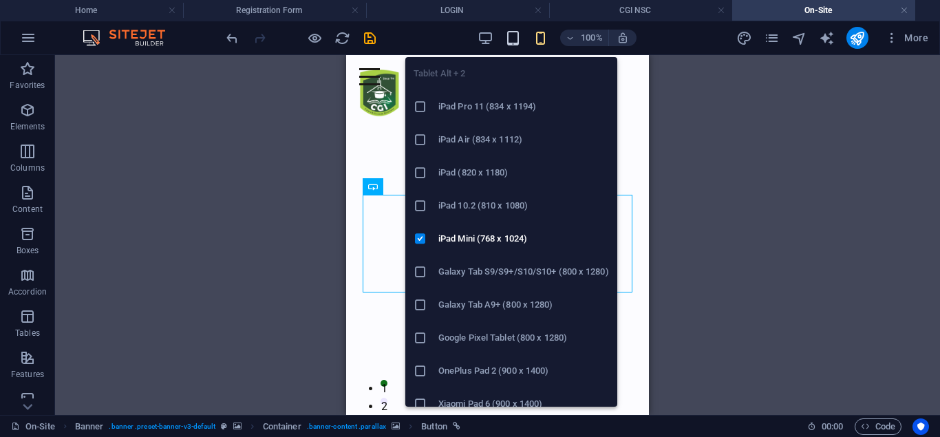
click at [520, 41] on icon "button" at bounding box center [513, 38] width 16 height 16
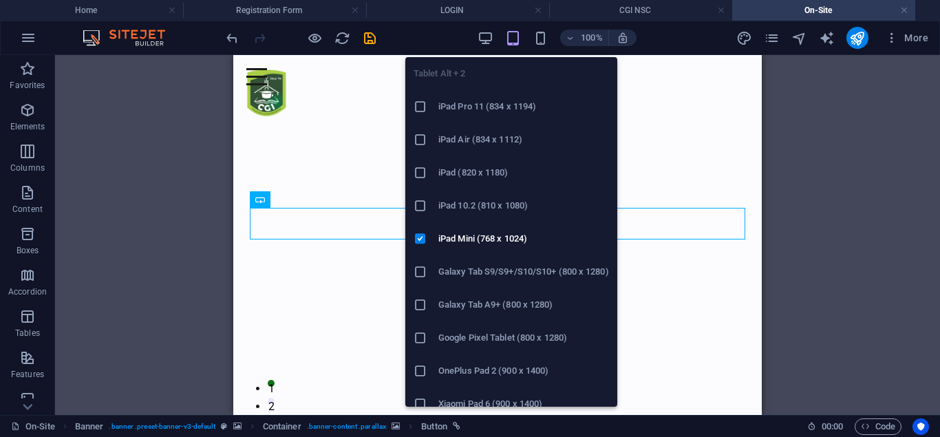
click at [473, 41] on div "100% More" at bounding box center [579, 38] width 710 height 22
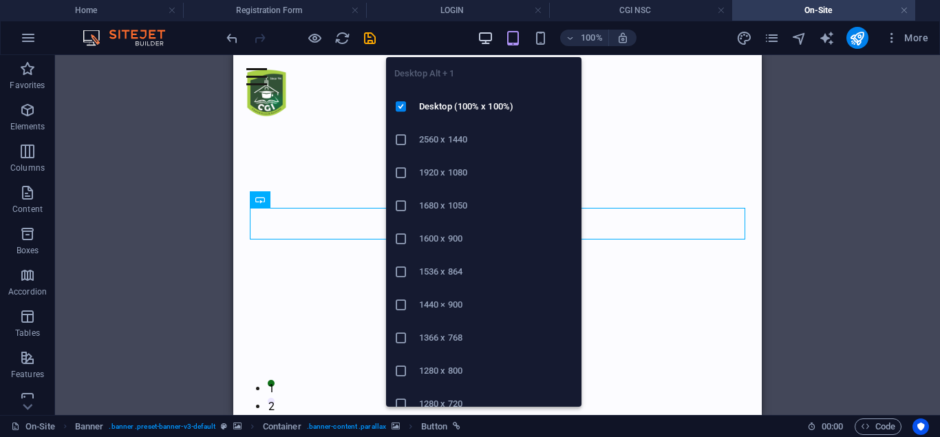
click at [486, 37] on icon "button" at bounding box center [486, 38] width 16 height 16
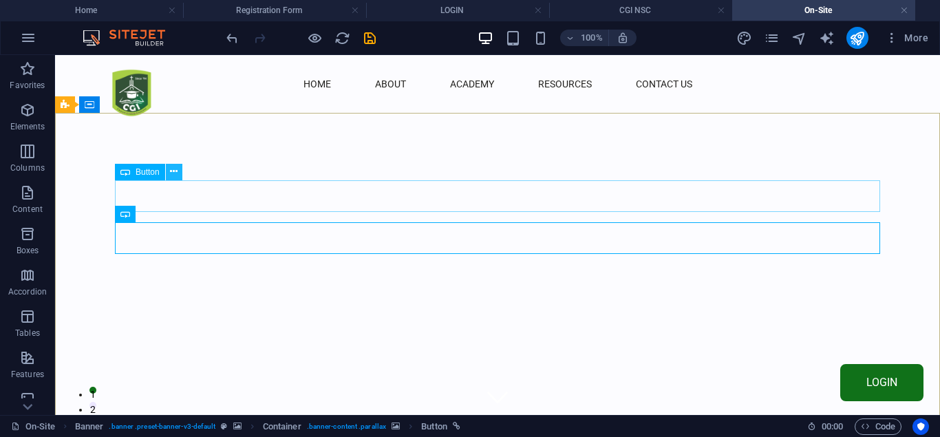
click at [176, 171] on icon at bounding box center [174, 172] width 8 height 14
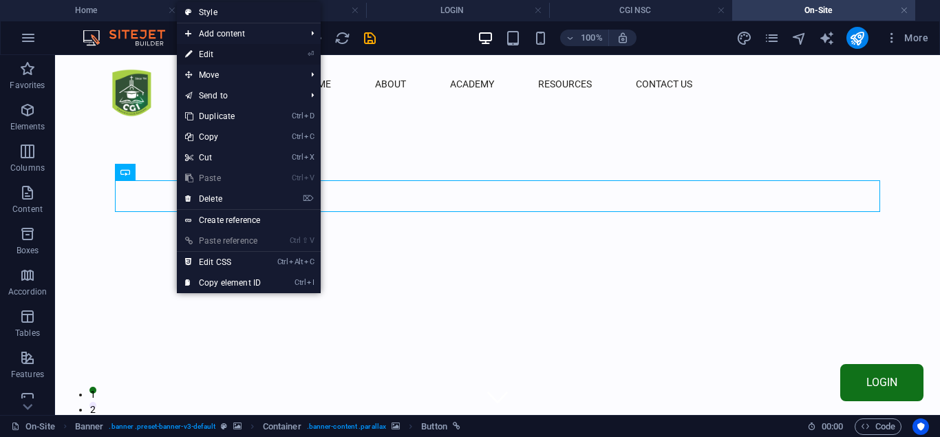
click at [215, 53] on link "⏎ Edit" at bounding box center [223, 54] width 92 height 21
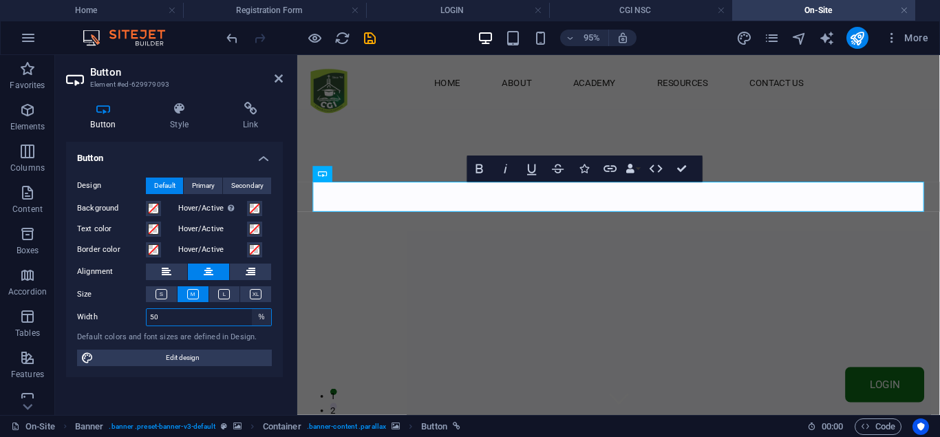
select select "default"
click option "Default" at bounding box center [0, 0] width 0 height 0
select select "DISABLED_OPTION_VALUE"
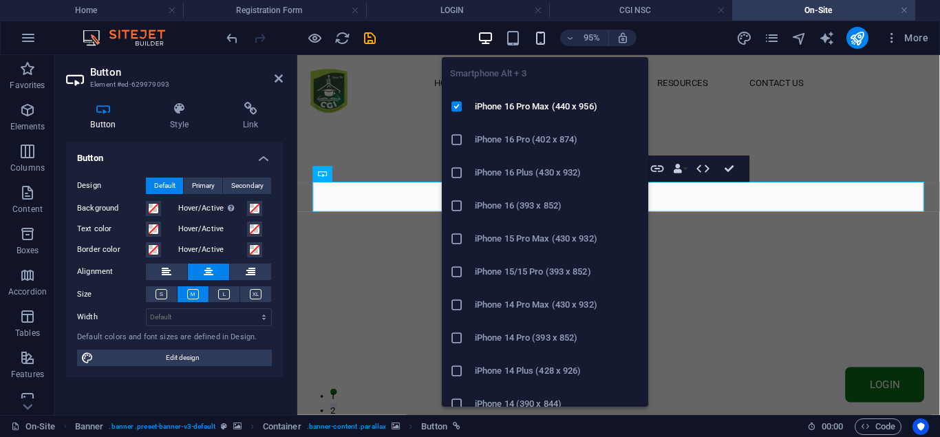
click at [544, 38] on icon "button" at bounding box center [541, 38] width 16 height 16
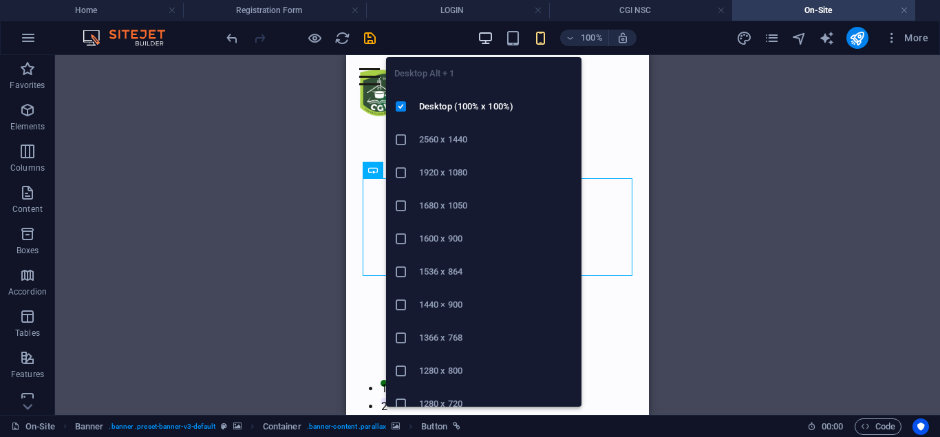
click at [485, 34] on icon "button" at bounding box center [486, 38] width 16 height 16
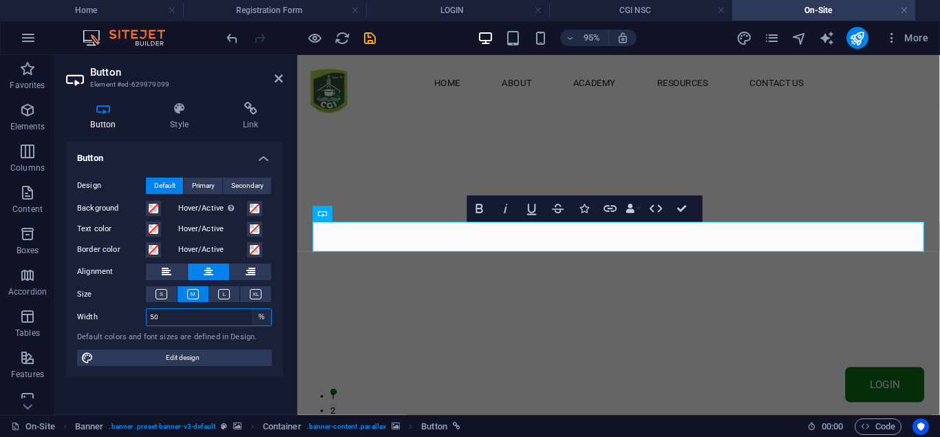
select select "default"
click option "Default" at bounding box center [0, 0] width 0 height 0
select select "DISABLED_OPTION_VALUE"
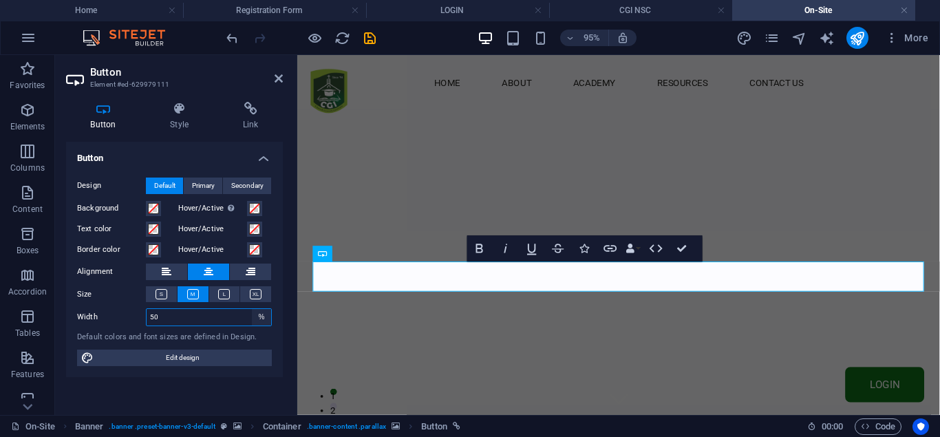
select select "default"
click option "Default" at bounding box center [0, 0] width 0 height 0
select select "DISABLED_OPTION_VALUE"
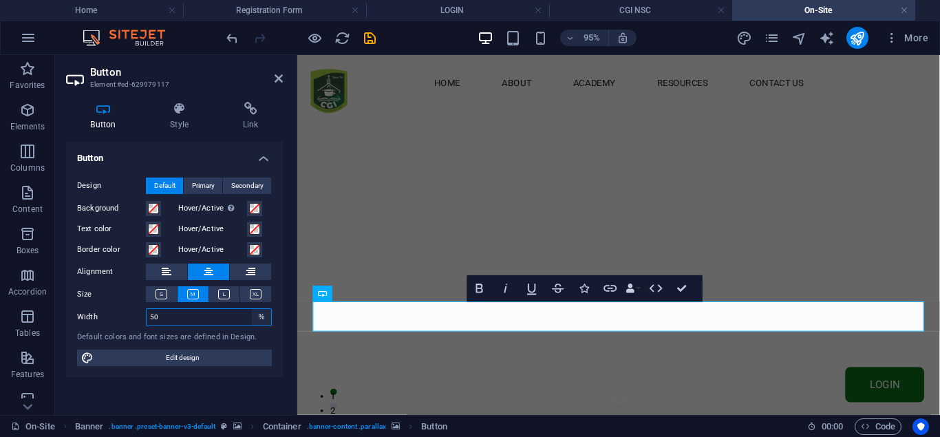
select select "default"
click option "Default" at bounding box center [0, 0] width 0 height 0
select select "DISABLED_OPTION_VALUE"
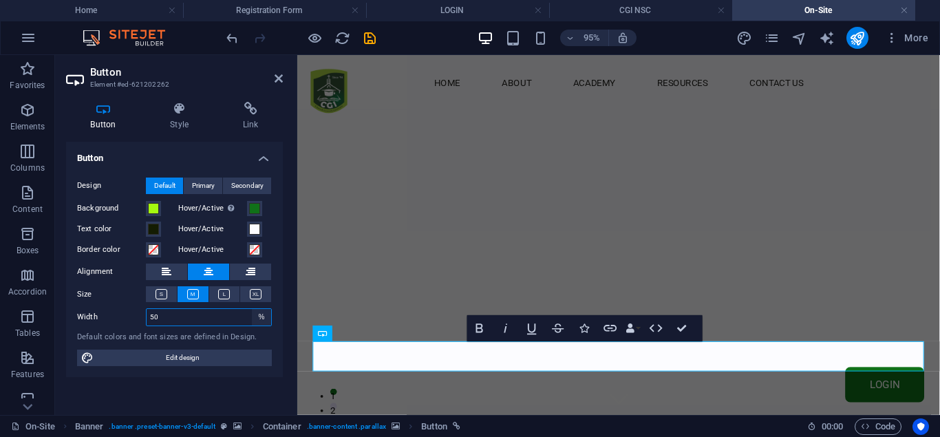
select select "default"
click option "Default" at bounding box center [0, 0] width 0 height 0
select select "DISABLED_OPTION_VALUE"
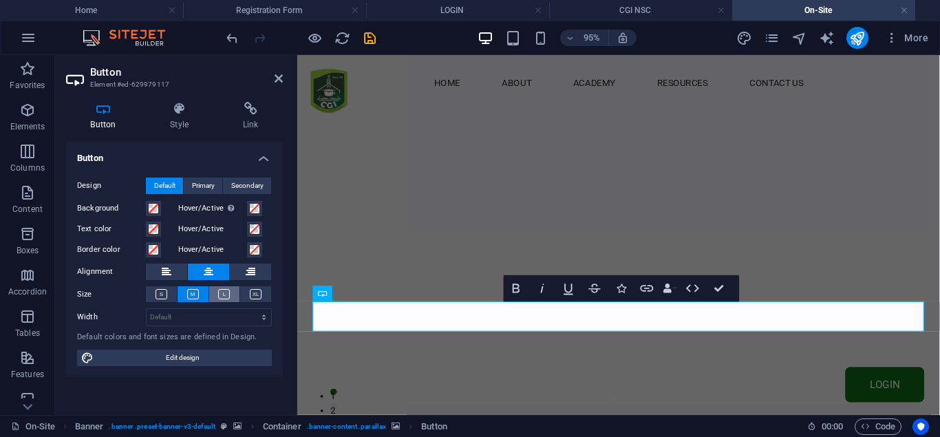
click at [225, 288] on button at bounding box center [224, 294] width 31 height 16
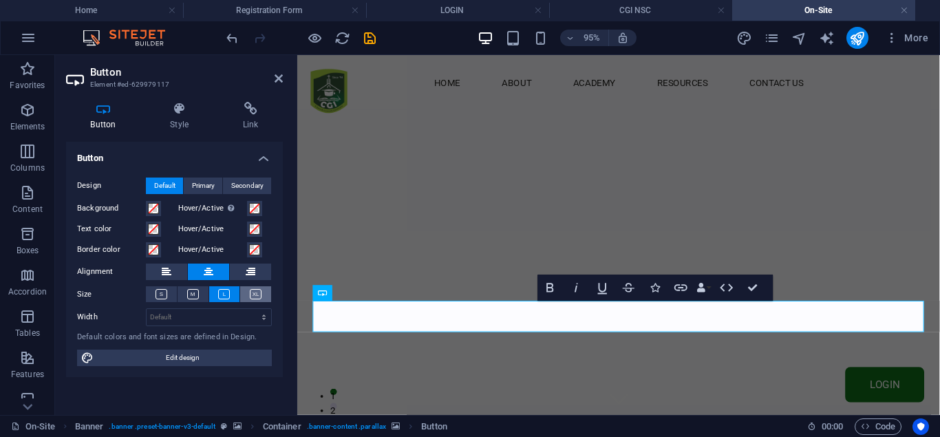
click at [256, 293] on icon at bounding box center [256, 294] width 12 height 10
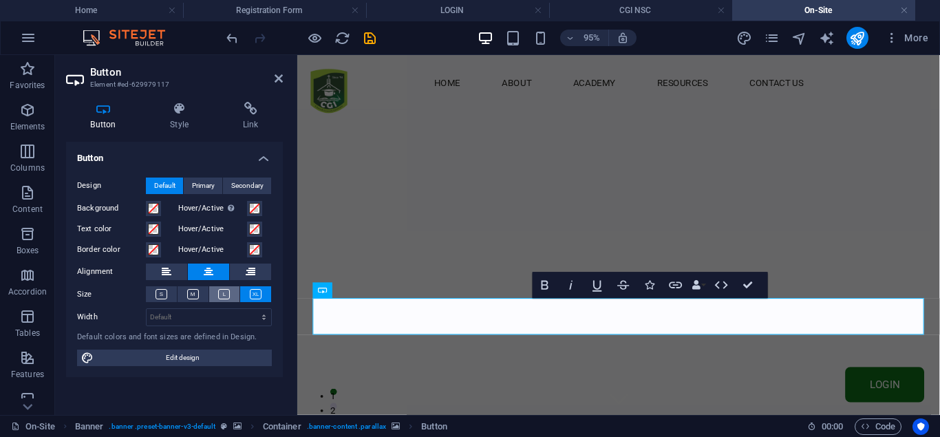
click at [222, 295] on icon at bounding box center [224, 294] width 12 height 10
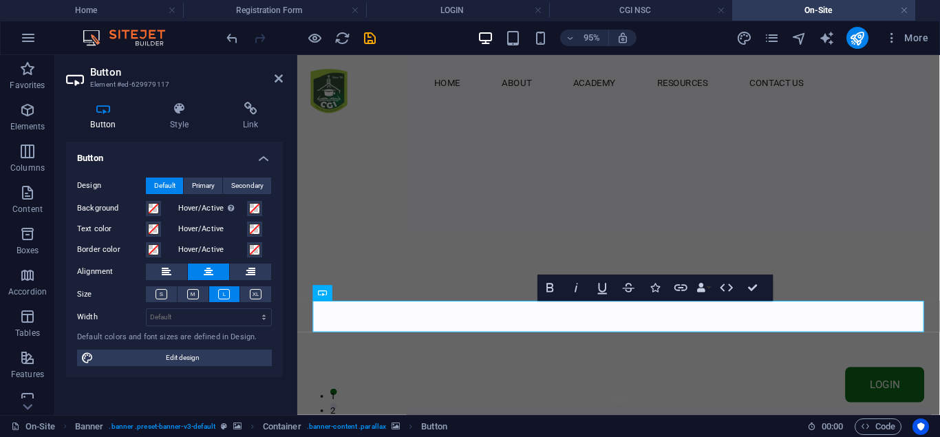
click at [222, 294] on icon at bounding box center [224, 294] width 12 height 10
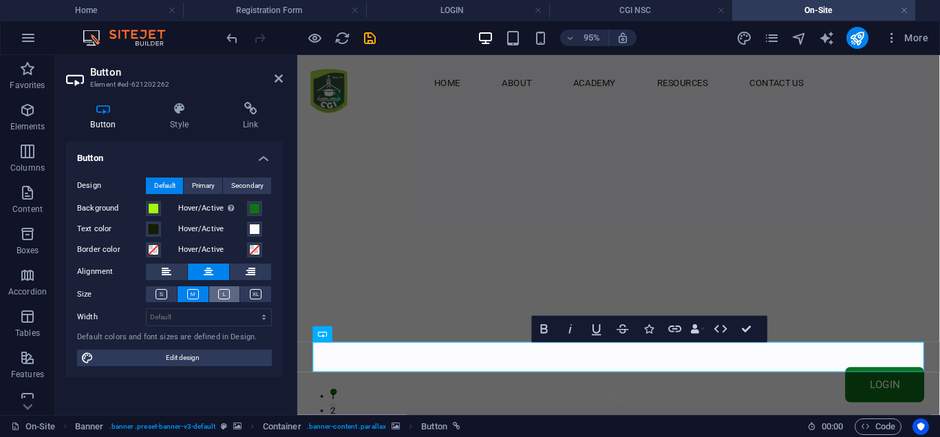
click at [227, 290] on icon at bounding box center [224, 294] width 12 height 10
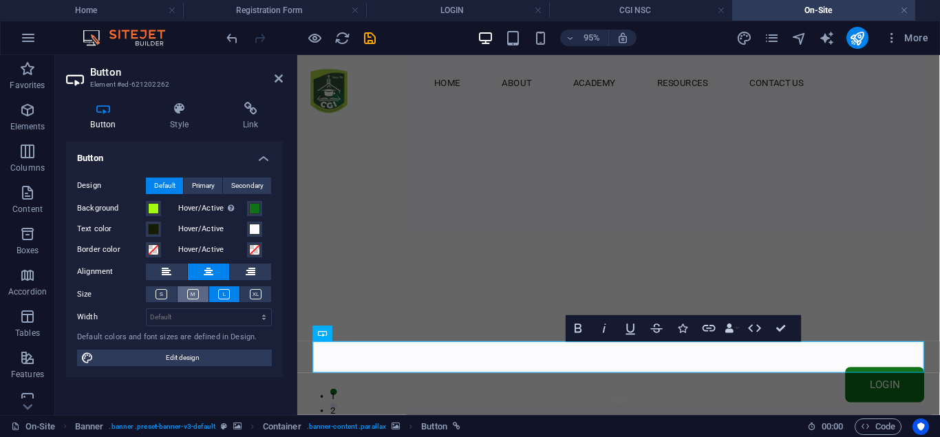
click at [190, 290] on icon at bounding box center [193, 294] width 12 height 10
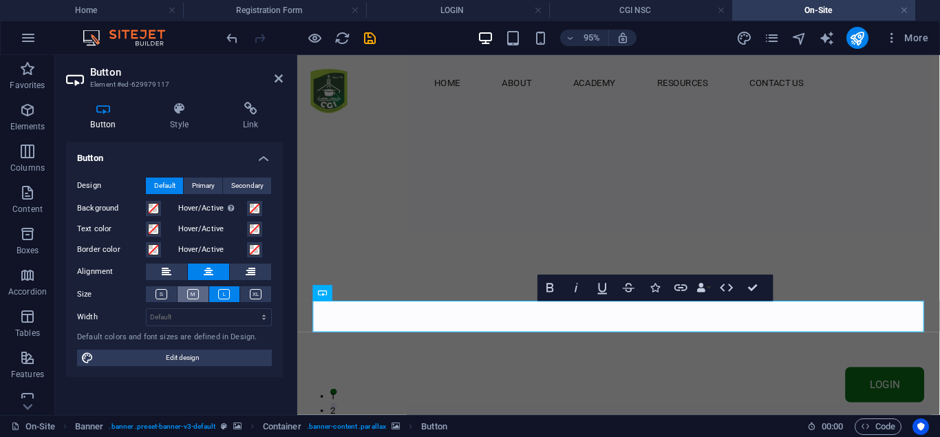
click at [193, 294] on icon at bounding box center [193, 294] width 12 height 10
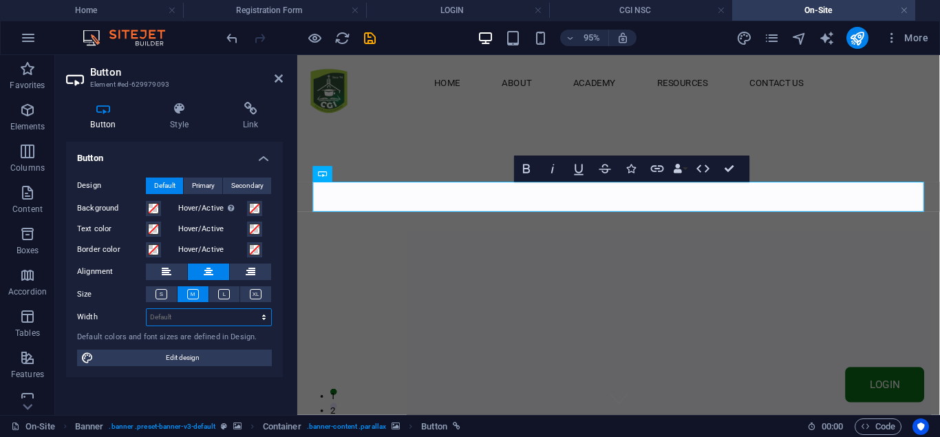
select select "px"
click option "px" at bounding box center [0, 0] width 0 height 0
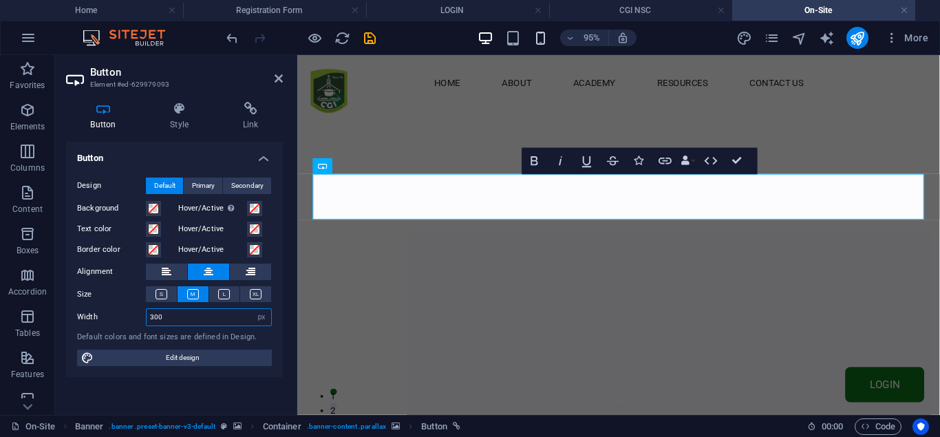
type input "300"
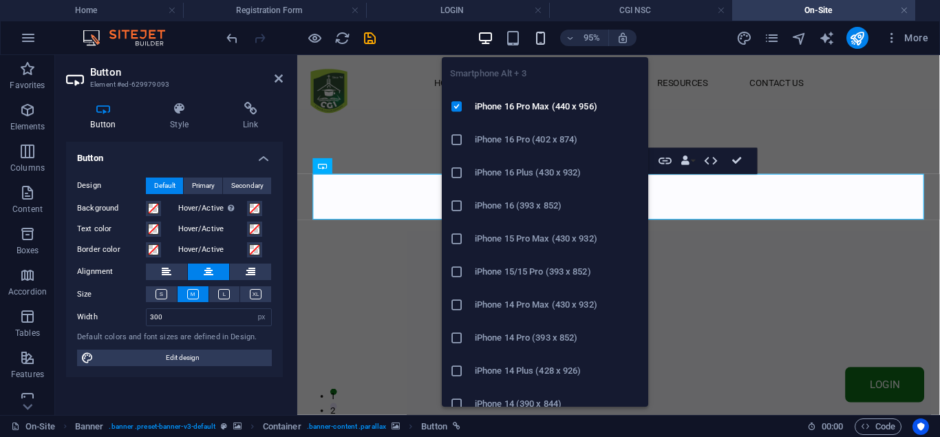
click at [538, 33] on icon "button" at bounding box center [541, 38] width 16 height 16
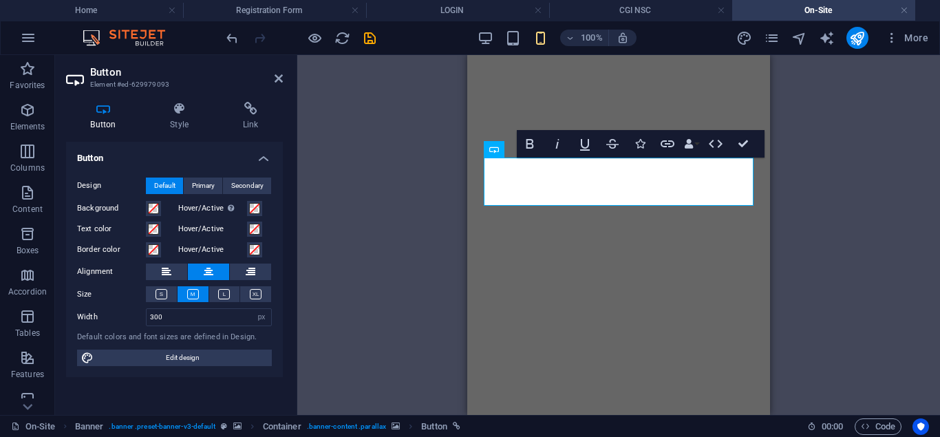
select select "px"
click at [205, 315] on input "300" at bounding box center [209, 317] width 125 height 17
type input "3"
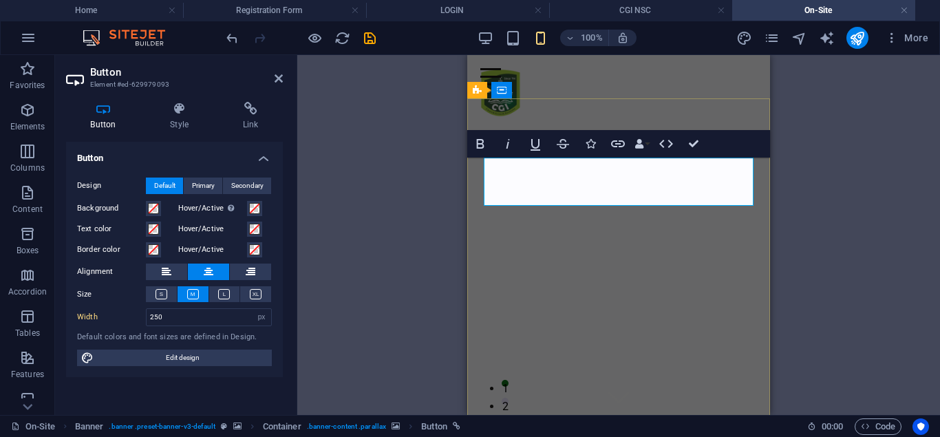
drag, startPoint x: 166, startPoint y: 316, endPoint x: 136, endPoint y: 315, distance: 29.6
click at [147, 315] on input "250" at bounding box center [209, 317] width 125 height 17
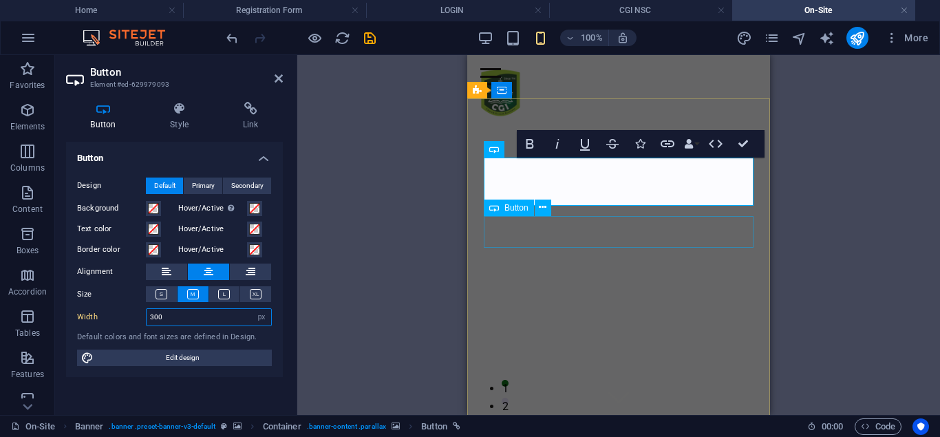
type input "300"
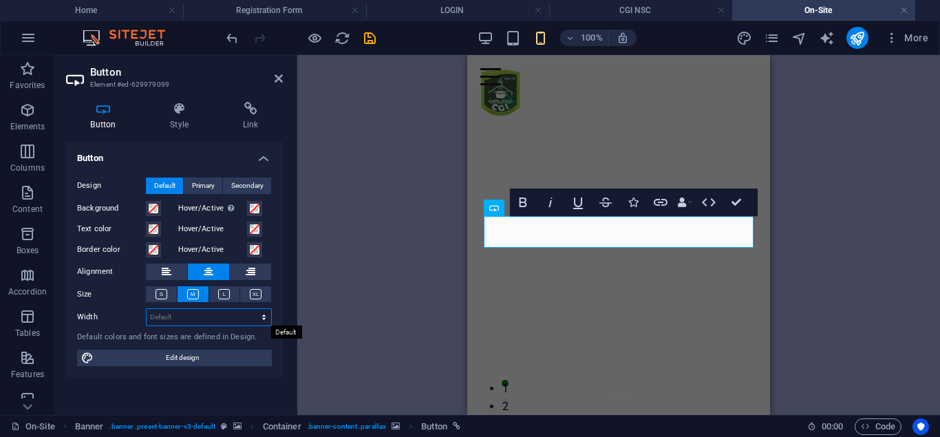
select select "px"
click option "px" at bounding box center [0, 0] width 0 height 0
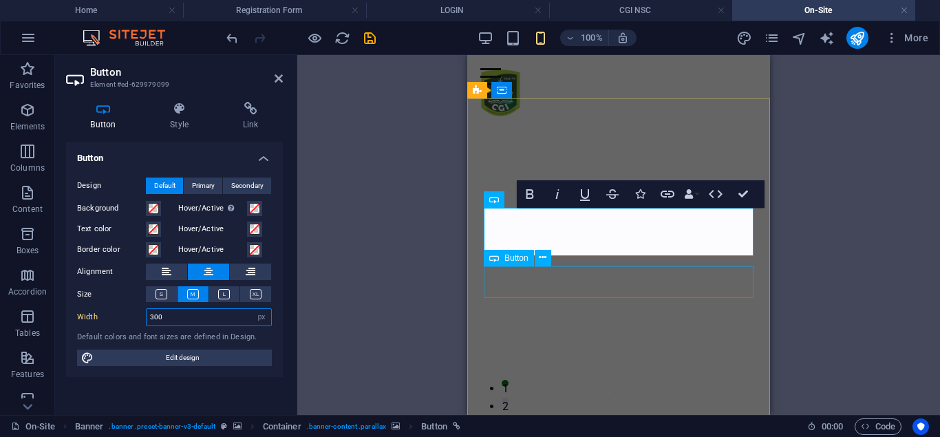
type input "300"
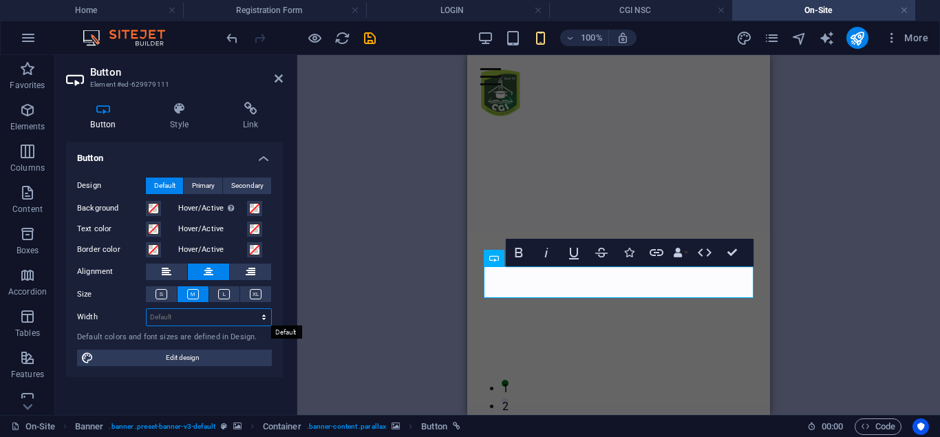
click at [147, 309] on select "Default px rem % em vh vw" at bounding box center [209, 317] width 125 height 17
select select "px"
click option "px" at bounding box center [0, 0] width 0 height 0
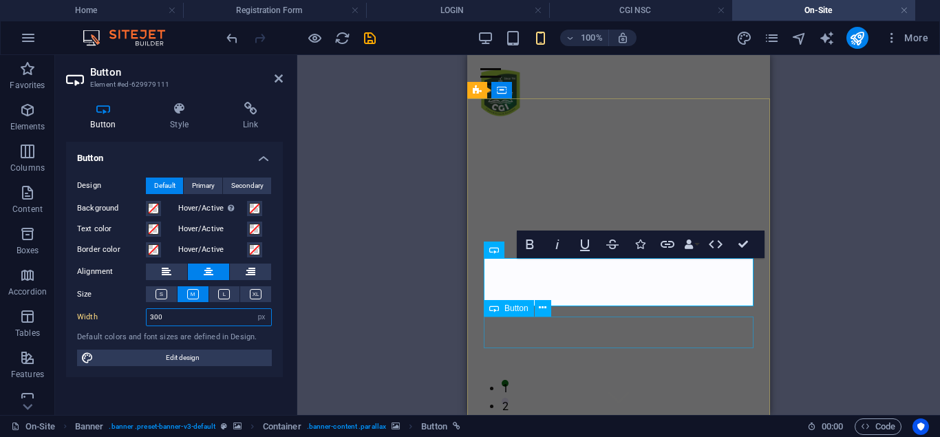
type input "300"
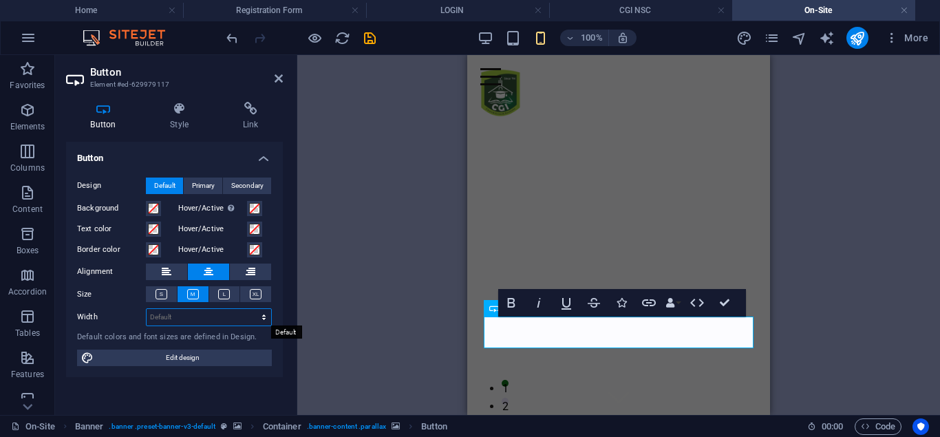
select select "px"
click option "px" at bounding box center [0, 0] width 0 height 0
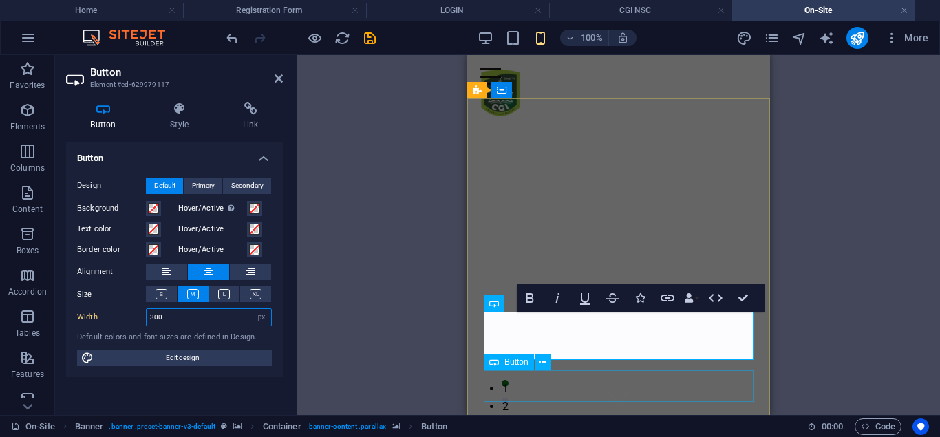
type input "300"
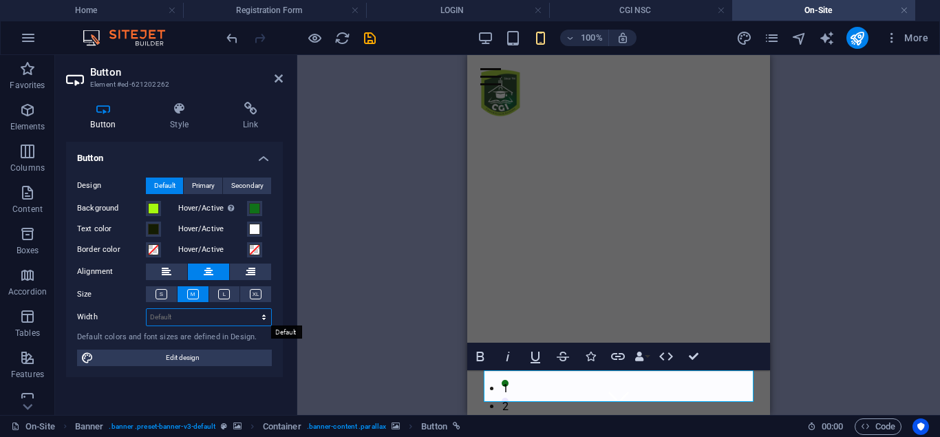
click at [147, 309] on select "Default px rem % em vh vw" at bounding box center [209, 317] width 125 height 17
select select "px"
click option "px" at bounding box center [0, 0] width 0 height 0
type input "300"
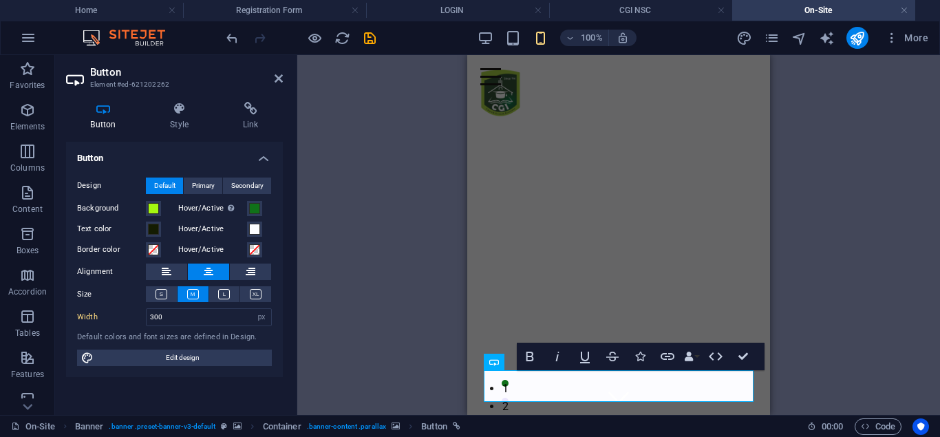
click at [408, 181] on div "H3 Text image overlap Image Text H3 Text Text Spacer Content Marquee Button Ban…" at bounding box center [618, 235] width 643 height 360
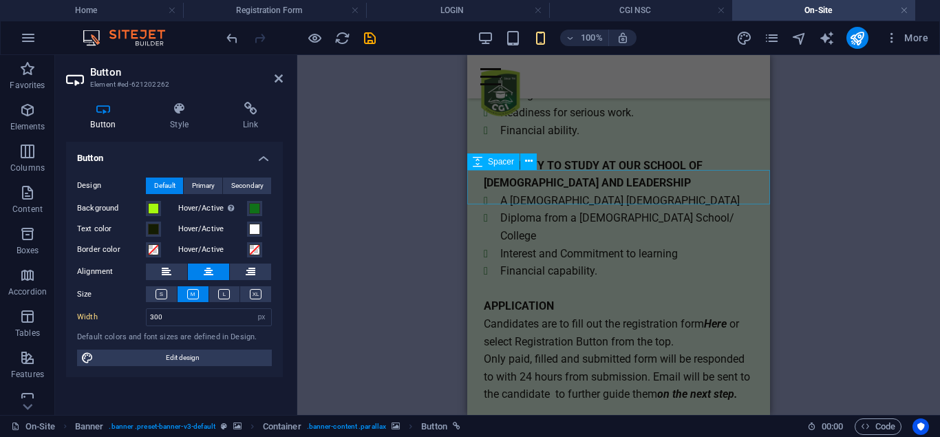
scroll to position [2878, 0]
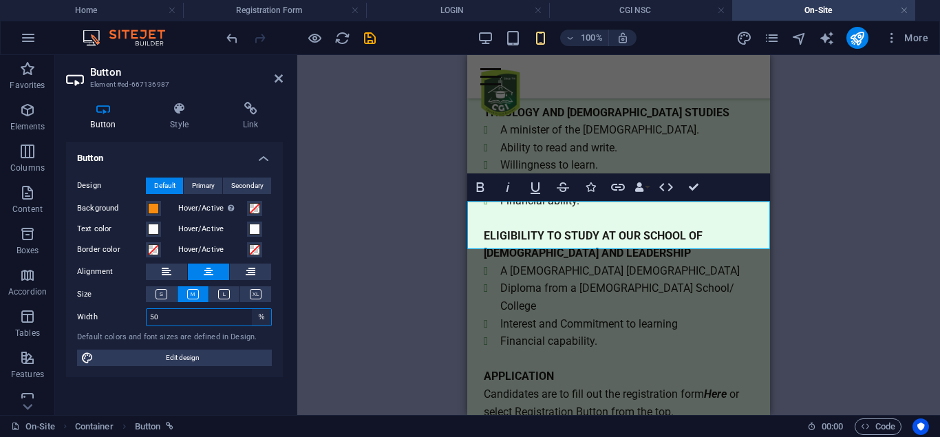
select select "px"
click option "px" at bounding box center [0, 0] width 0 height 0
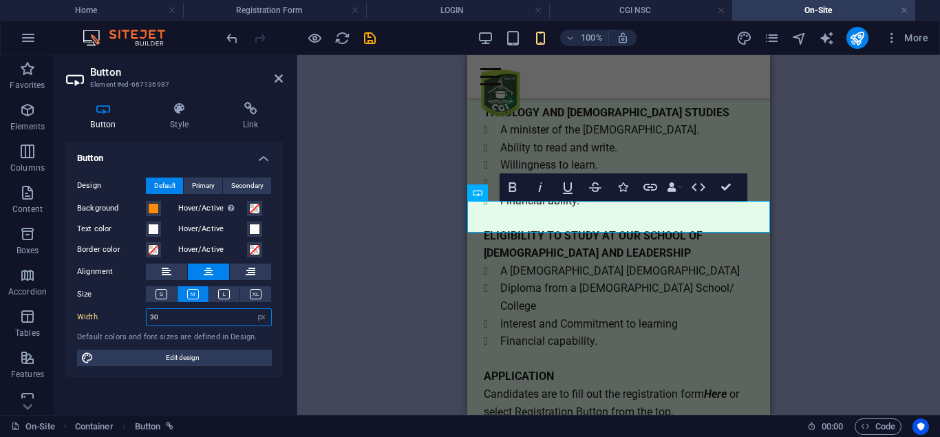
type input "300"
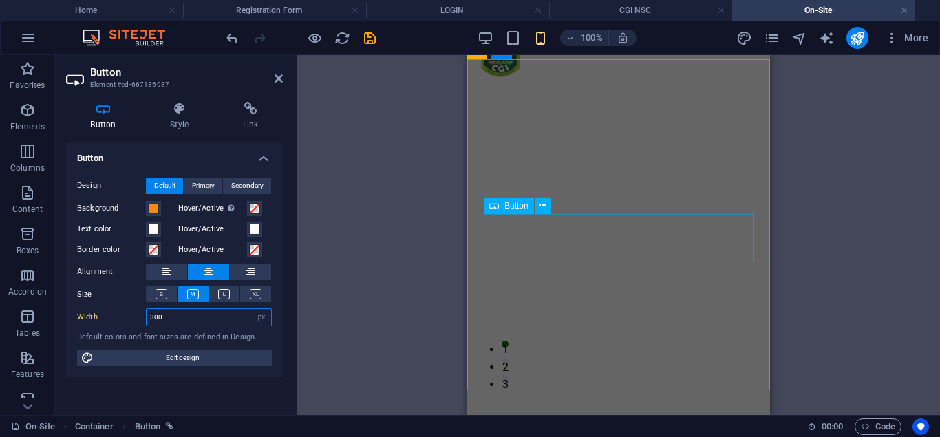
scroll to position [0, 0]
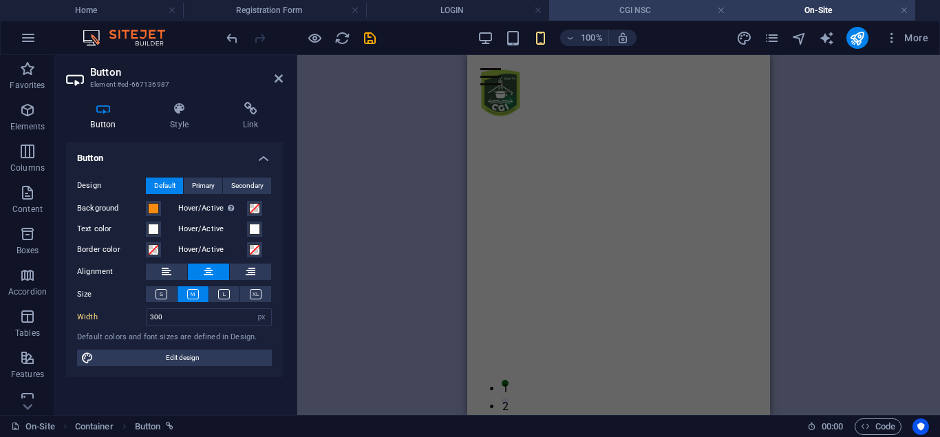
click at [624, 6] on h4 "CGI NSC" at bounding box center [640, 10] width 183 height 15
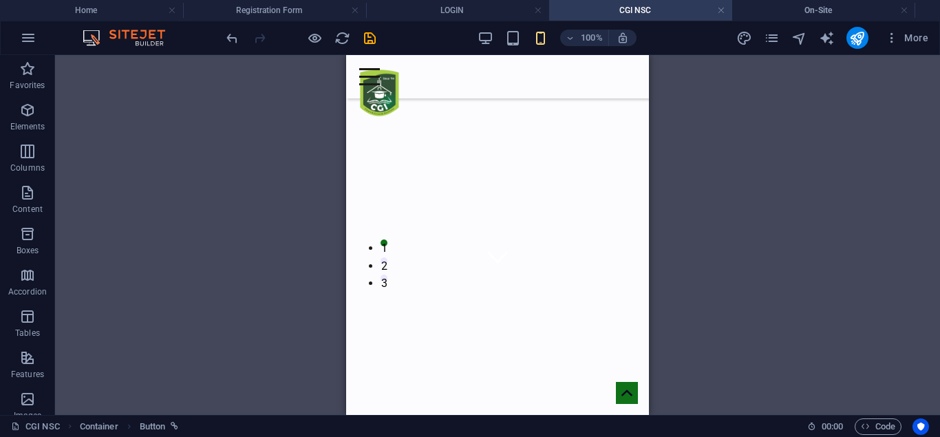
click at [624, 5] on h4 "CGI NSC" at bounding box center [640, 10] width 183 height 15
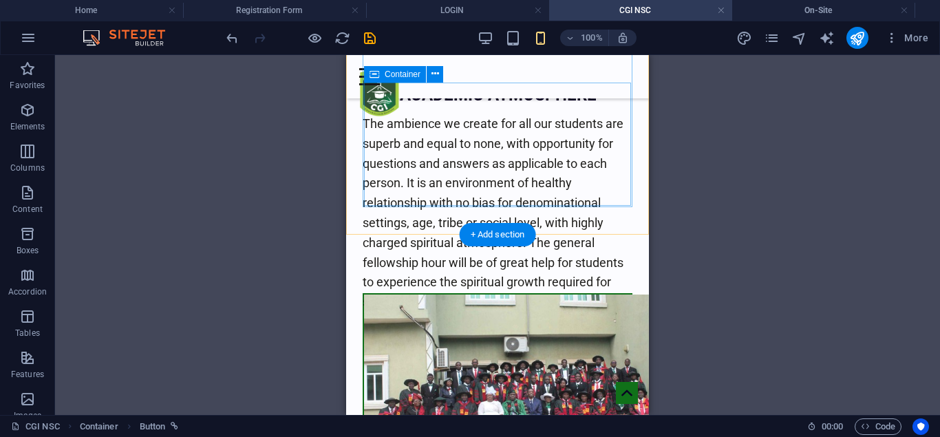
scroll to position [1053, 0]
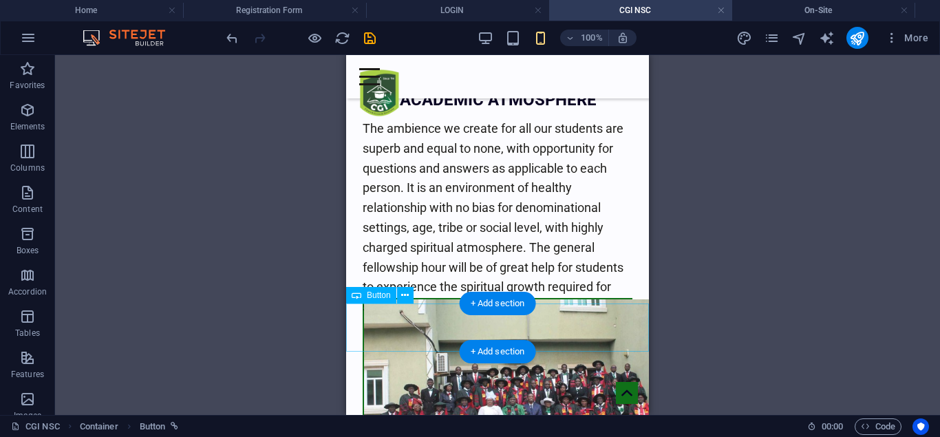
drag, startPoint x: 441, startPoint y: 332, endPoint x: 787, endPoint y: 385, distance: 350.9
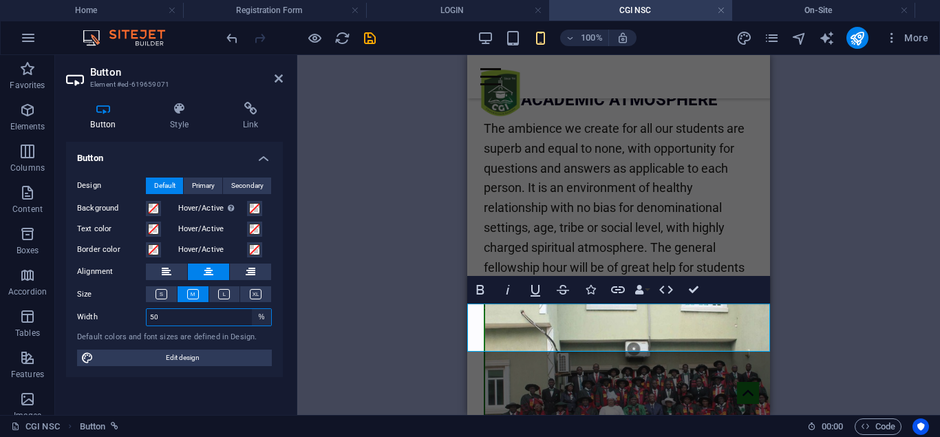
select select "px"
click option "px" at bounding box center [0, 0] width 0 height 0
click at [193, 319] on input "220" at bounding box center [209, 317] width 125 height 17
type input "2"
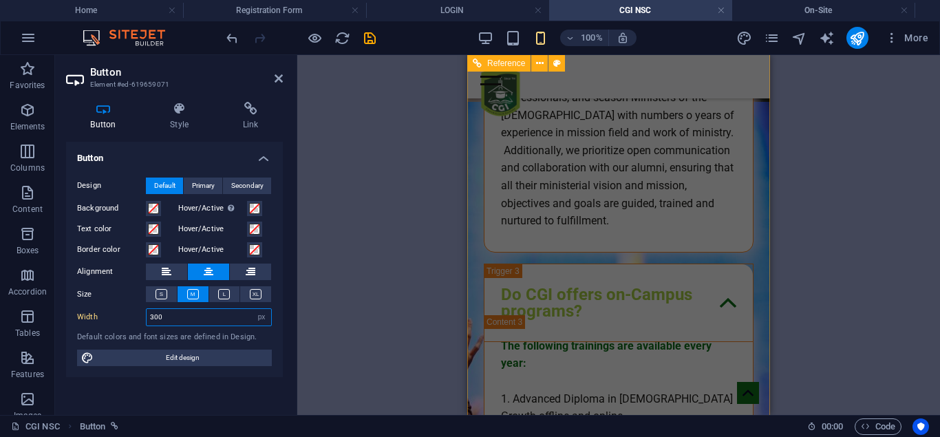
scroll to position [4283, 0]
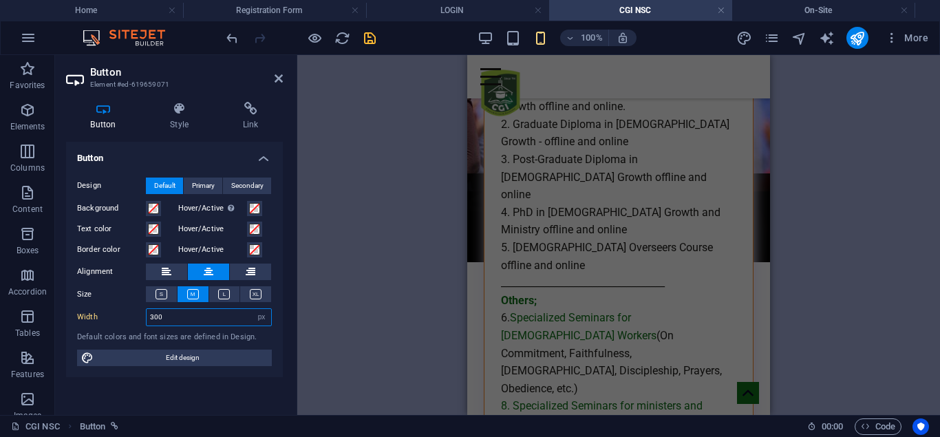
type input "300"
click at [365, 37] on icon "save" at bounding box center [370, 38] width 16 height 16
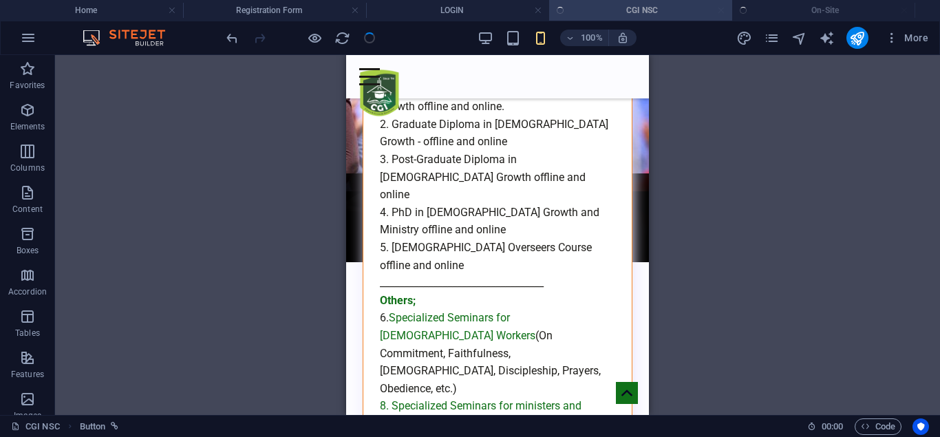
scroll to position [1138, 0]
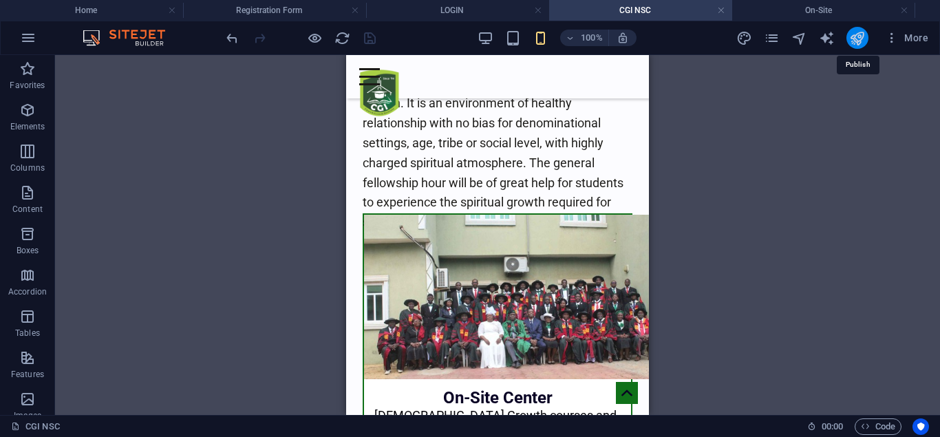
click at [861, 32] on icon "publish" at bounding box center [857, 38] width 16 height 16
